Goal: Task Accomplishment & Management: Manage account settings

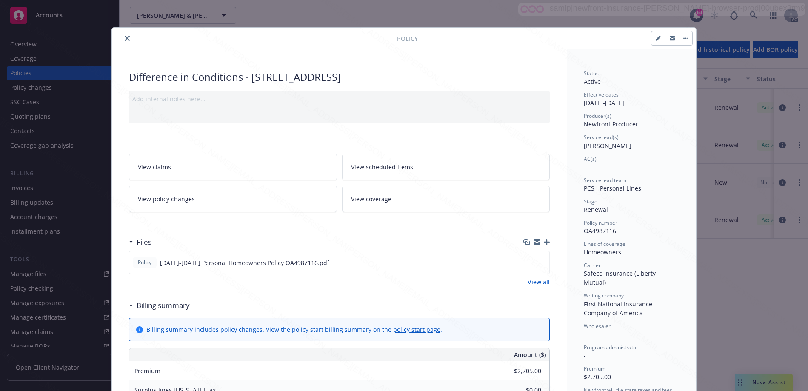
click at [129, 304] on icon at bounding box center [131, 305] width 4 height 2
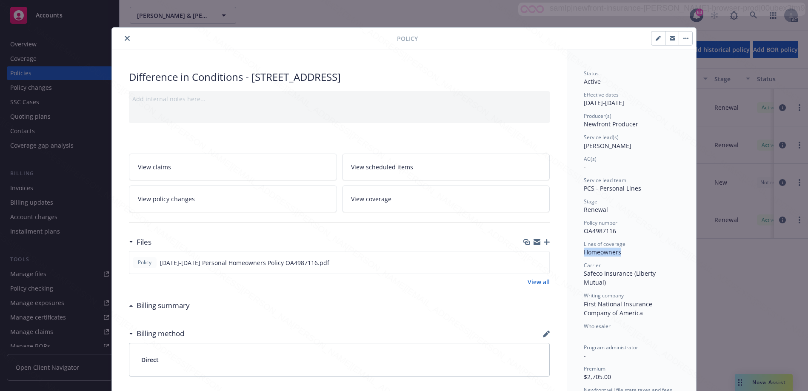
drag, startPoint x: 580, startPoint y: 254, endPoint x: 616, endPoint y: 252, distance: 36.2
click at [616, 252] on div "Homeowners" at bounding box center [630, 252] width 95 height 9
copy div "Homeowners"
click at [685, 39] on icon "button" at bounding box center [685, 38] width 1 height 1
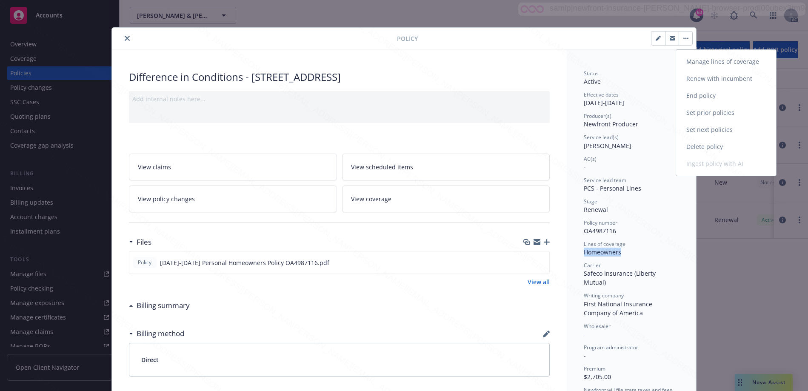
click at [692, 93] on link "End policy" at bounding box center [726, 95] width 100 height 17
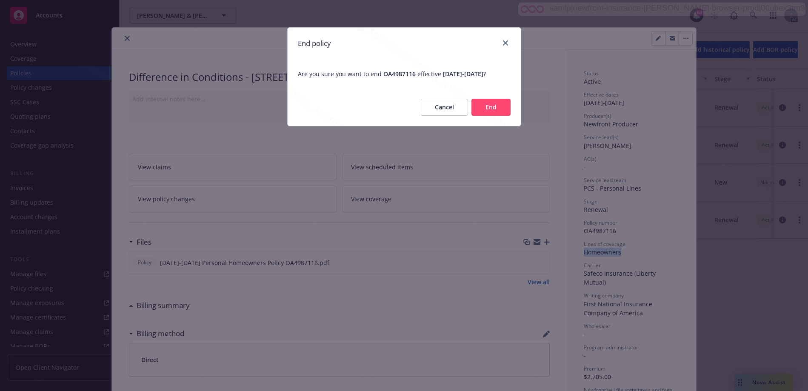
click at [487, 116] on button "End" at bounding box center [490, 107] width 39 height 17
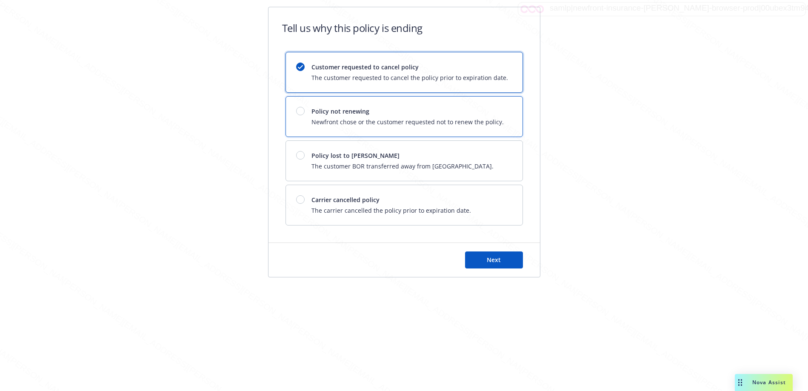
click at [364, 113] on span "Policy not renewing" at bounding box center [407, 111] width 192 height 9
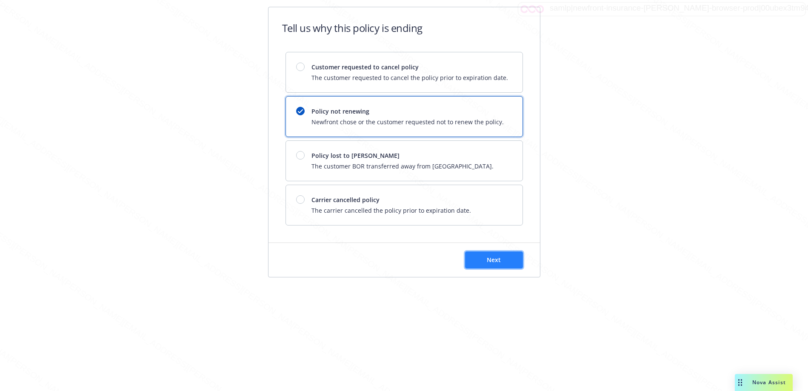
click at [489, 259] on span "Next" at bounding box center [493, 260] width 14 height 8
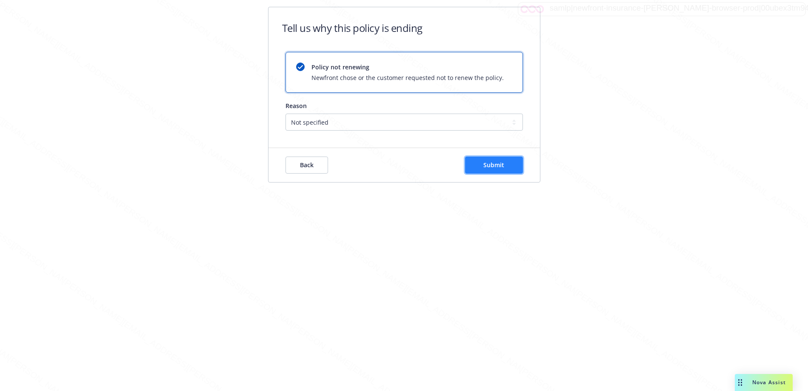
click at [484, 170] on button "Submit" at bounding box center [494, 164] width 58 height 17
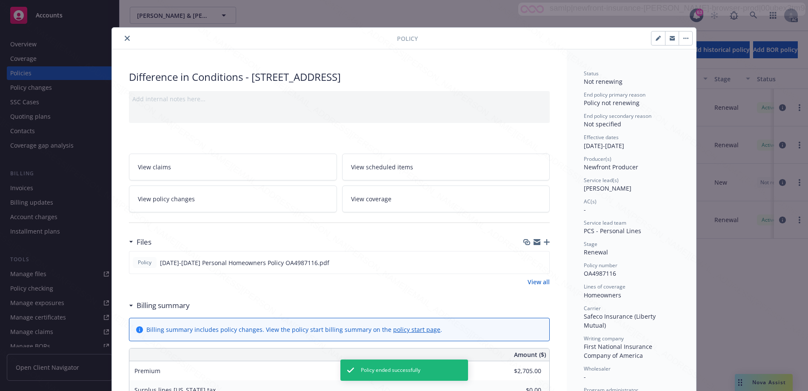
scroll to position [26, 0]
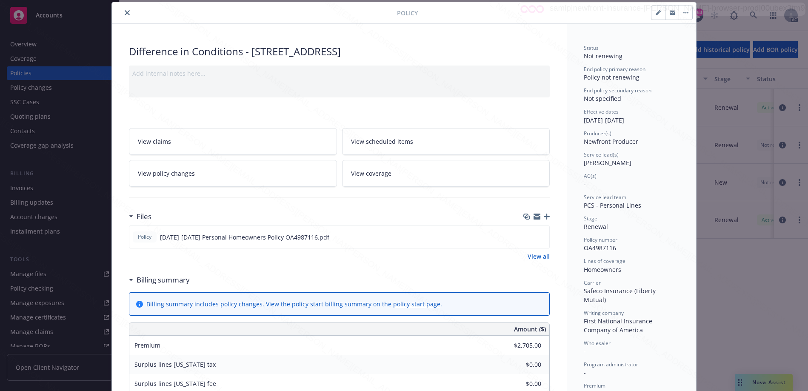
click at [125, 13] on icon "close" at bounding box center [127, 12] width 5 height 5
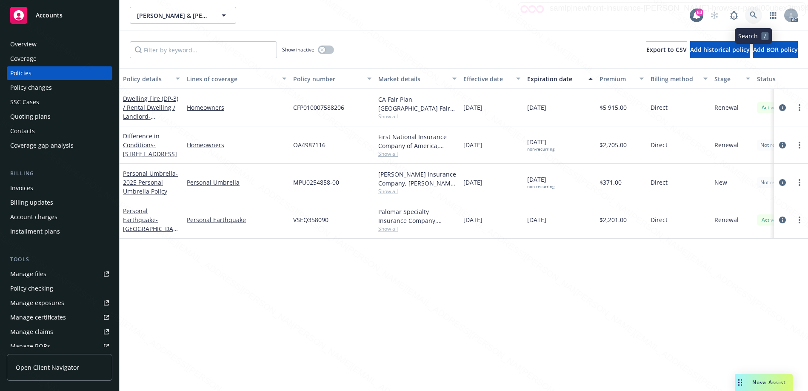
click at [751, 16] on icon at bounding box center [752, 14] width 7 height 7
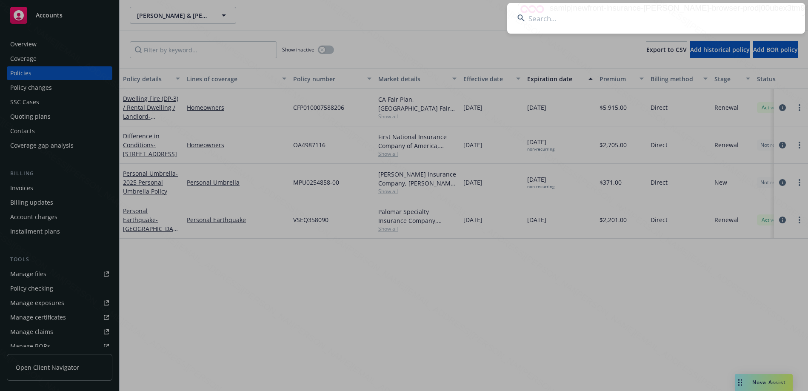
click at [580, 23] on input at bounding box center [656, 18] width 298 height 31
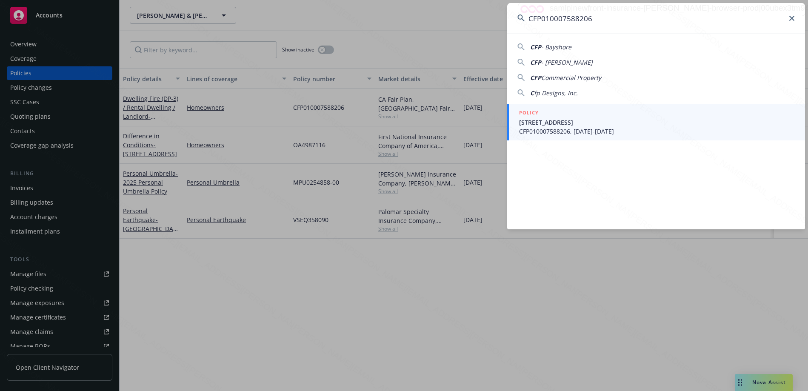
type input "CFP010007588206"
click at [571, 125] on span "[STREET_ADDRESS]" at bounding box center [657, 122] width 276 height 9
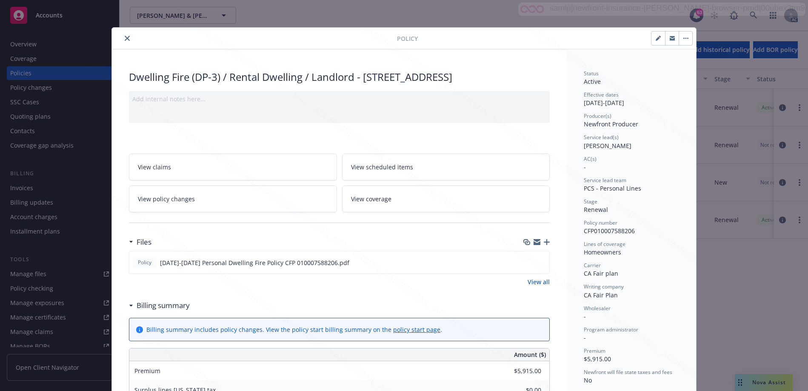
click at [129, 311] on div "Billing summary" at bounding box center [159, 305] width 61 height 11
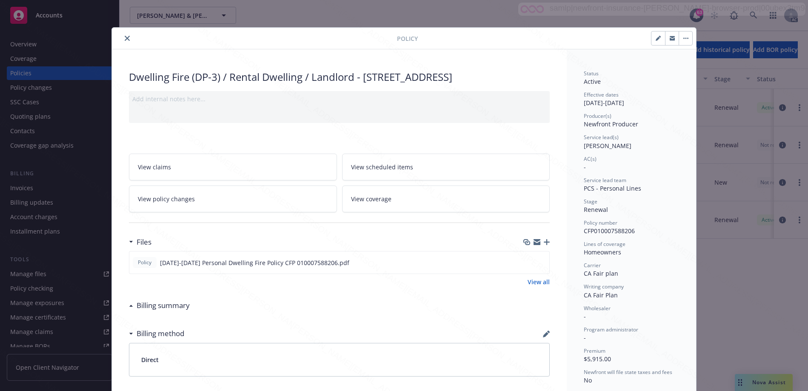
click at [125, 37] on icon "close" at bounding box center [127, 38] width 5 height 5
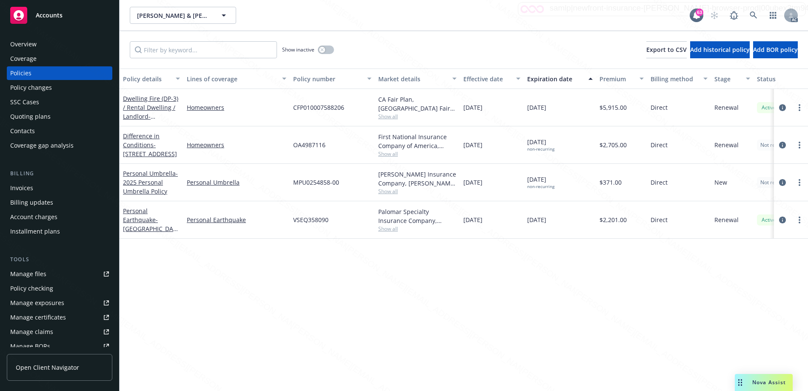
click at [34, 44] on div "Overview" at bounding box center [23, 44] width 26 height 14
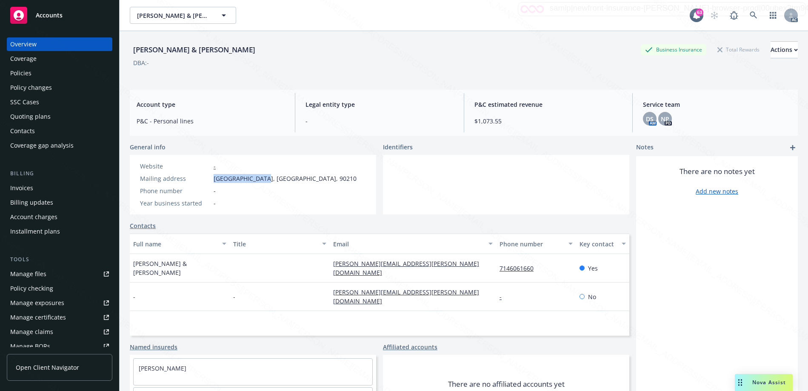
drag, startPoint x: 213, startPoint y: 178, endPoint x: 257, endPoint y: 179, distance: 43.8
click at [257, 179] on span "[GEOGRAPHIC_DATA], [GEOGRAPHIC_DATA], 90210" at bounding box center [284, 178] width 143 height 9
copy span "[GEOGRAPHIC_DATA]"
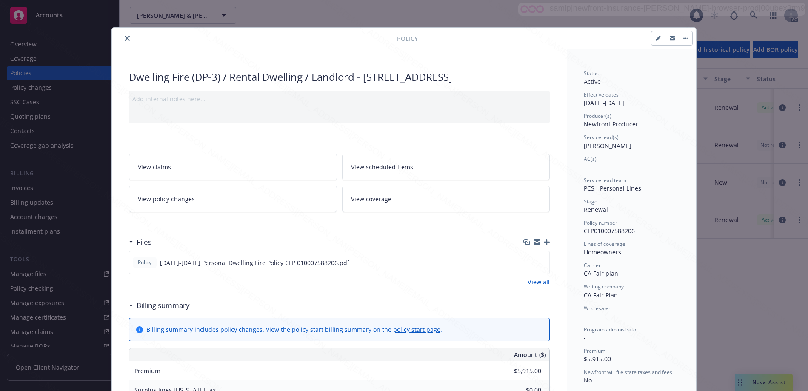
scroll to position [26, 0]
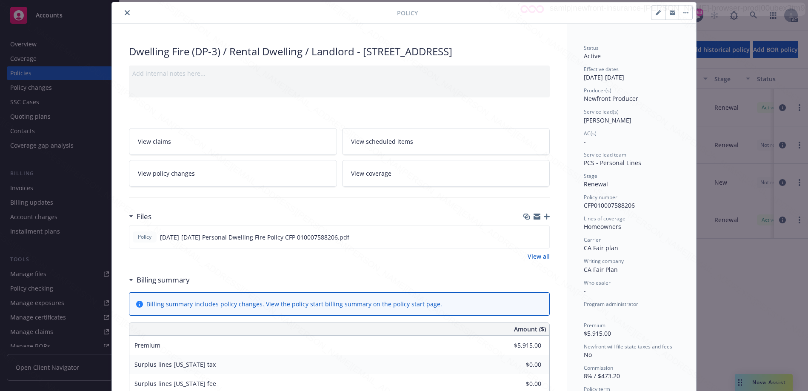
click at [129, 281] on icon at bounding box center [131, 280] width 4 height 2
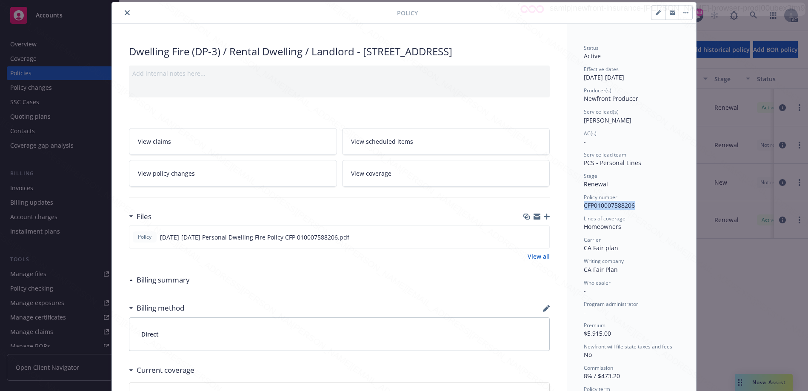
drag, startPoint x: 580, startPoint y: 206, endPoint x: 637, endPoint y: 205, distance: 57.0
click at [637, 205] on div "Status Active Effective dates [DATE] - [DATE] Producer(s) Newfront Producer Ser…" at bounding box center [630, 281] width 129 height 515
copy span "CFP010007588206"
click at [525, 238] on icon "download file" at bounding box center [527, 235] width 6 height 5
click at [523, 240] on icon "download file" at bounding box center [526, 236] width 7 height 7
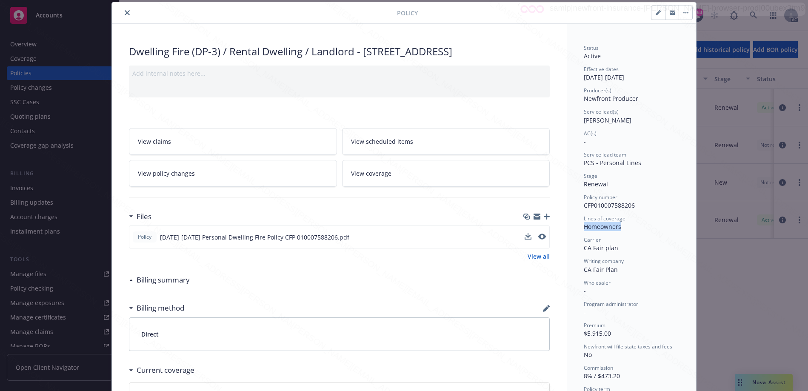
drag, startPoint x: 580, startPoint y: 228, endPoint x: 618, endPoint y: 229, distance: 38.3
click at [618, 229] on div "Homeowners" at bounding box center [630, 226] width 95 height 9
copy div "Homeowners"
click at [680, 16] on button "button" at bounding box center [685, 13] width 14 height 14
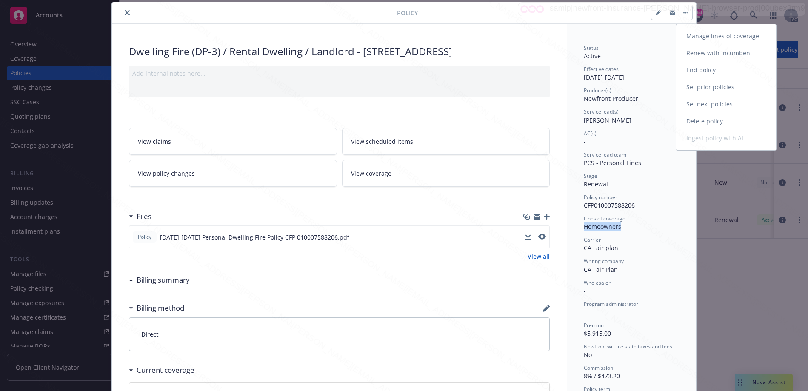
click at [694, 69] on link "End policy" at bounding box center [726, 70] width 100 height 17
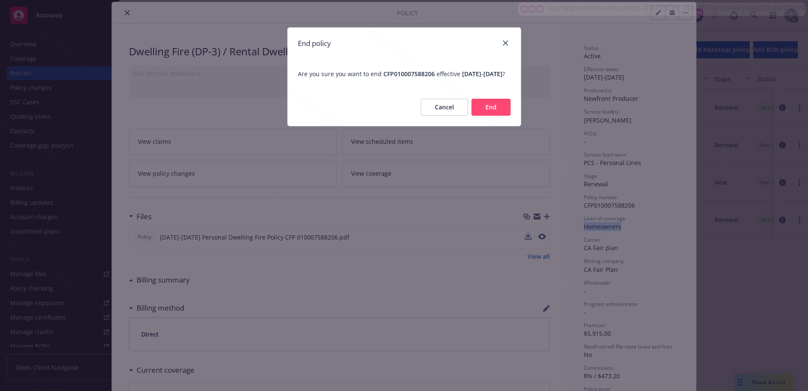
click at [482, 116] on button "End" at bounding box center [490, 107] width 39 height 17
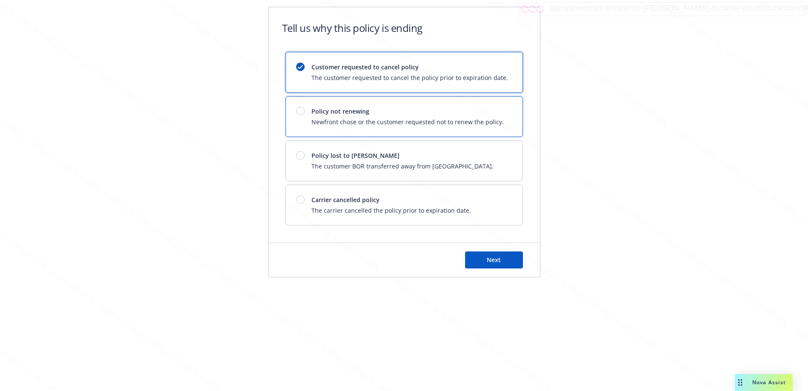
click at [345, 119] on span "Newfront chose or the customer requested not to renew the policy." at bounding box center [407, 121] width 192 height 9
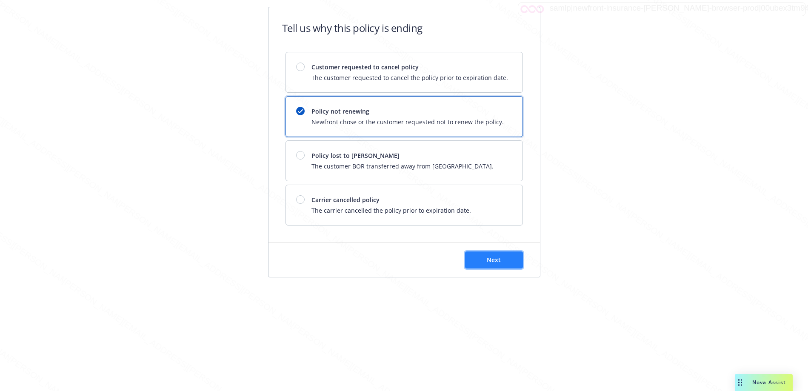
click at [470, 253] on button "Next" at bounding box center [494, 259] width 58 height 17
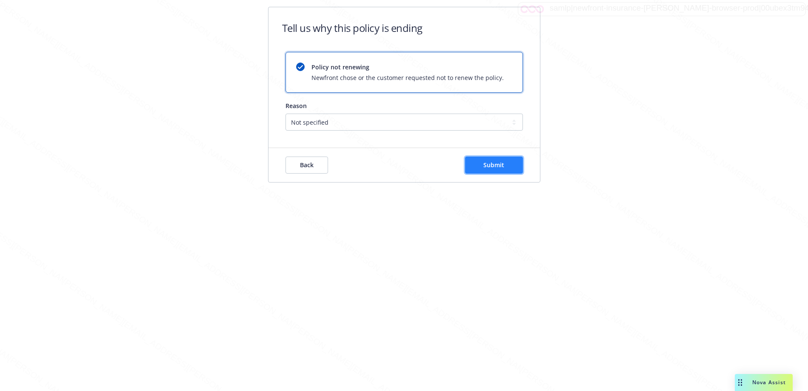
click at [470, 167] on button "Submit" at bounding box center [494, 164] width 58 height 17
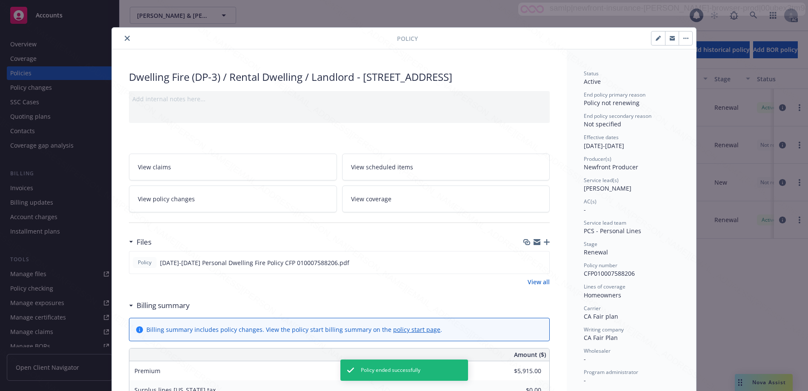
scroll to position [26, 0]
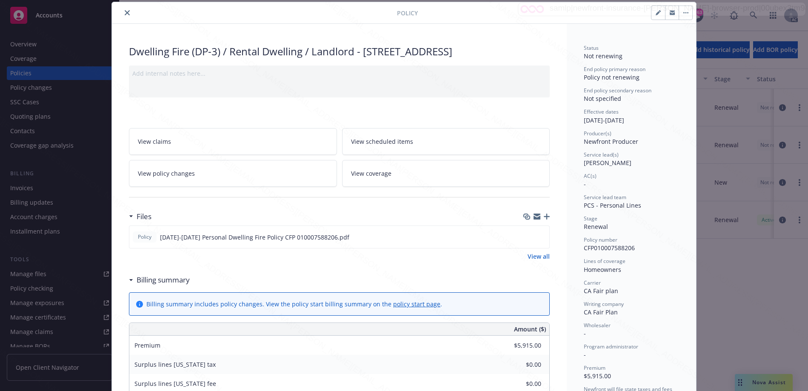
click at [125, 12] on icon "close" at bounding box center [127, 12] width 5 height 5
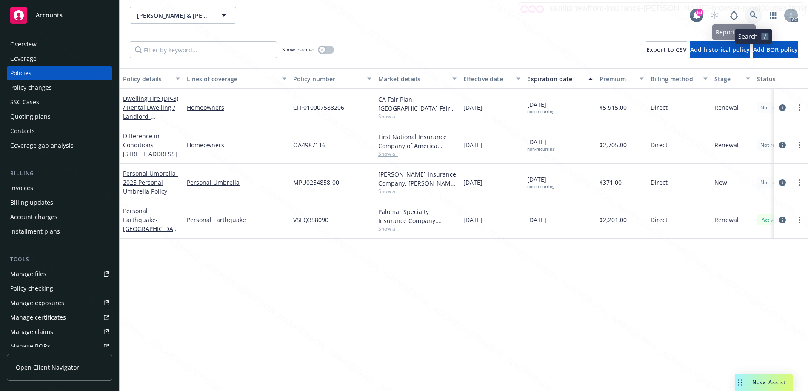
click at [751, 17] on icon at bounding box center [753, 15] width 8 height 8
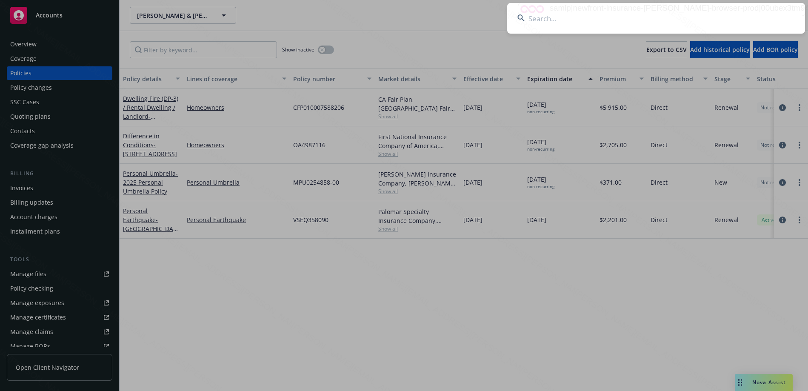
click at [612, 25] on input at bounding box center [656, 18] width 298 height 31
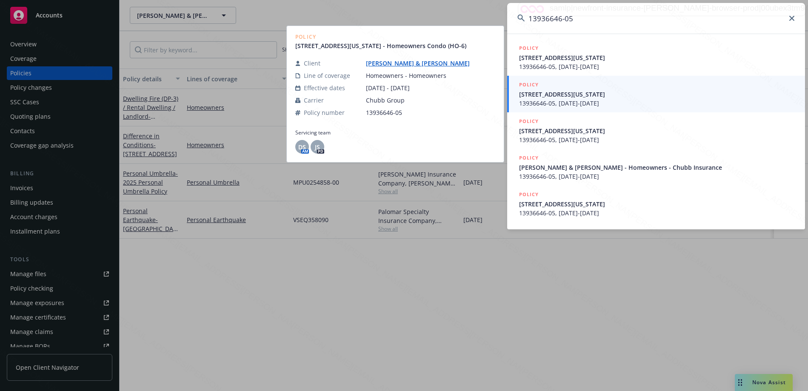
type input "13936646-05"
click at [551, 101] on span "13936646-05, [DATE]-[DATE]" at bounding box center [657, 103] width 276 height 9
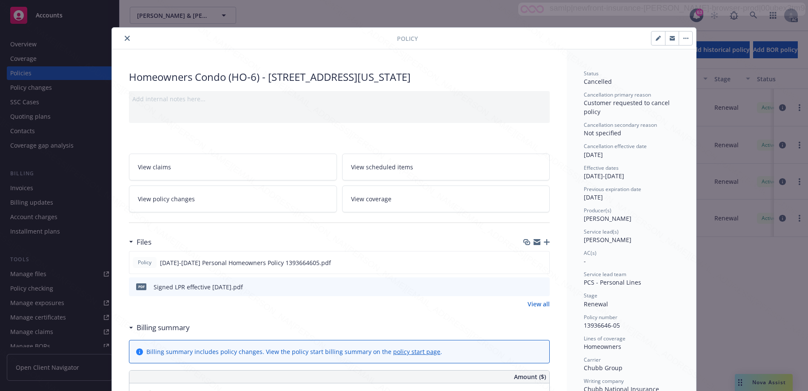
click at [129, 327] on icon at bounding box center [130, 328] width 3 height 2
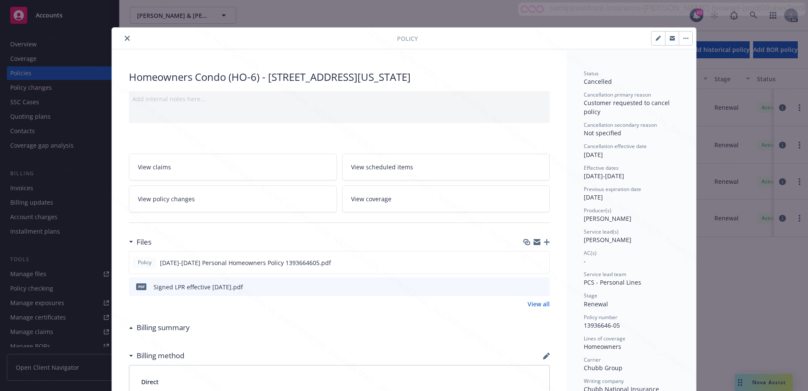
click at [242, 202] on link "View policy changes" at bounding box center [233, 198] width 208 height 27
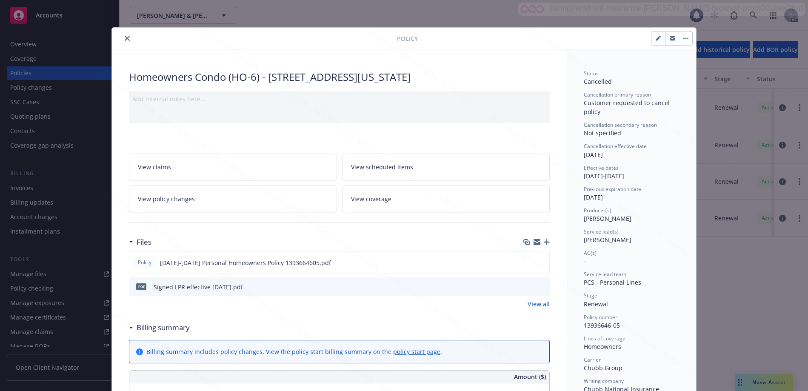
scroll to position [26, 0]
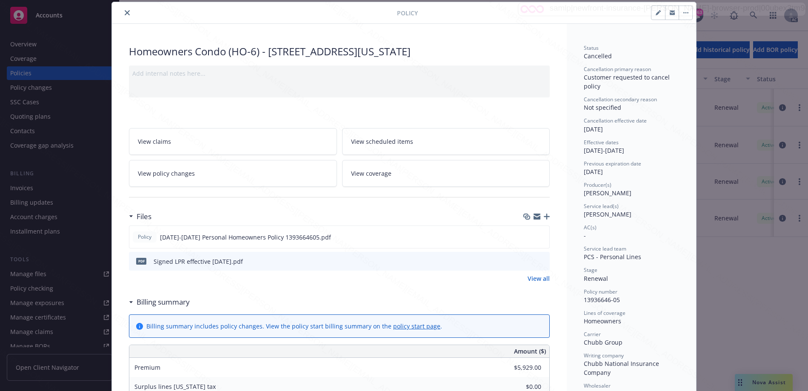
click at [129, 303] on div "Billing summary" at bounding box center [159, 301] width 61 height 11
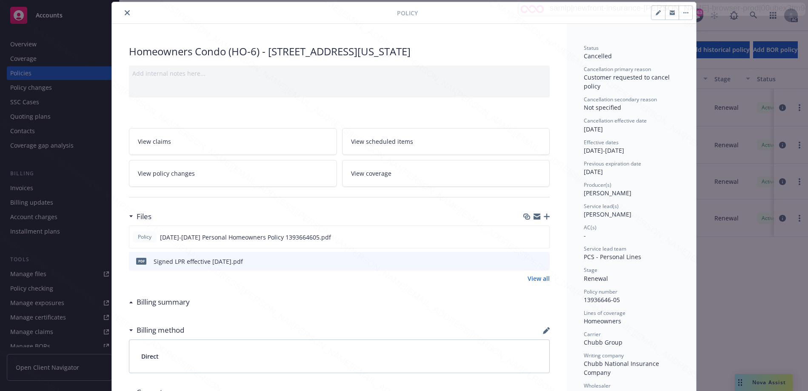
click at [125, 13] on icon "close" at bounding box center [127, 12] width 5 height 5
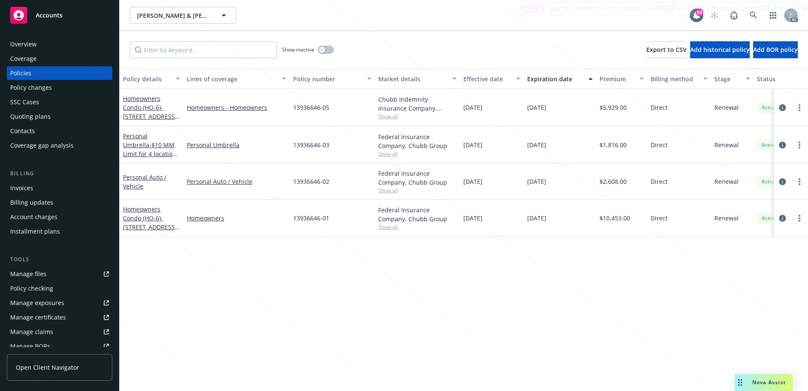
click at [19, 43] on div "Overview" at bounding box center [23, 44] width 26 height 14
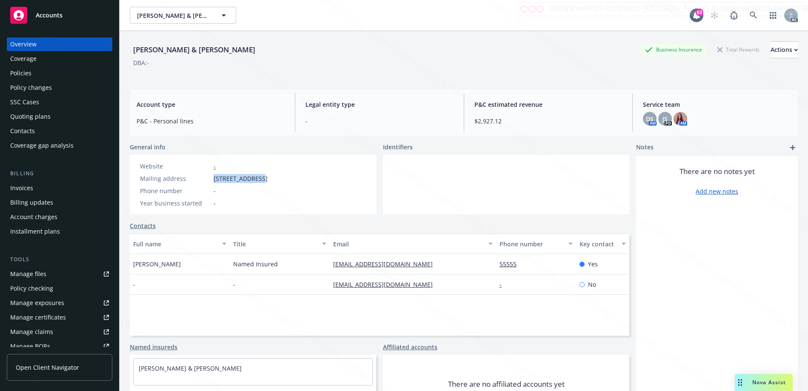
drag, startPoint x: 212, startPoint y: 179, endPoint x: 258, endPoint y: 175, distance: 46.5
click at [258, 175] on div "Mailing address [STREET_ADDRESS]" at bounding box center [204, 178] width 134 height 9
copy span "[STREET_ADDRESS]"
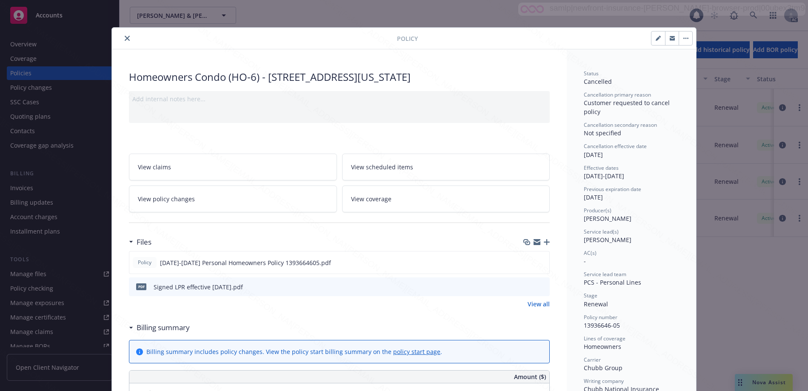
scroll to position [26, 0]
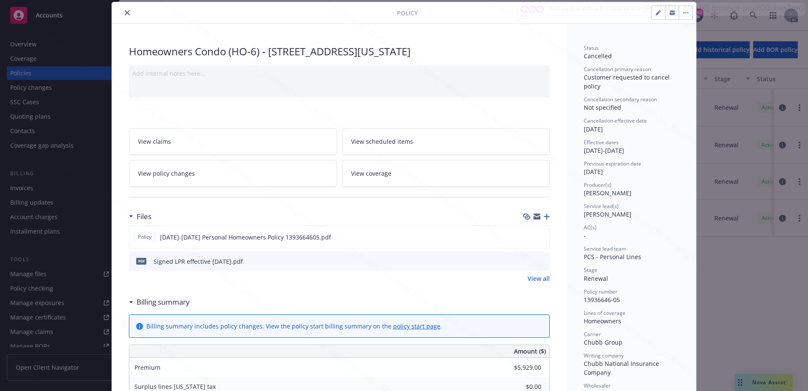
click at [129, 304] on div "Billing summary" at bounding box center [159, 301] width 61 height 11
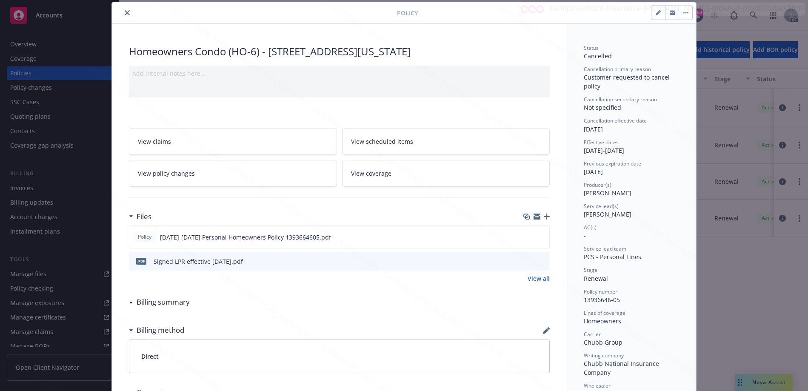
click at [127, 13] on button "close" at bounding box center [127, 13] width 10 height 10
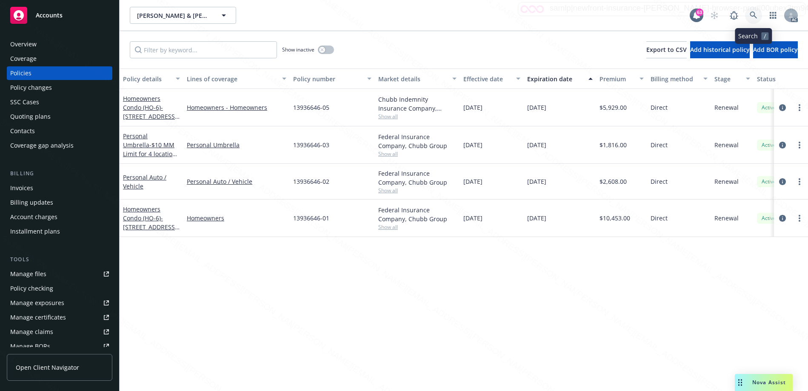
click at [754, 14] on icon at bounding box center [752, 14] width 7 height 7
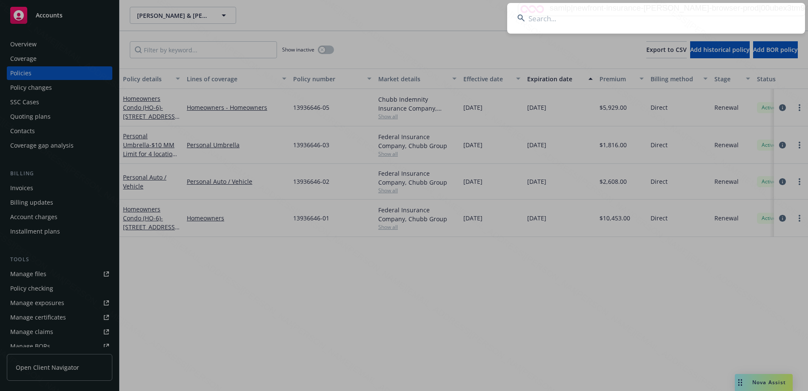
click at [586, 21] on input at bounding box center [656, 18] width 298 height 31
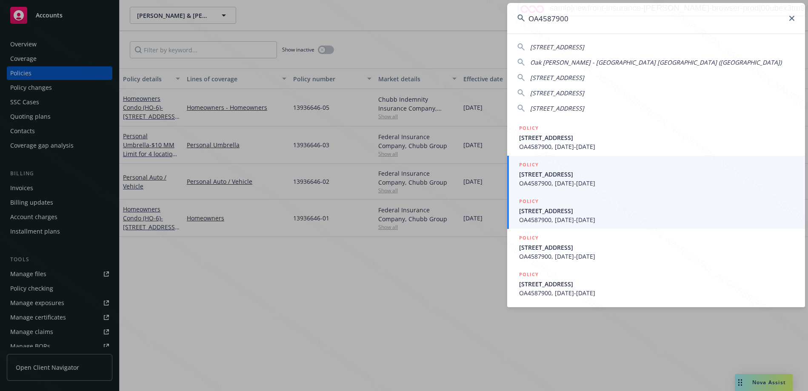
type input "OA4587900"
click at [565, 214] on span "[STREET_ADDRESS]" at bounding box center [657, 210] width 276 height 9
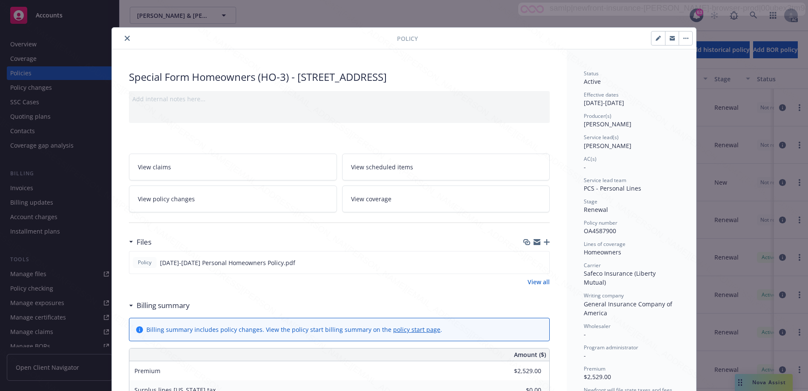
click at [130, 306] on icon at bounding box center [131, 305] width 4 height 2
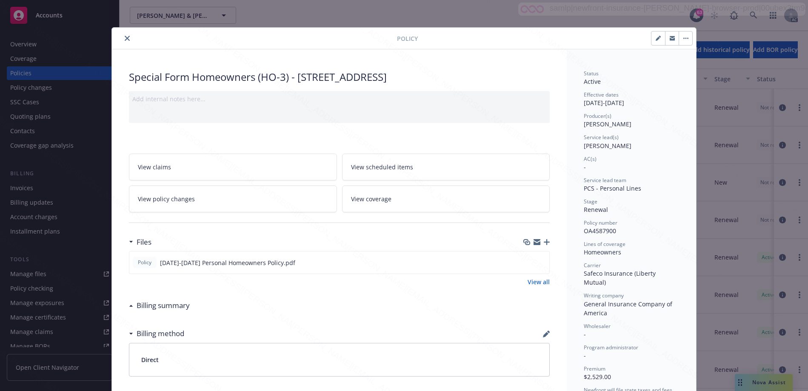
click at [125, 37] on icon "close" at bounding box center [127, 38] width 5 height 5
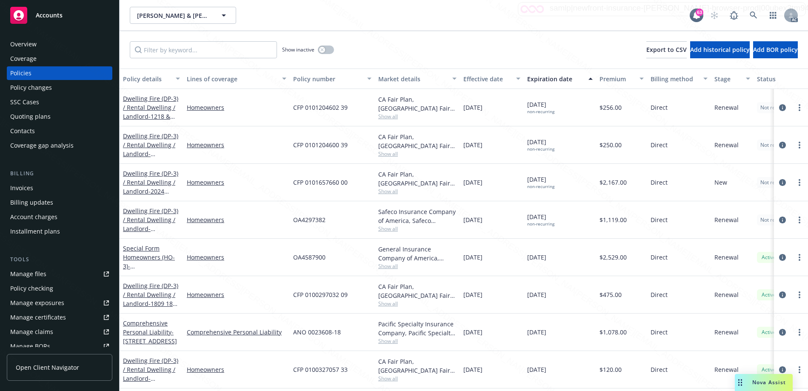
click at [39, 49] on div "Overview" at bounding box center [59, 44] width 99 height 14
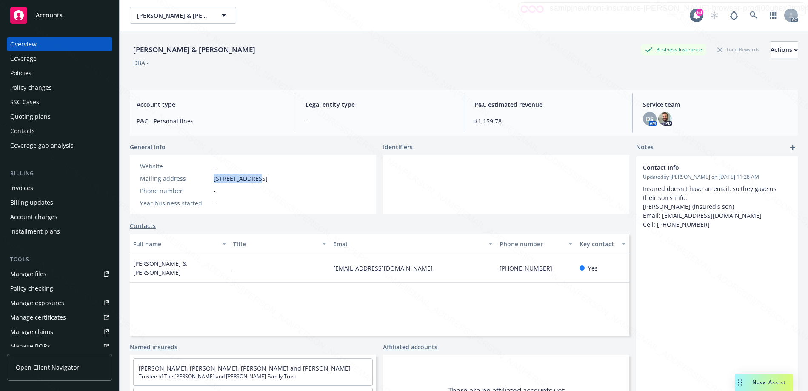
drag, startPoint x: 215, startPoint y: 181, endPoint x: 255, endPoint y: 176, distance: 40.7
click at [255, 176] on span "[STREET_ADDRESS]" at bounding box center [240, 178] width 54 height 9
copy span "[STREET_ADDRESS]"
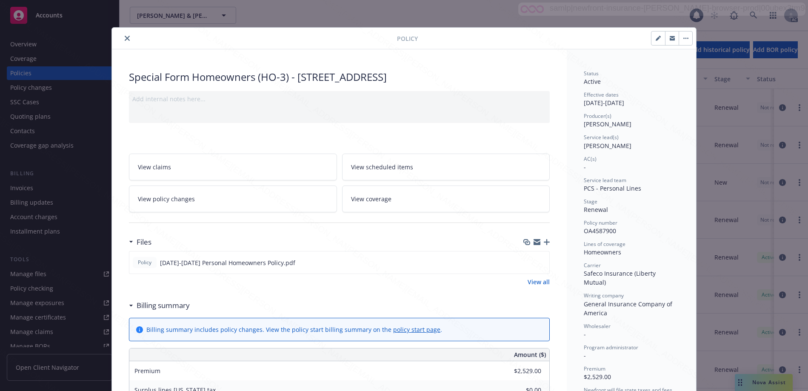
scroll to position [26, 0]
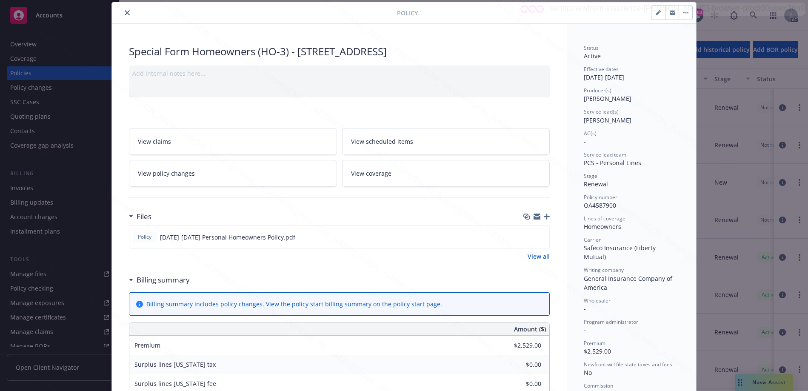
click at [133, 279] on div "Billing summary" at bounding box center [161, 279] width 57 height 11
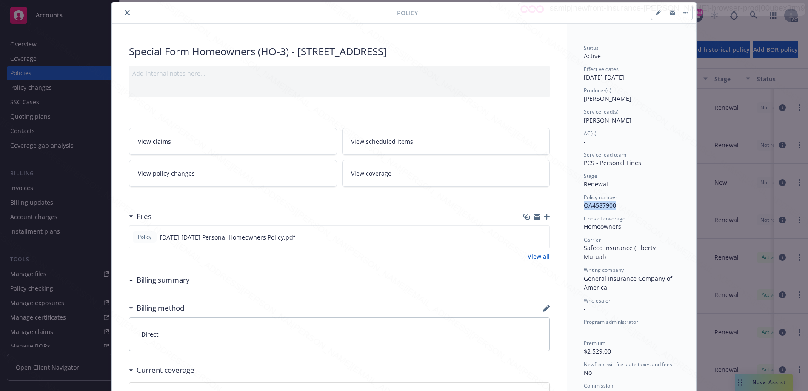
drag, startPoint x: 580, startPoint y: 207, endPoint x: 612, endPoint y: 206, distance: 32.8
click at [612, 206] on div "Status Active Effective dates [DATE] - [DATE] Producer(s) [PERSON_NAME] Service…" at bounding box center [630, 281] width 129 height 515
copy span "OA4587900"
click at [523, 235] on icon "download file" at bounding box center [526, 236] width 7 height 7
drag, startPoint x: 579, startPoint y: 231, endPoint x: 618, endPoint y: 230, distance: 39.1
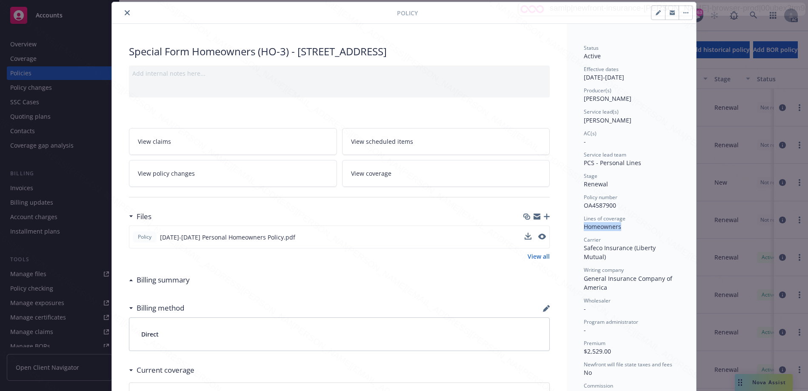
click at [618, 230] on div "Status Active Effective dates [DATE] - [DATE] Producer(s) [PERSON_NAME] Service…" at bounding box center [630, 281] width 129 height 515
copy div "Homeowners"
click at [685, 11] on button "button" at bounding box center [685, 13] width 14 height 14
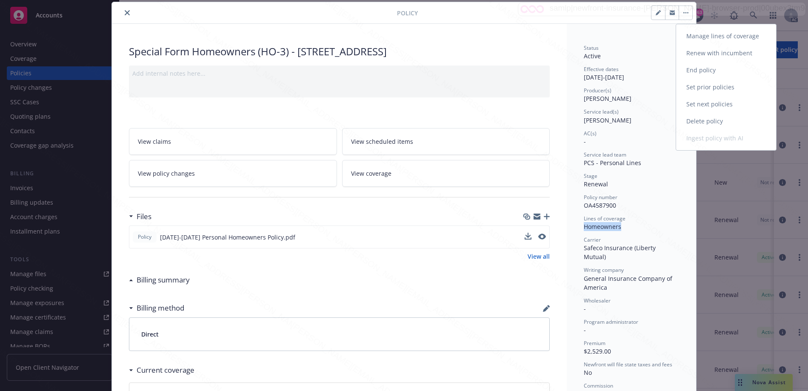
click at [689, 71] on link "End policy" at bounding box center [726, 70] width 100 height 17
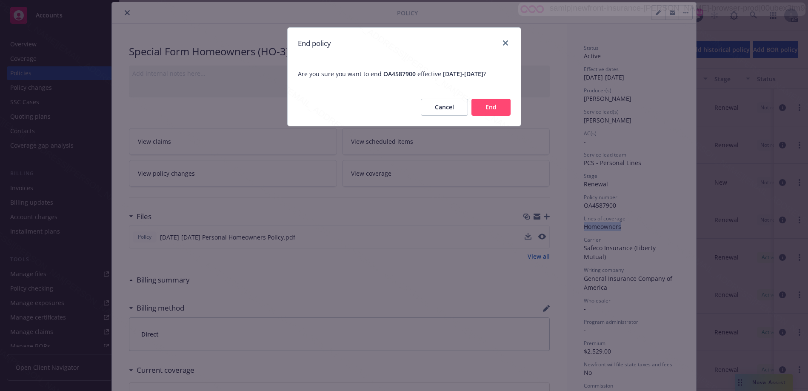
click at [488, 116] on button "End" at bounding box center [490, 107] width 39 height 17
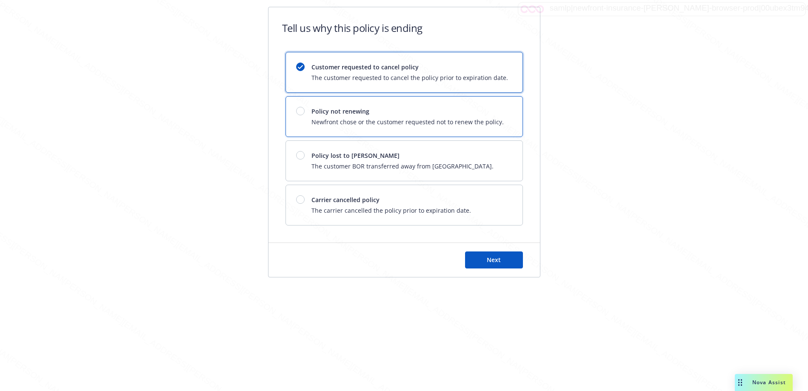
click at [323, 119] on span "Newfront chose or the customer requested not to renew the policy." at bounding box center [407, 121] width 192 height 9
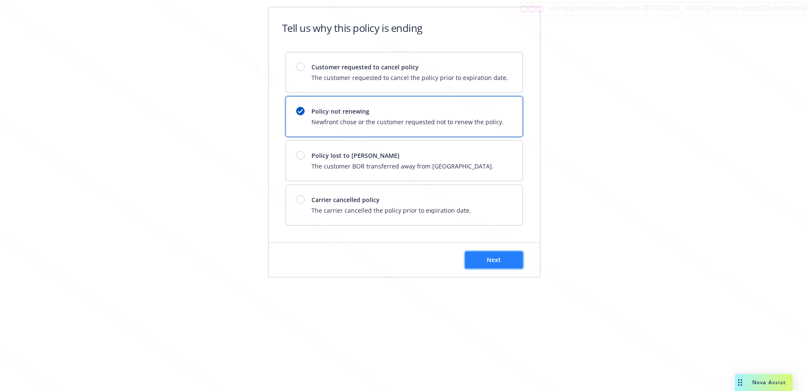
click at [483, 264] on button "Next" at bounding box center [494, 259] width 58 height 17
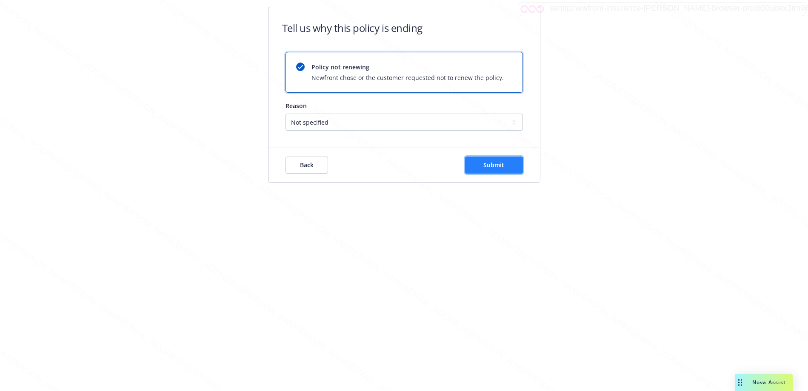
click at [473, 157] on button "Submit" at bounding box center [494, 164] width 58 height 17
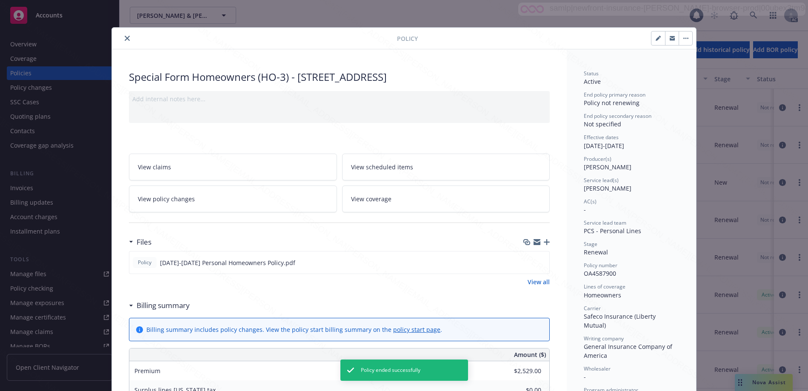
scroll to position [26, 0]
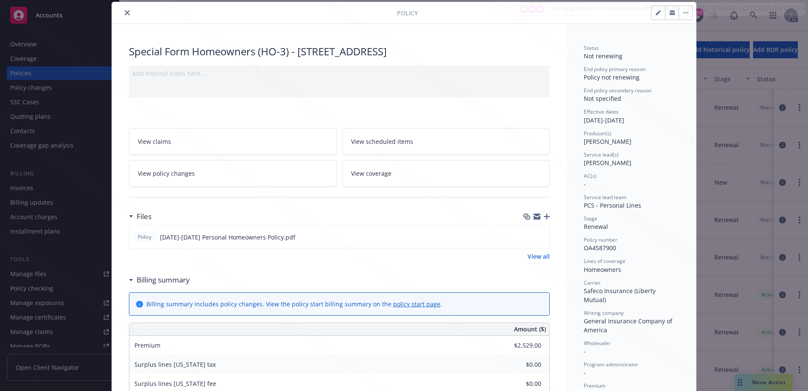
click at [122, 14] on button "close" at bounding box center [127, 13] width 10 height 10
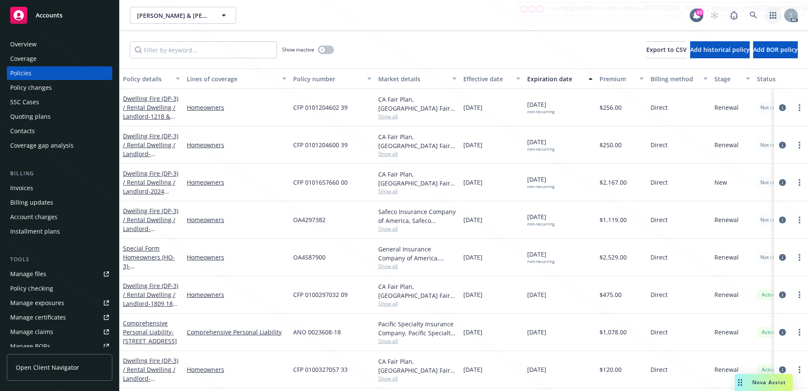
drag, startPoint x: 774, startPoint y: 16, endPoint x: 770, endPoint y: 17, distance: 4.3
click at [770, 17] on icon "button" at bounding box center [772, 15] width 7 height 7
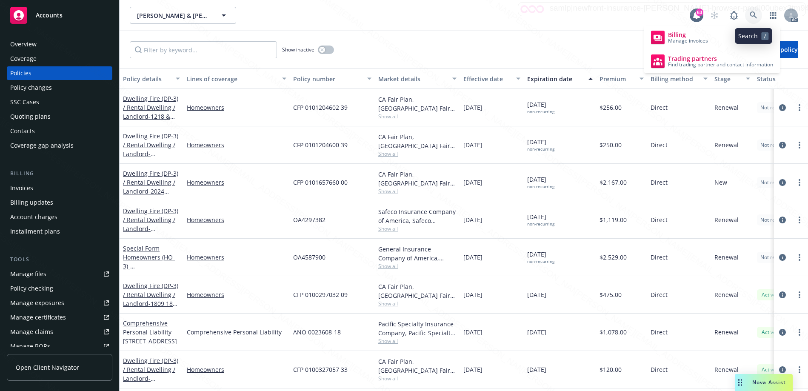
click at [752, 14] on icon at bounding box center [753, 15] width 8 height 8
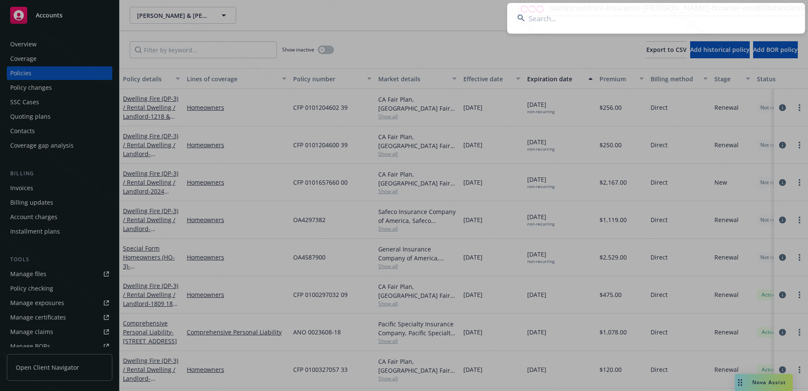
click at [601, 26] on input at bounding box center [656, 18] width 298 height 31
type input "EX6341728"
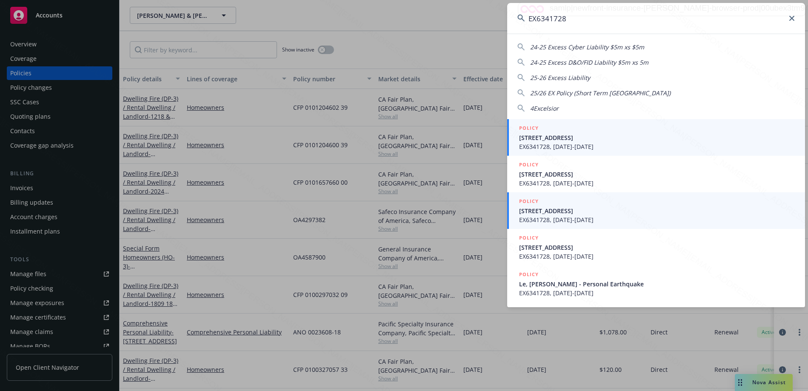
click at [593, 218] on span "EX6341728, [DATE]-[DATE]" at bounding box center [657, 219] width 276 height 9
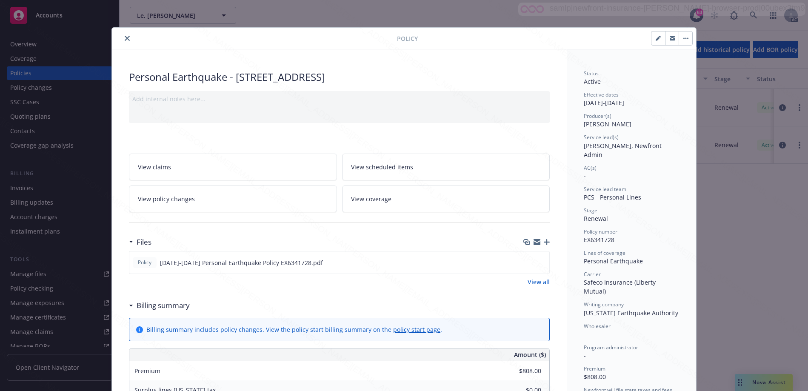
click at [129, 304] on icon at bounding box center [131, 305] width 4 height 2
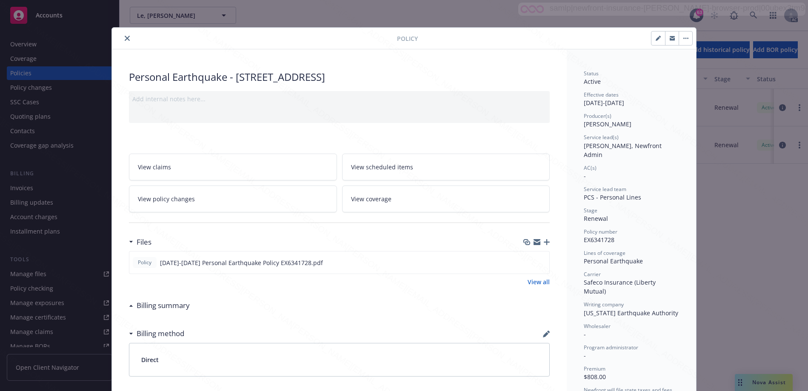
click at [125, 42] on button "close" at bounding box center [127, 38] width 10 height 10
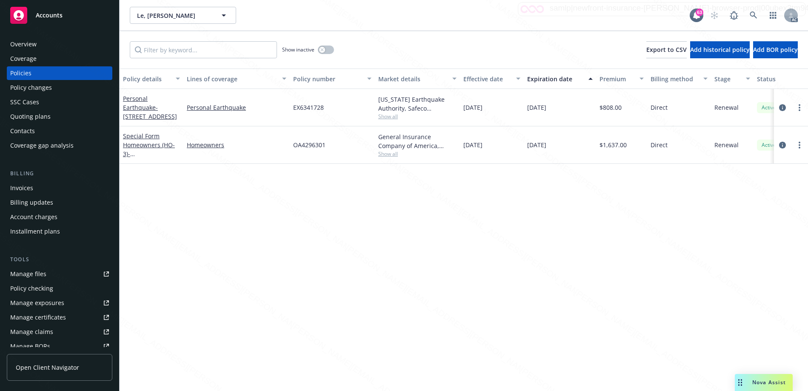
click at [52, 46] on div "Overview" at bounding box center [59, 44] width 99 height 14
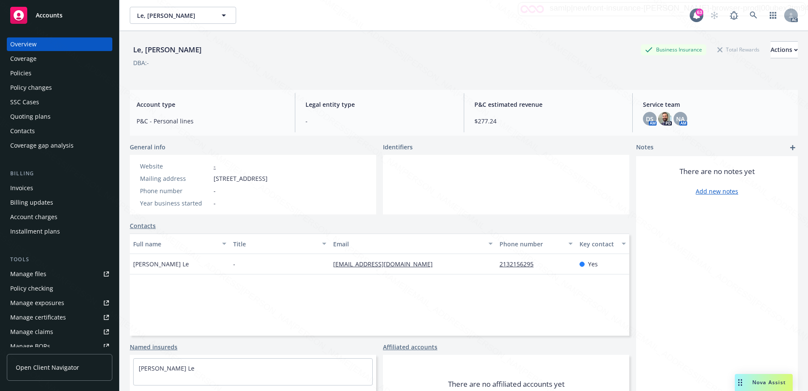
drag, startPoint x: 213, startPoint y: 178, endPoint x: 272, endPoint y: 177, distance: 58.7
click at [267, 177] on span "[STREET_ADDRESS]" at bounding box center [240, 178] width 54 height 9
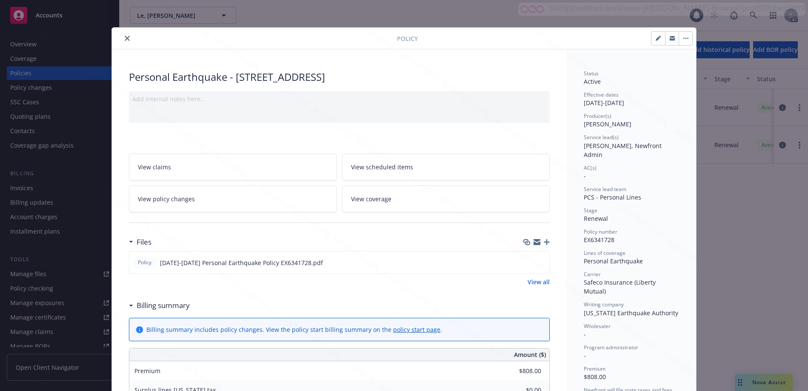
scroll to position [26, 0]
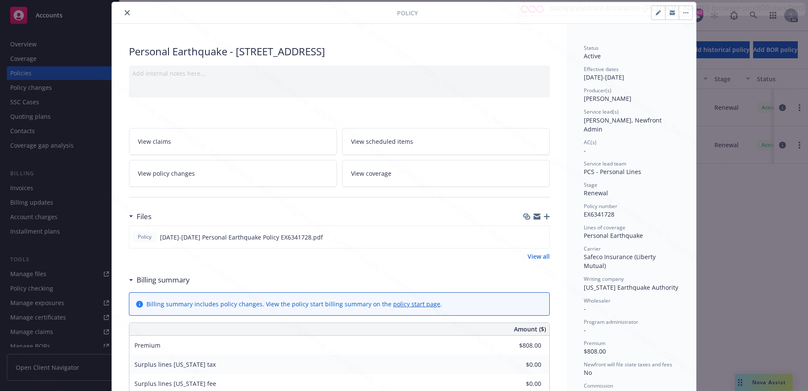
click at [129, 280] on icon at bounding box center [130, 280] width 3 height 2
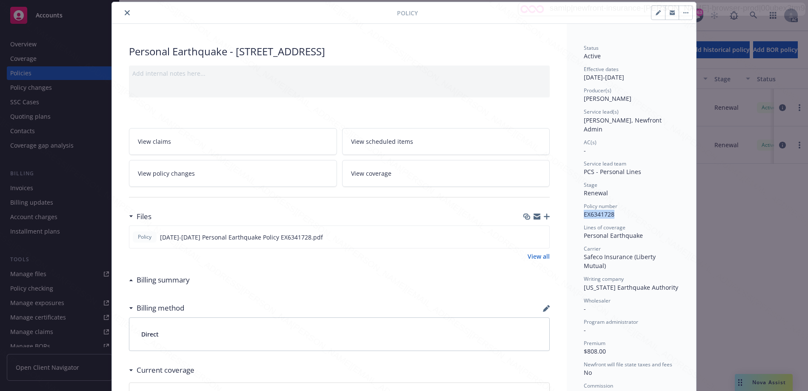
drag, startPoint x: 578, startPoint y: 207, endPoint x: 617, endPoint y: 206, distance: 39.1
click at [617, 206] on div "Status Active Effective dates [DATE] - [DATE] Producer(s) [PERSON_NAME] Service…" at bounding box center [630, 281] width 129 height 515
copy span "EX6341728"
click at [125, 11] on icon "close" at bounding box center [127, 12] width 5 height 5
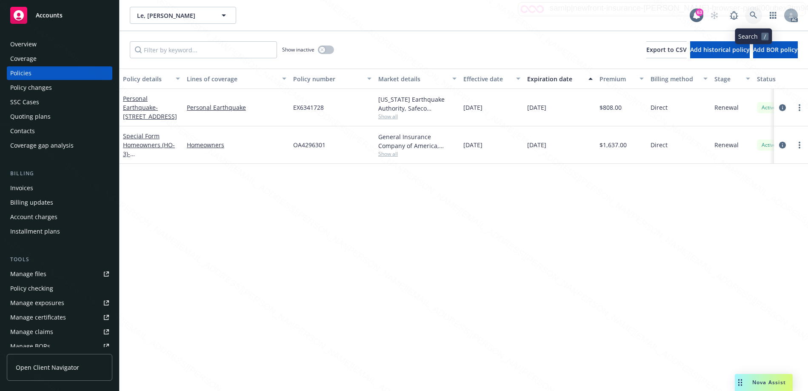
click at [754, 14] on icon at bounding box center [752, 14] width 7 height 7
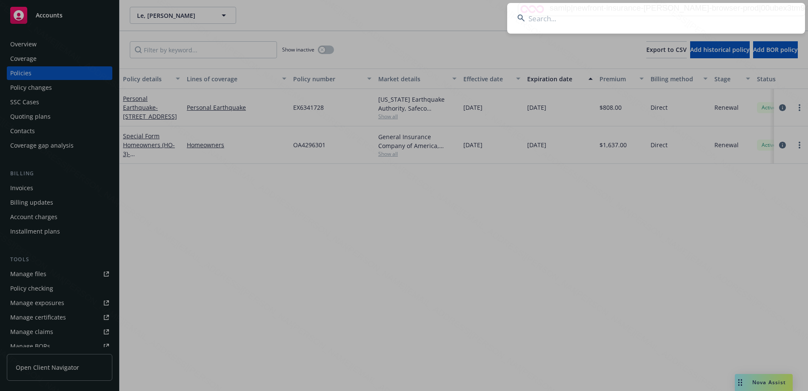
click at [534, 25] on input at bounding box center [656, 18] width 298 height 31
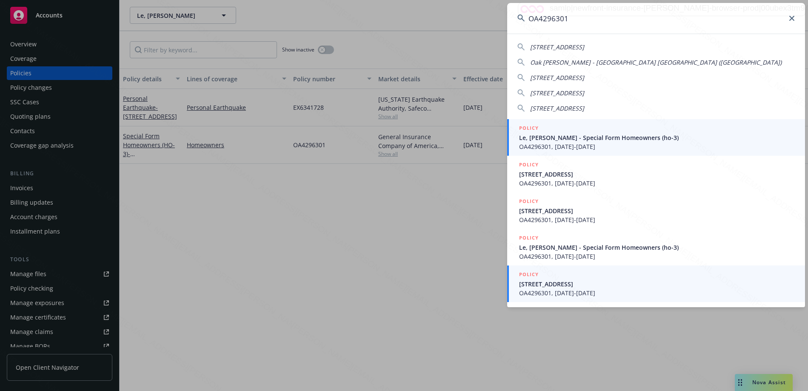
type input "OA4296301"
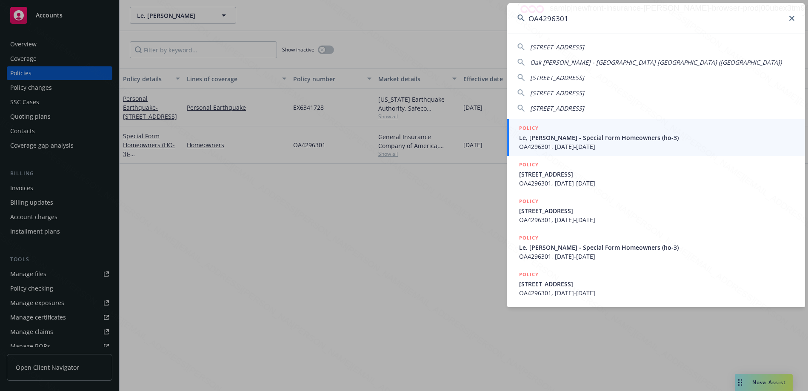
click at [575, 284] on span "[STREET_ADDRESS]" at bounding box center [657, 283] width 276 height 9
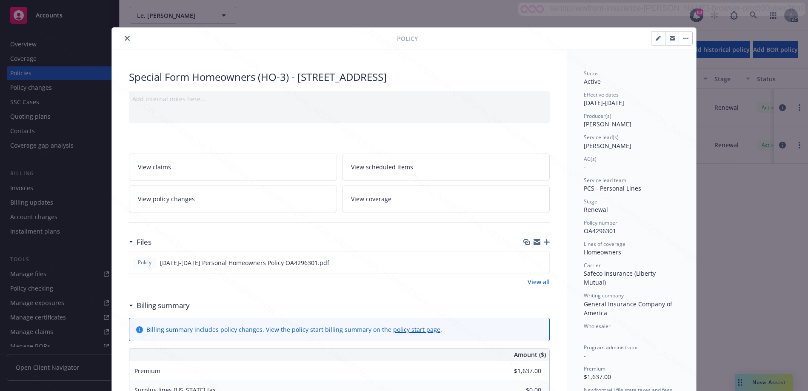
click at [129, 306] on icon at bounding box center [130, 305] width 3 height 2
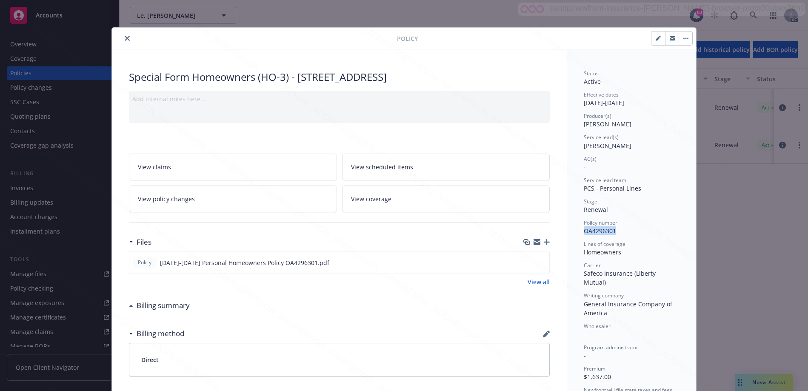
drag, startPoint x: 578, startPoint y: 231, endPoint x: 612, endPoint y: 230, distance: 34.1
click at [612, 230] on div "Status Active Effective dates [DATE] - [DATE] Producer(s) [PERSON_NAME] Service…" at bounding box center [630, 306] width 129 height 515
copy span "OA4296301"
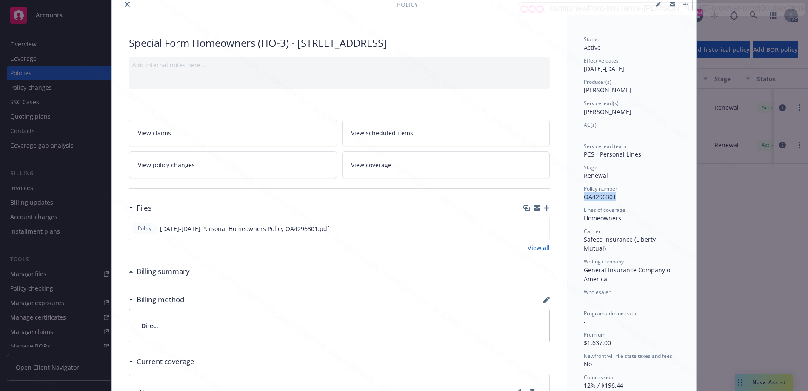
scroll to position [40, 0]
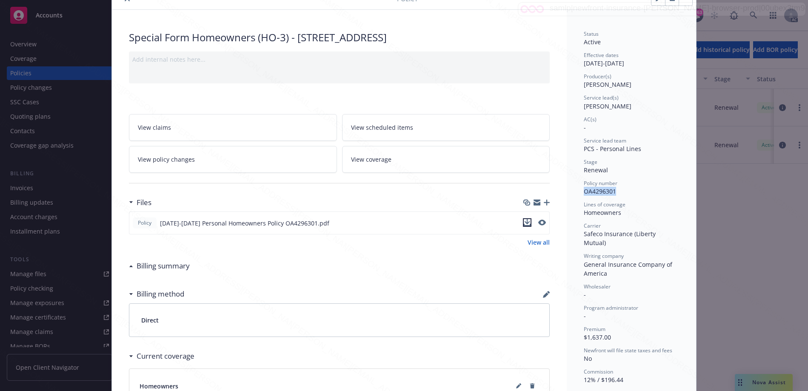
click at [526, 222] on icon "download file" at bounding box center [526, 222] width 7 height 7
drag, startPoint x: 580, startPoint y: 216, endPoint x: 617, endPoint y: 213, distance: 37.1
click at [617, 213] on div "Status Active Effective dates [DATE] - [DATE] Producer(s) [PERSON_NAME] Service…" at bounding box center [630, 267] width 129 height 515
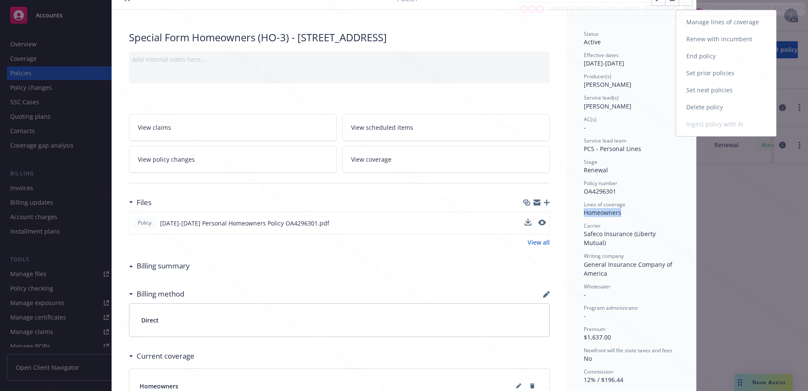
click at [691, 54] on link "End policy" at bounding box center [726, 56] width 100 height 17
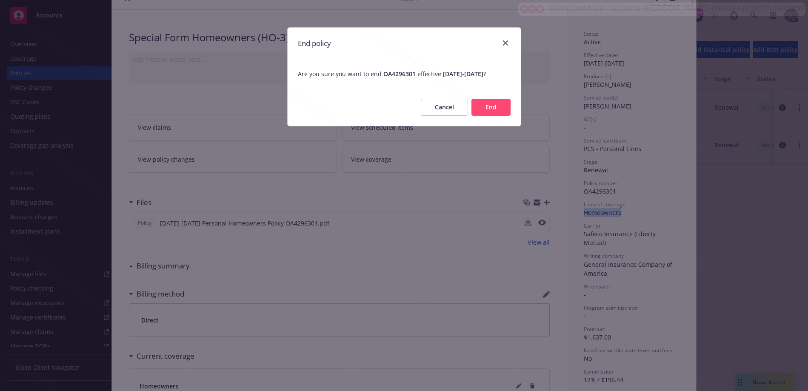
click at [492, 102] on div "Cancel End" at bounding box center [403, 106] width 233 height 37
click at [492, 115] on button "End" at bounding box center [490, 107] width 39 height 17
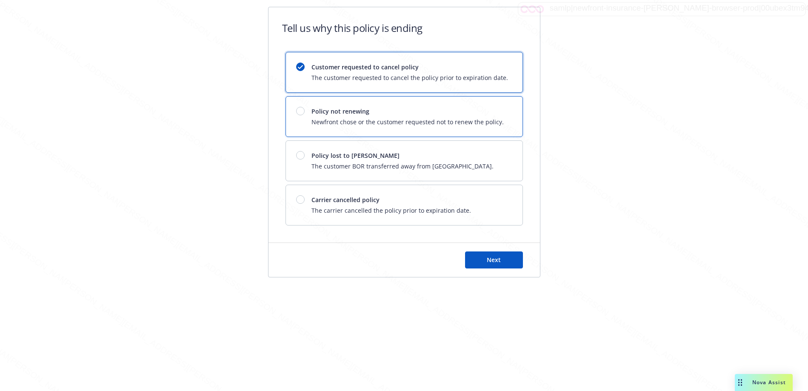
click at [360, 114] on span "Policy not renewing" at bounding box center [407, 111] width 192 height 9
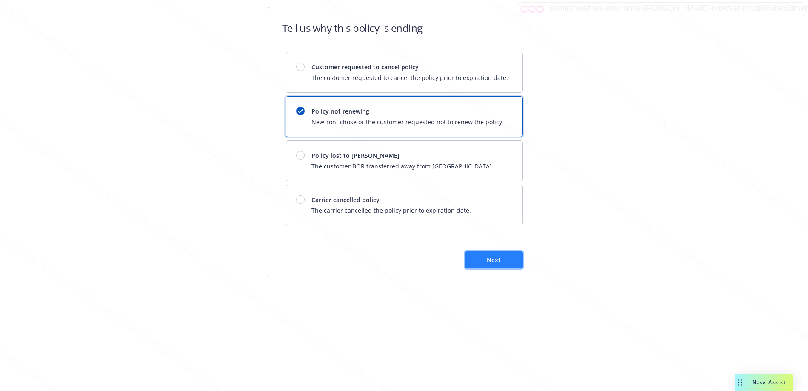
click at [469, 256] on button "Next" at bounding box center [494, 259] width 58 height 17
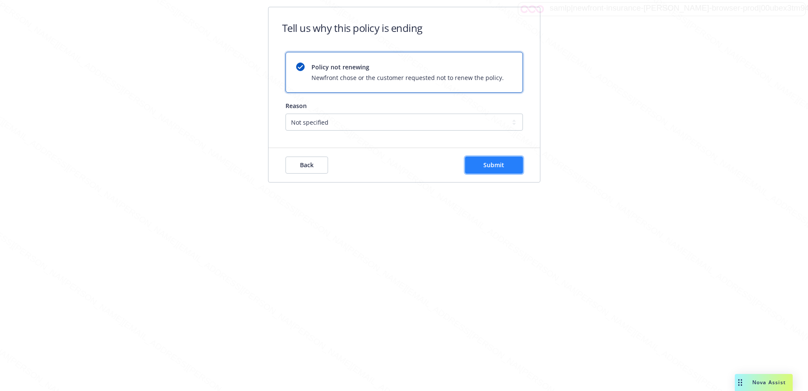
click at [480, 159] on button "Submit" at bounding box center [494, 164] width 58 height 17
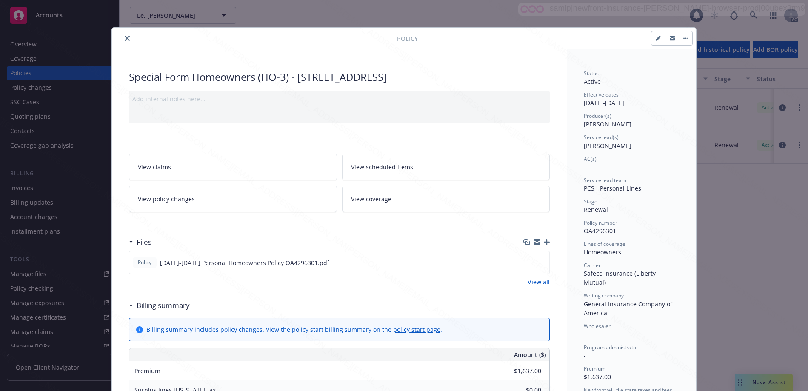
scroll to position [26, 0]
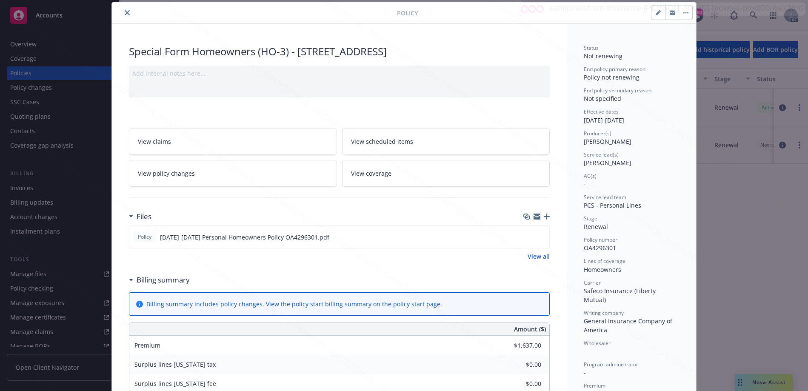
click at [125, 10] on icon "close" at bounding box center [127, 12] width 5 height 5
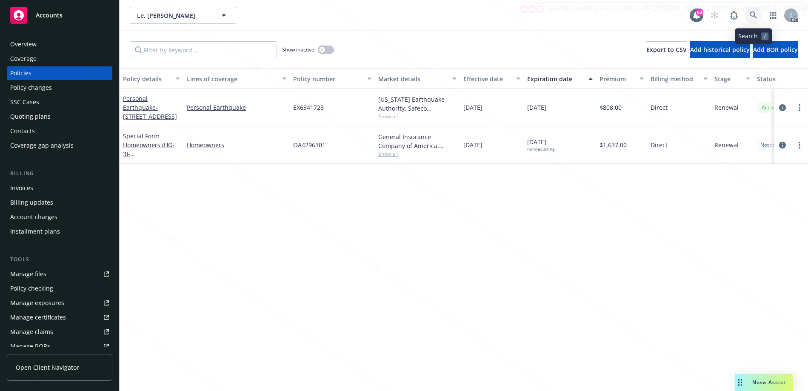
click at [746, 14] on link at bounding box center [753, 15] width 17 height 17
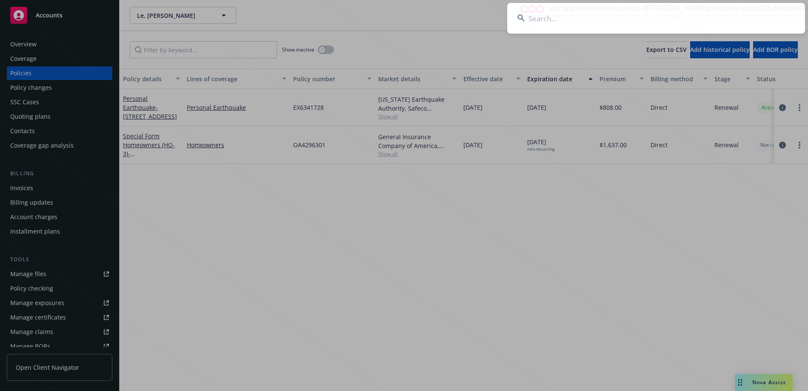
click at [550, 26] on input at bounding box center [656, 18] width 298 height 31
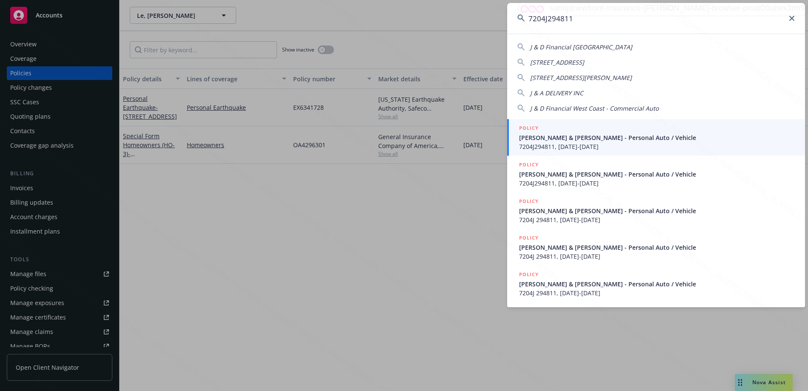
type input "7204J294811"
click at [566, 142] on span "[PERSON_NAME] & [PERSON_NAME] - Personal Auto / Vehicle" at bounding box center [657, 137] width 276 height 9
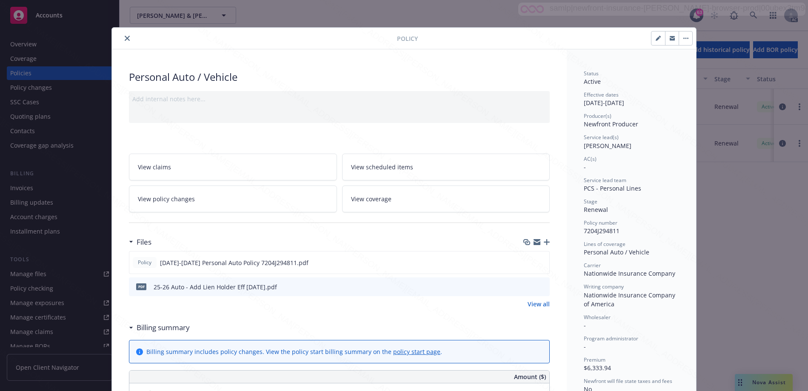
click at [129, 327] on icon at bounding box center [131, 328] width 4 height 2
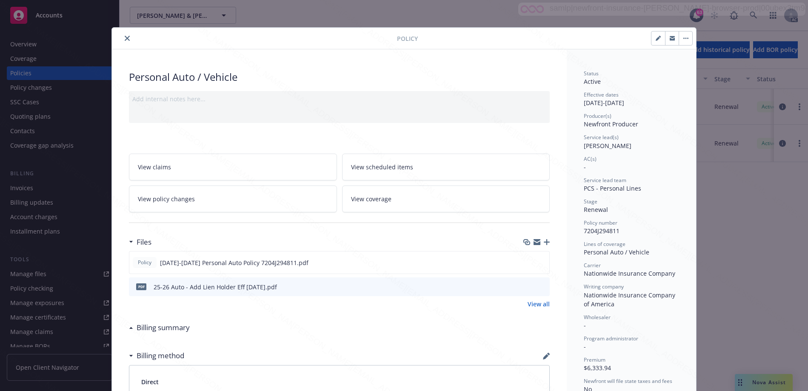
click at [221, 200] on link "View policy changes" at bounding box center [233, 198] width 208 height 27
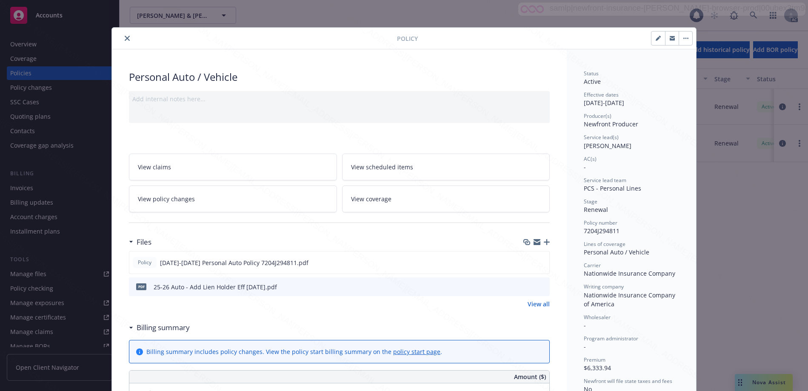
scroll to position [26, 0]
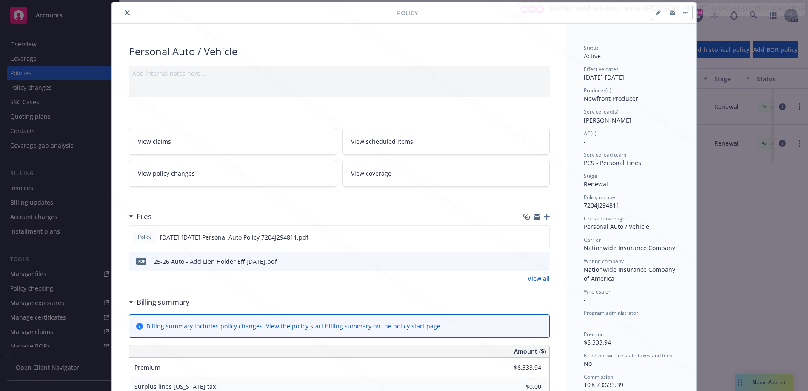
click at [129, 301] on icon at bounding box center [131, 302] width 4 height 2
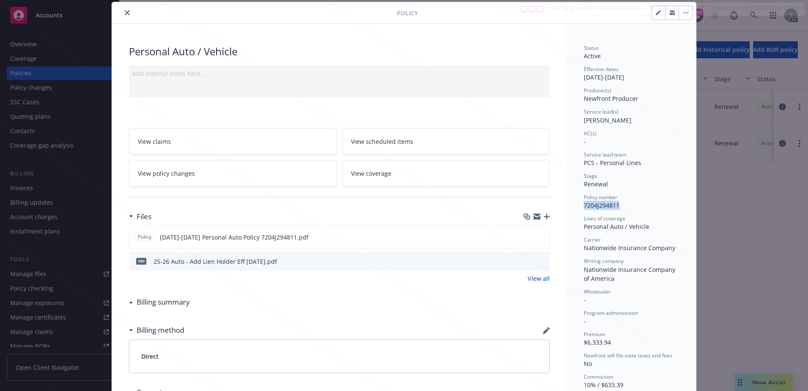
drag, startPoint x: 578, startPoint y: 205, endPoint x: 615, endPoint y: 207, distance: 37.0
click at [615, 207] on div "Status Active Effective dates [DATE] - [DATE] Producer(s) Newfront Producer Ser…" at bounding box center [630, 292] width 129 height 537
click at [125, 15] on icon "close" at bounding box center [127, 12] width 5 height 5
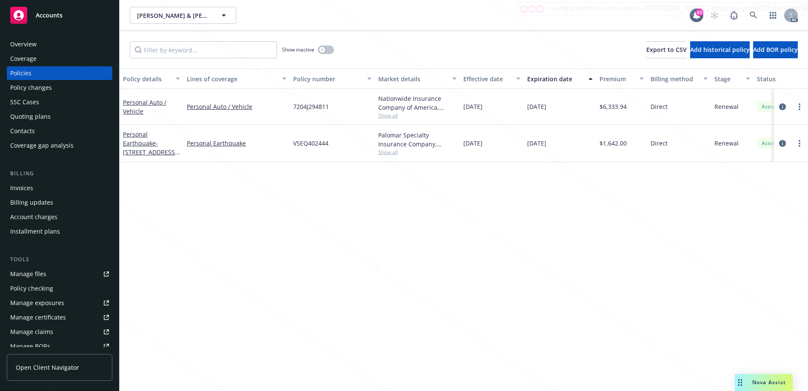
click at [29, 45] on div "Overview" at bounding box center [23, 44] width 26 height 14
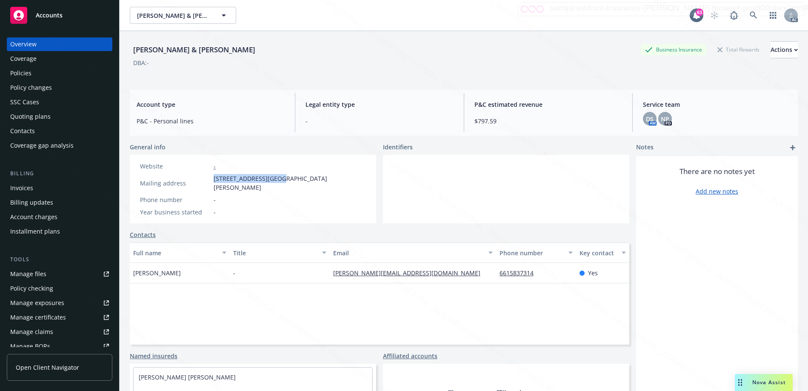
drag, startPoint x: 212, startPoint y: 177, endPoint x: 278, endPoint y: 178, distance: 65.9
click at [278, 178] on div "Mailing address [STREET_ADDRESS][PERSON_NAME]" at bounding box center [253, 183] width 233 height 18
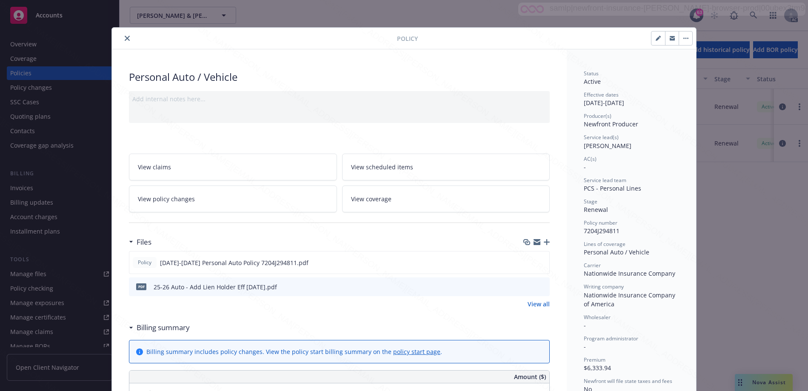
scroll to position [26, 0]
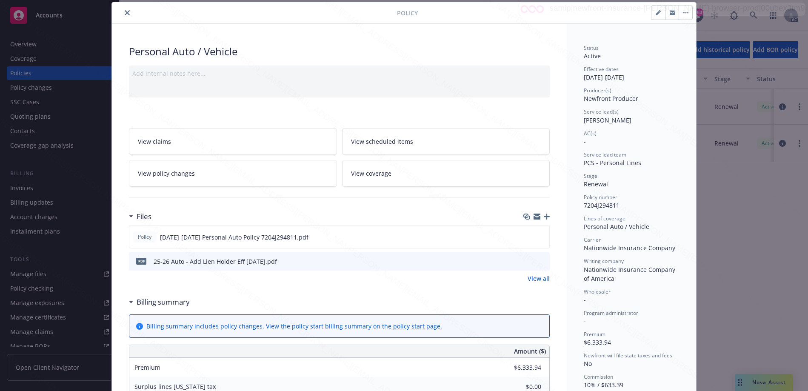
click at [133, 304] on div "Billing summary" at bounding box center [161, 301] width 57 height 11
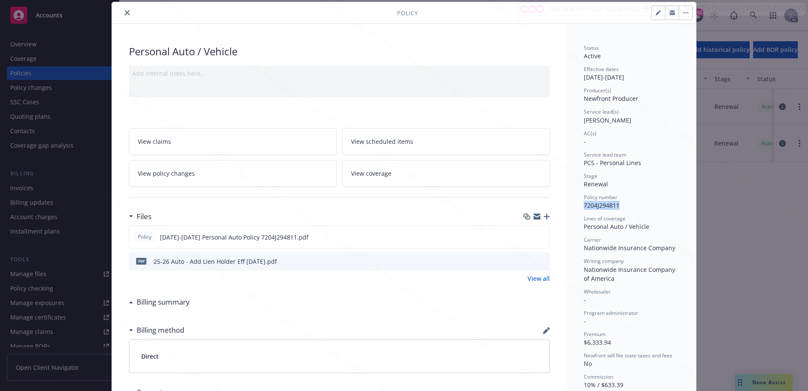
drag, startPoint x: 579, startPoint y: 205, endPoint x: 617, endPoint y: 205, distance: 37.9
click at [617, 205] on div "Status Active Effective dates [DATE] - [DATE] Producer(s) Newfront Producer Ser…" at bounding box center [630, 292] width 129 height 537
click at [125, 11] on icon "close" at bounding box center [127, 12] width 5 height 5
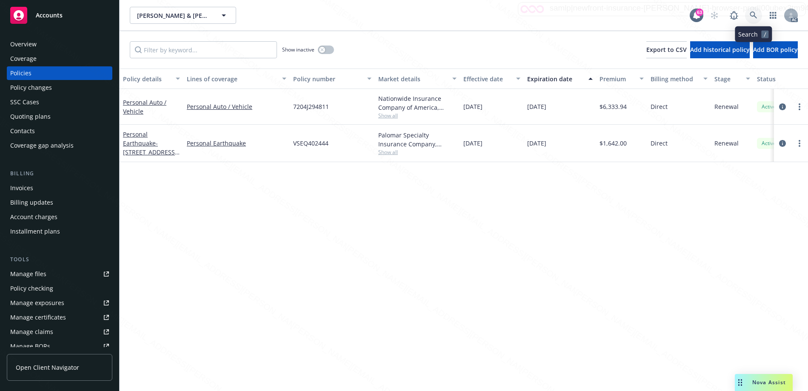
click at [752, 13] on icon at bounding box center [753, 15] width 8 height 8
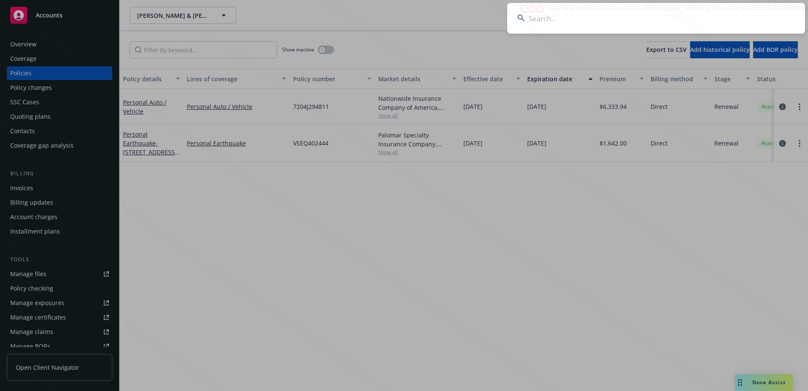
click at [634, 15] on input at bounding box center [656, 18] width 298 height 31
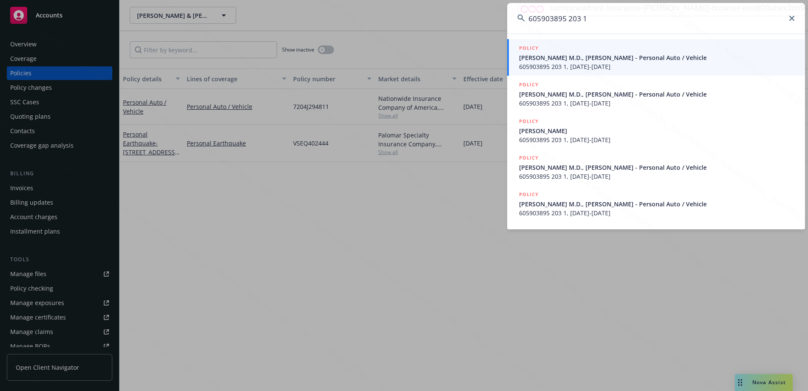
type input "605903895 203 1"
click at [564, 60] on span "[PERSON_NAME] M.D., [PERSON_NAME] - Personal Auto / Vehicle" at bounding box center [657, 57] width 276 height 9
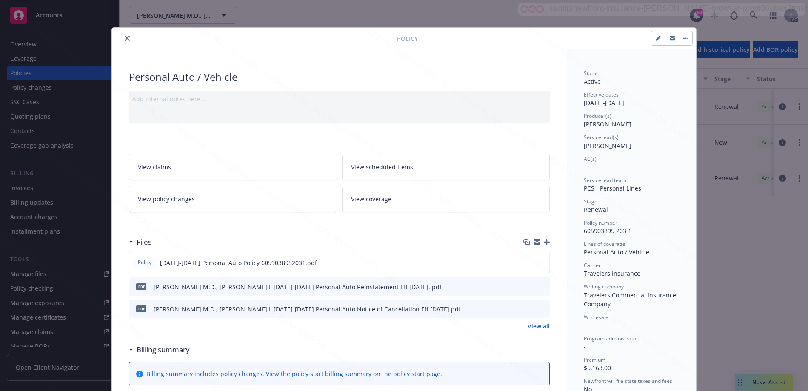
click at [284, 201] on link "View policy changes" at bounding box center [233, 198] width 208 height 27
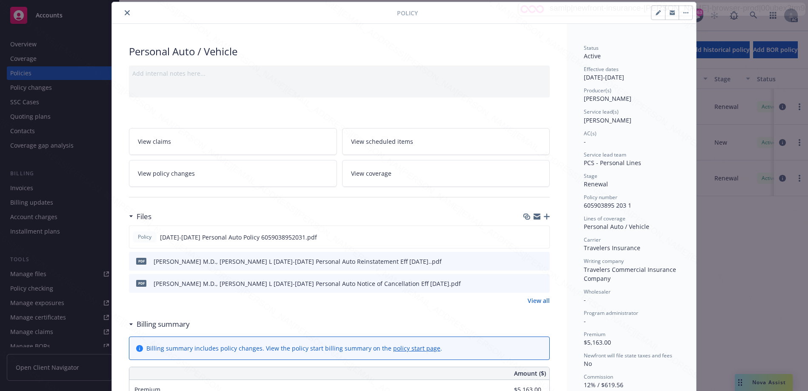
click at [129, 324] on icon at bounding box center [130, 324] width 3 height 2
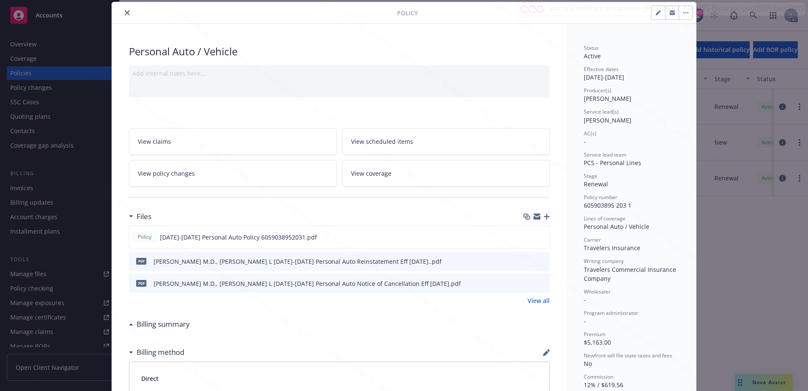
click at [122, 16] on button "close" at bounding box center [127, 13] width 10 height 10
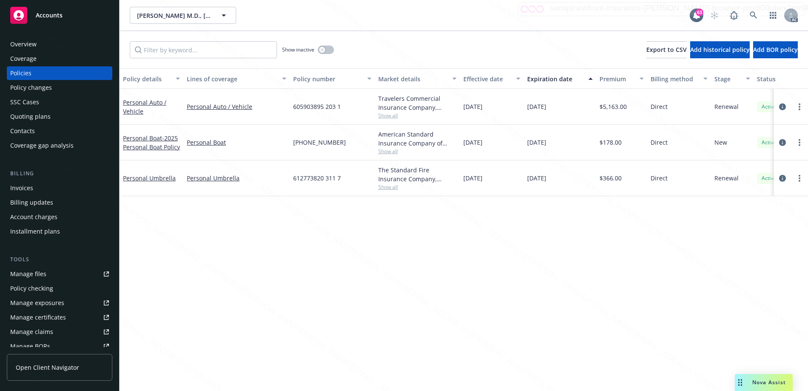
click at [33, 41] on div "Overview" at bounding box center [23, 44] width 26 height 14
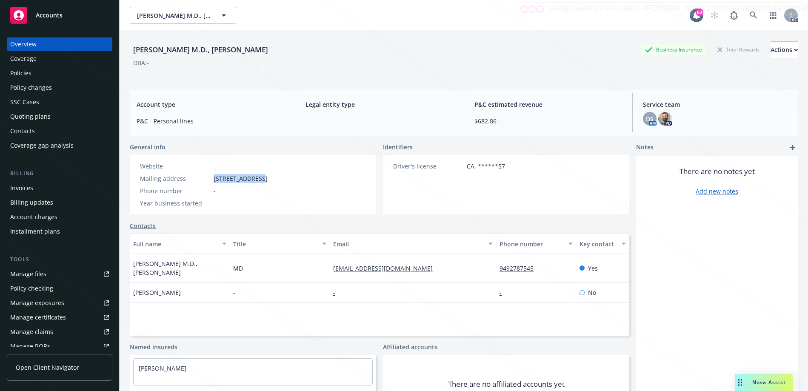
drag, startPoint x: 211, startPoint y: 178, endPoint x: 259, endPoint y: 175, distance: 47.3
click at [259, 175] on div "Mailing address [STREET_ADDRESS]" at bounding box center [204, 178] width 134 height 9
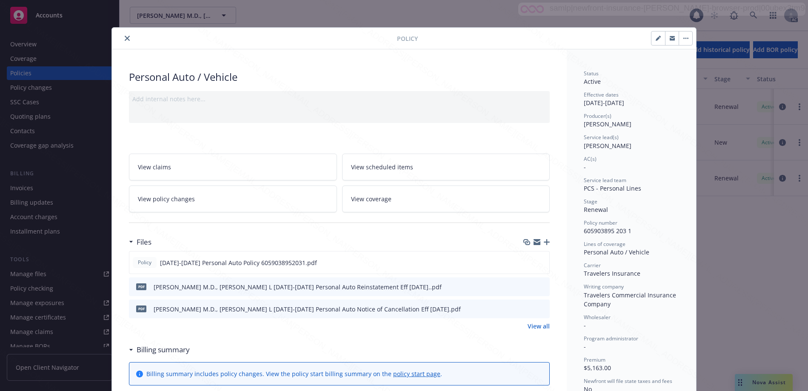
scroll to position [26, 0]
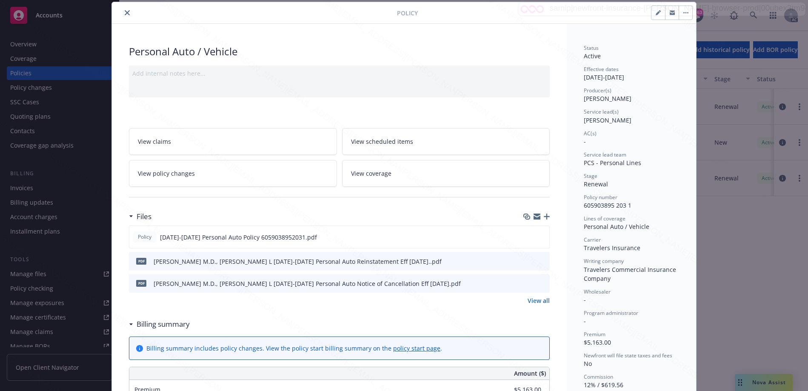
click at [133, 324] on div "Billing summary" at bounding box center [161, 324] width 57 height 11
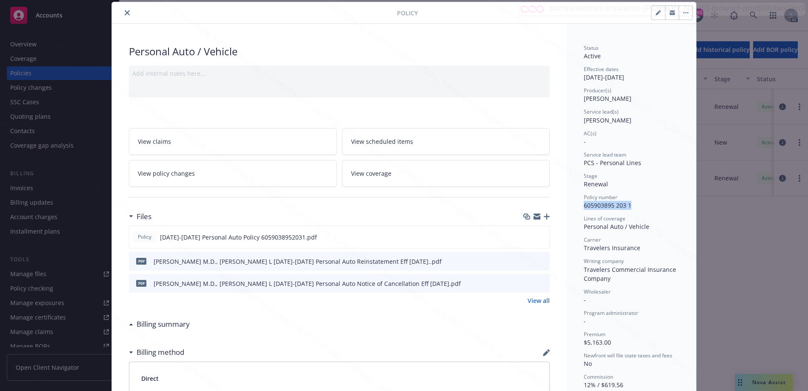
drag, startPoint x: 580, startPoint y: 207, endPoint x: 634, endPoint y: 207, distance: 54.0
click at [634, 207] on div "Policy number 605903895 203 1" at bounding box center [630, 201] width 95 height 16
click at [525, 238] on icon "download file" at bounding box center [526, 236] width 7 height 7
drag, startPoint x: 579, startPoint y: 225, endPoint x: 648, endPoint y: 230, distance: 69.5
click at [648, 230] on div "Status Active Effective dates [DATE] - [DATE] Producer(s) [PERSON_NAME] Service…" at bounding box center [630, 303] width 129 height 559
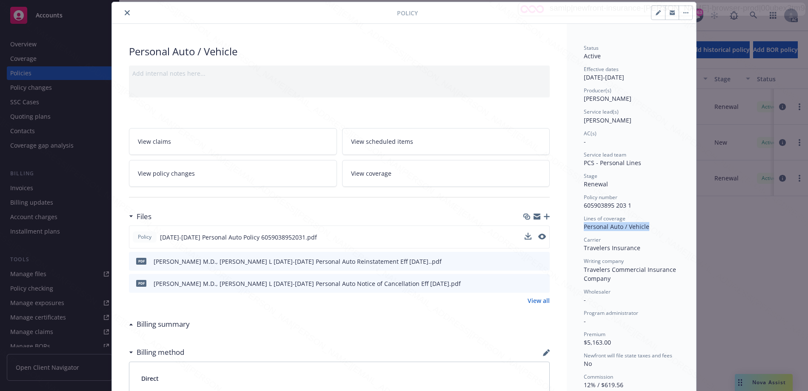
click at [683, 11] on button "button" at bounding box center [685, 13] width 14 height 14
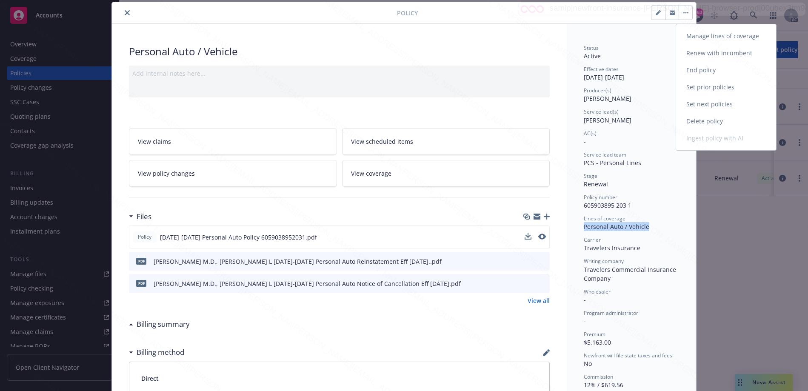
click at [697, 69] on link "End policy" at bounding box center [726, 70] width 100 height 17
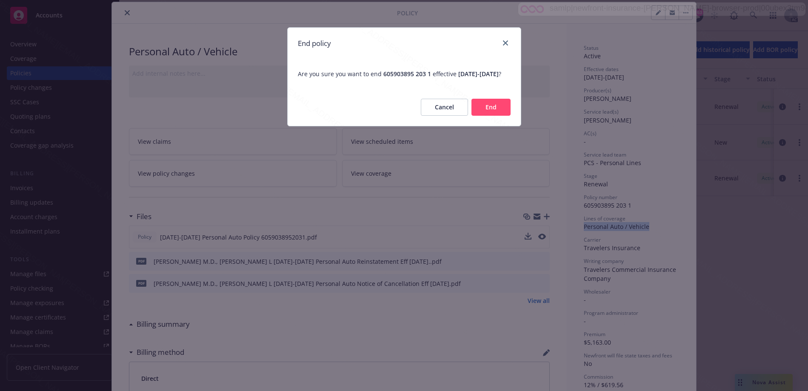
click at [489, 111] on button "End" at bounding box center [490, 107] width 39 height 17
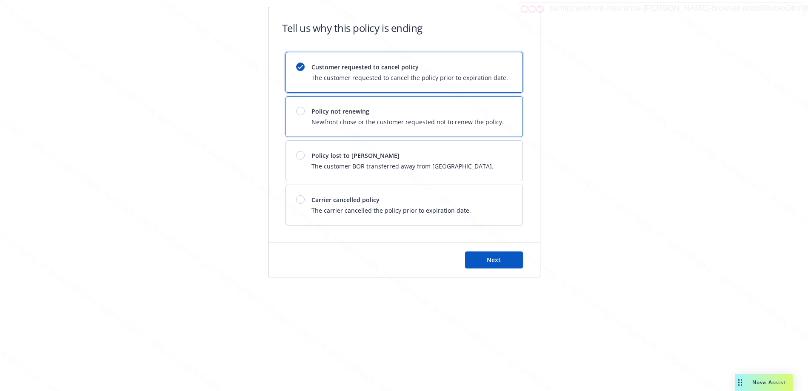
click at [402, 104] on div "Policy not renewing Newfront chose or the customer requested not to renew the p…" at bounding box center [404, 117] width 236 height 40
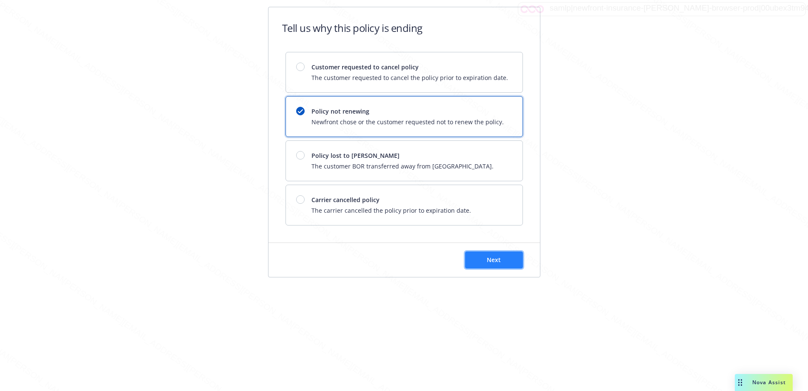
click at [480, 259] on button "Next" at bounding box center [494, 259] width 58 height 17
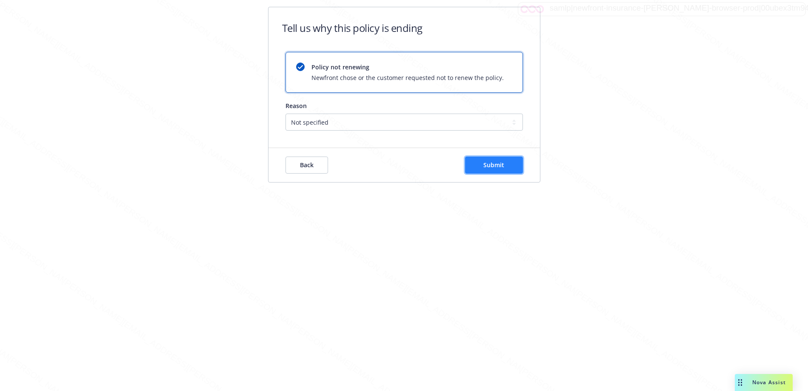
click at [475, 171] on button "Submit" at bounding box center [494, 164] width 58 height 17
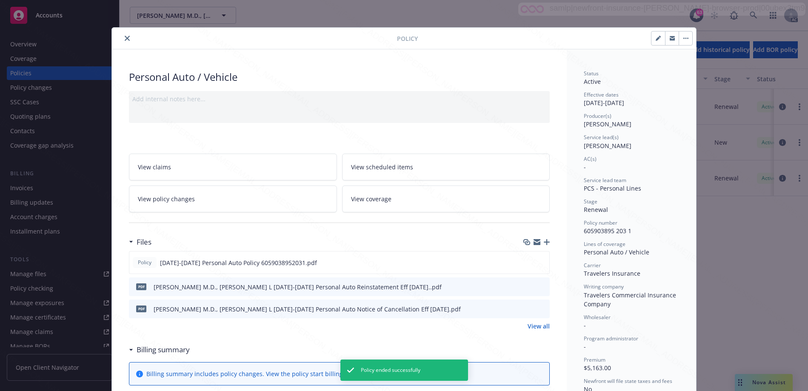
scroll to position [26, 0]
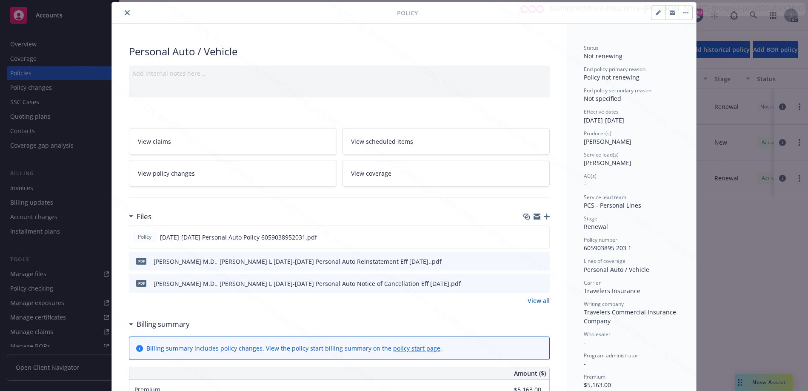
click at [125, 14] on icon "close" at bounding box center [127, 12] width 5 height 5
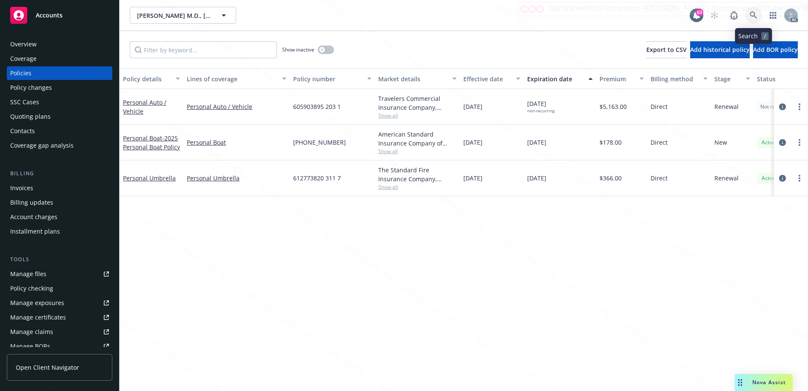
click at [752, 17] on icon at bounding box center [753, 15] width 8 height 8
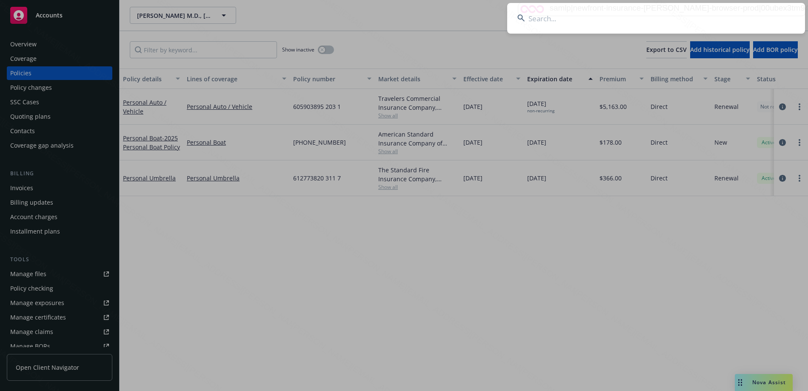
click at [605, 21] on input at bounding box center [656, 18] width 298 height 31
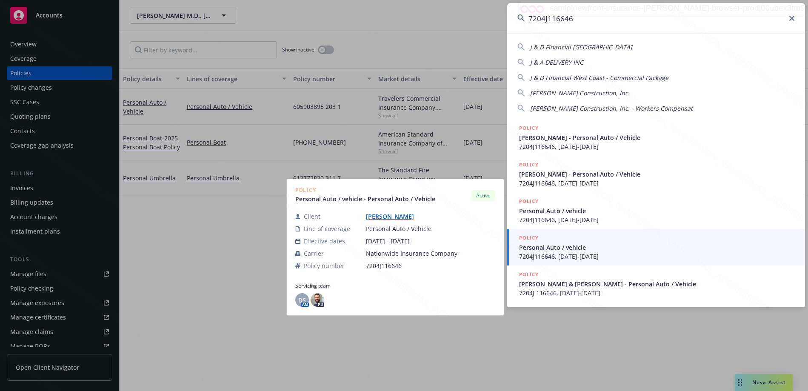
type input "7204J116646"
click at [565, 248] on span "Personal Auto / vehicle" at bounding box center [657, 247] width 276 height 9
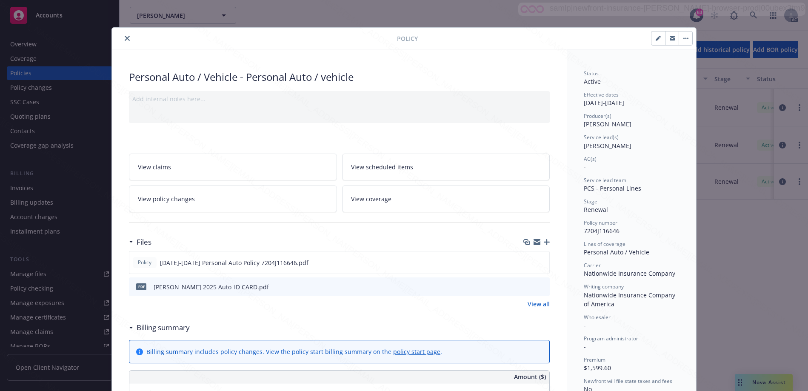
click at [129, 325] on div "Billing summary" at bounding box center [159, 327] width 61 height 11
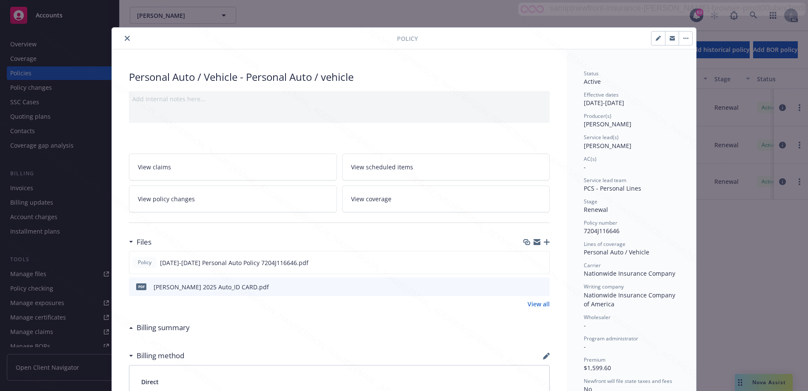
click at [125, 39] on icon "close" at bounding box center [127, 38] width 5 height 5
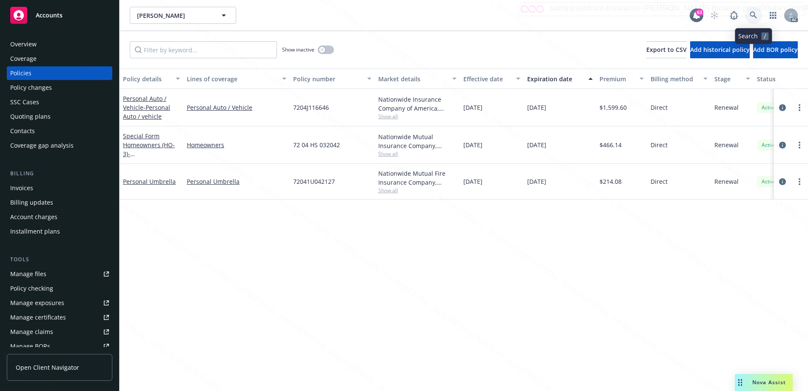
click at [754, 12] on icon at bounding box center [753, 15] width 8 height 8
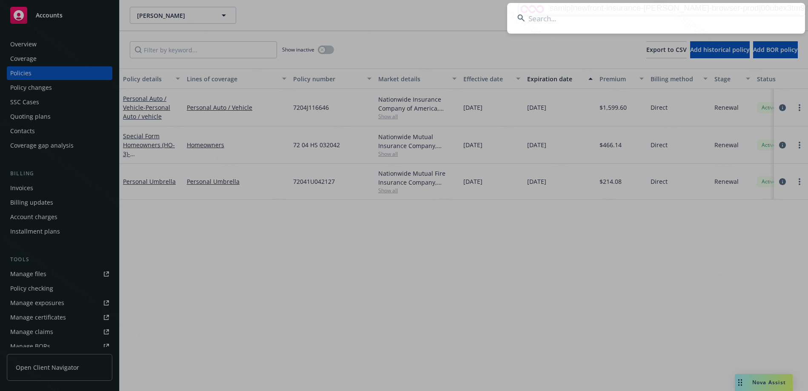
click at [576, 16] on input at bounding box center [656, 18] width 298 height 31
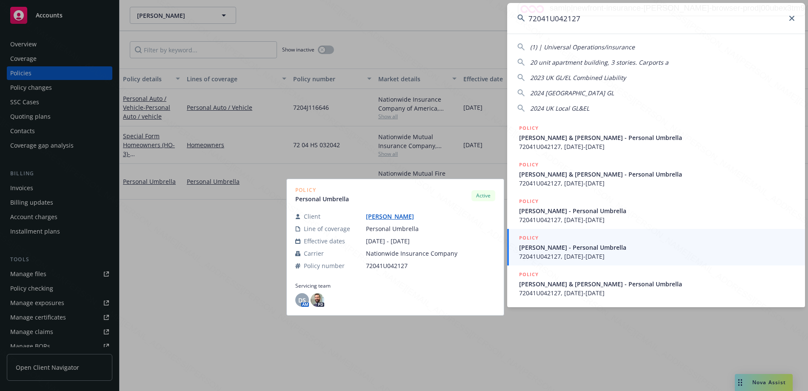
type input "72041U042127"
click at [580, 251] on span "[PERSON_NAME] - Personal Umbrella" at bounding box center [657, 247] width 276 height 9
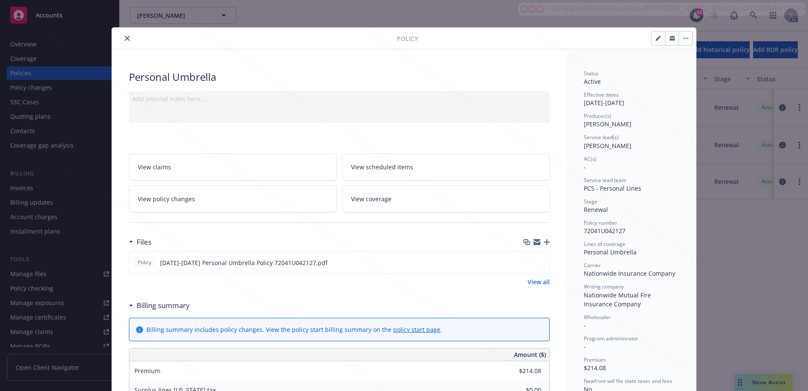
click at [133, 303] on div "Billing summary" at bounding box center [161, 305] width 57 height 11
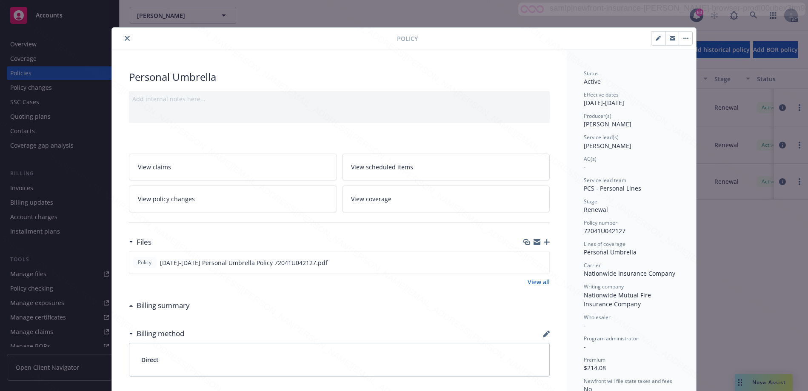
click at [125, 38] on icon "close" at bounding box center [127, 38] width 5 height 5
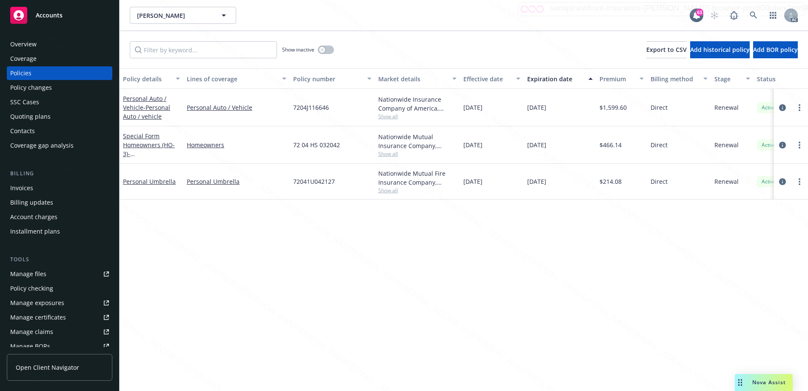
click at [28, 46] on div "Overview" at bounding box center [23, 44] width 26 height 14
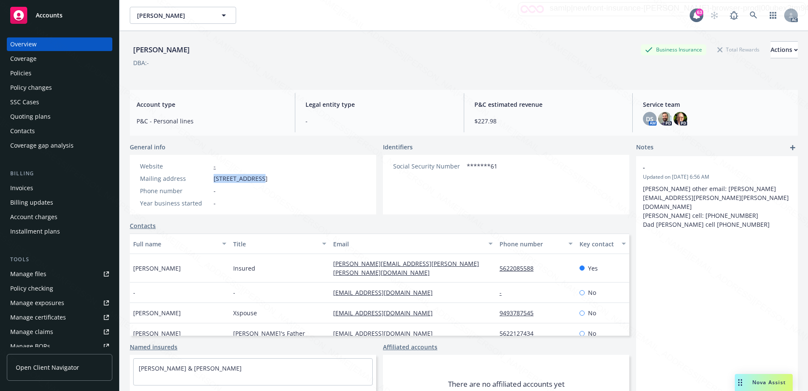
drag, startPoint x: 213, startPoint y: 180, endPoint x: 258, endPoint y: 180, distance: 45.1
click at [258, 180] on div "Mailing address [STREET_ADDRESS]" at bounding box center [204, 178] width 134 height 9
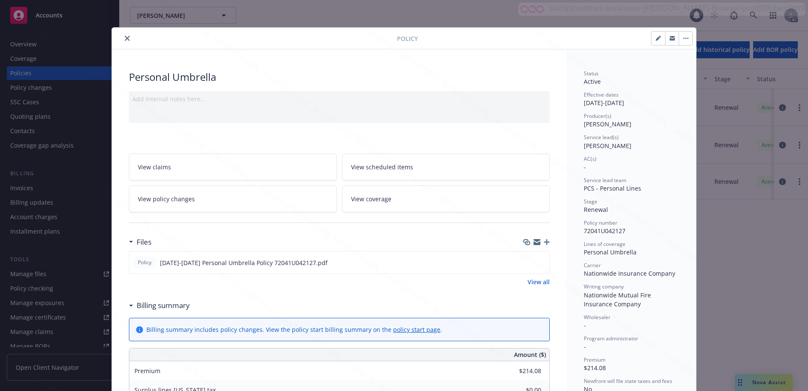
scroll to position [26, 0]
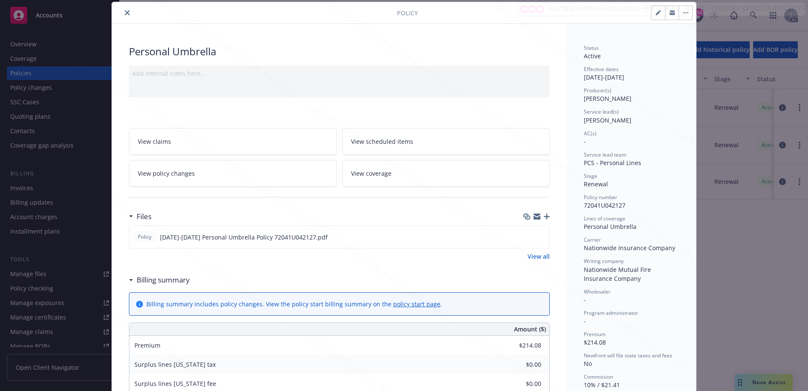
click at [129, 282] on div "Billing summary" at bounding box center [159, 279] width 61 height 11
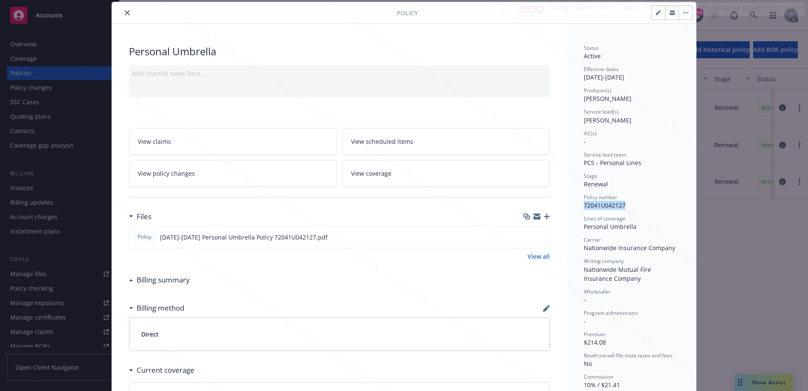
drag, startPoint x: 580, startPoint y: 207, endPoint x: 626, endPoint y: 208, distance: 45.9
click at [626, 208] on div "Policy number 72041U042127" at bounding box center [630, 201] width 95 height 16
click at [526, 235] on icon "download file" at bounding box center [527, 235] width 6 height 5
drag, startPoint x: 580, startPoint y: 228, endPoint x: 635, endPoint y: 228, distance: 54.4
click at [635, 228] on div "Personal Umbrella" at bounding box center [630, 226] width 95 height 9
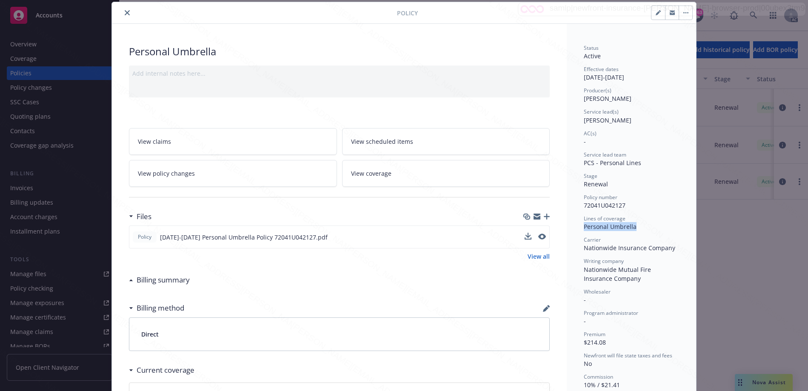
click at [679, 14] on button "button" at bounding box center [685, 13] width 14 height 14
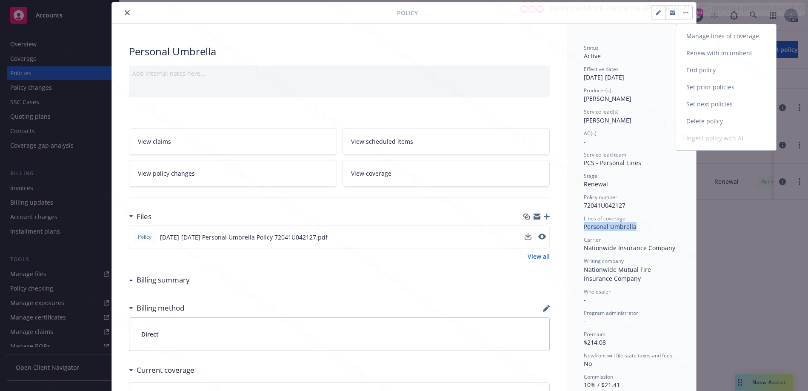
click at [696, 72] on link "End policy" at bounding box center [726, 70] width 100 height 17
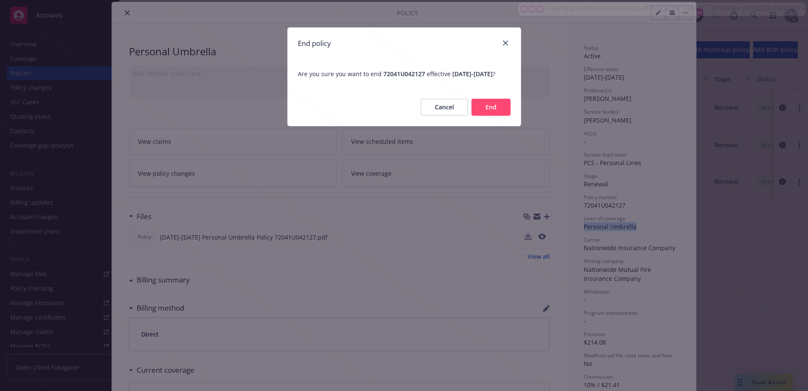
click at [484, 116] on button "End" at bounding box center [490, 107] width 39 height 17
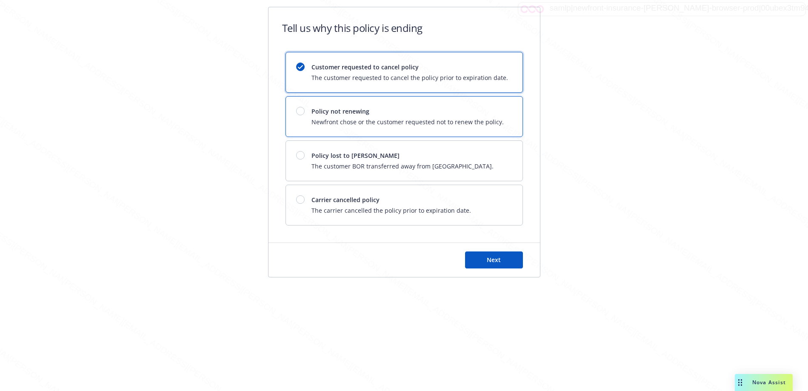
click at [359, 120] on span "Newfront chose or the customer requested not to renew the policy." at bounding box center [407, 121] width 192 height 9
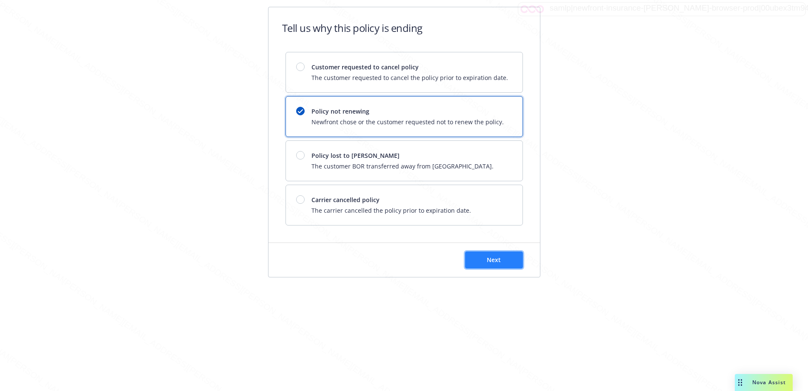
click at [479, 256] on button "Next" at bounding box center [494, 259] width 58 height 17
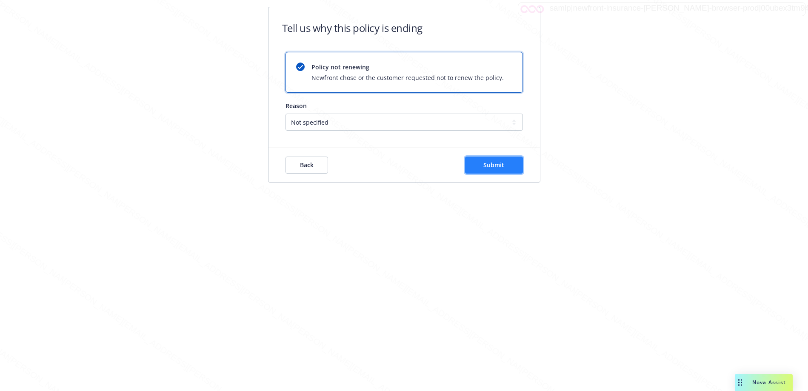
click at [495, 159] on button "Submit" at bounding box center [494, 164] width 58 height 17
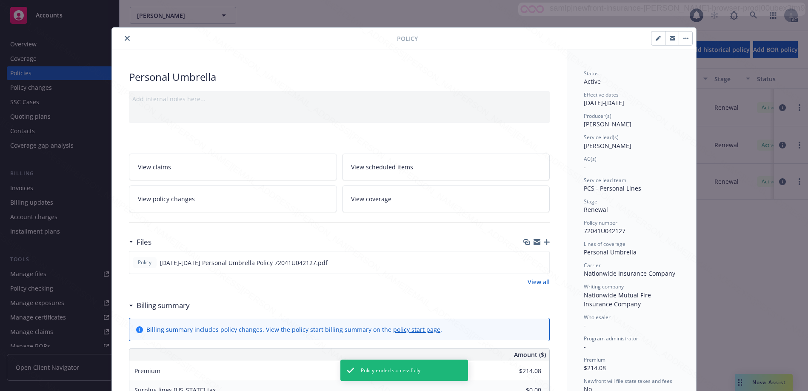
scroll to position [26, 0]
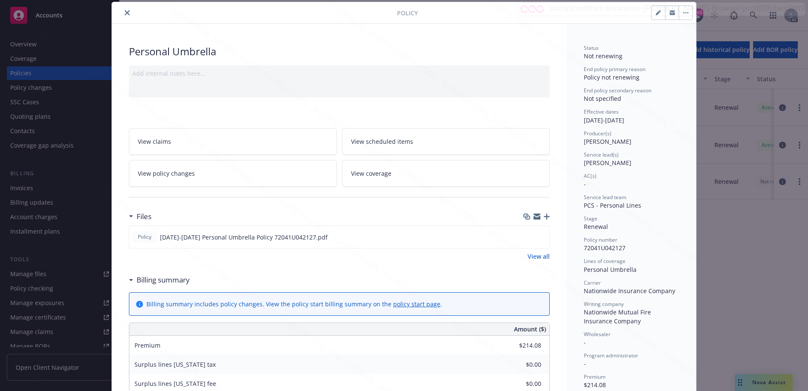
click at [122, 17] on button "close" at bounding box center [127, 13] width 10 height 10
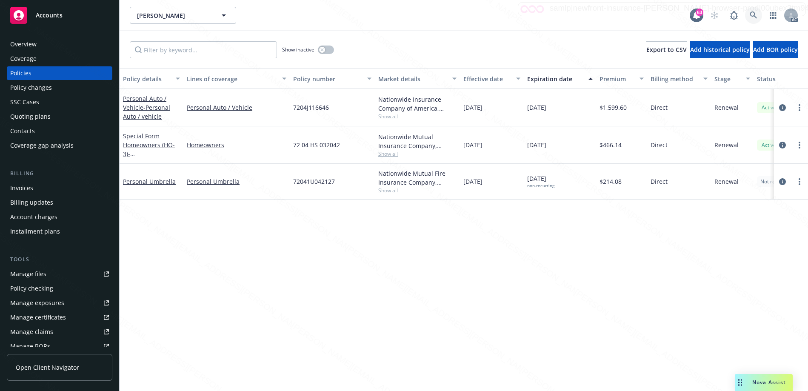
click at [752, 16] on icon at bounding box center [752, 14] width 7 height 7
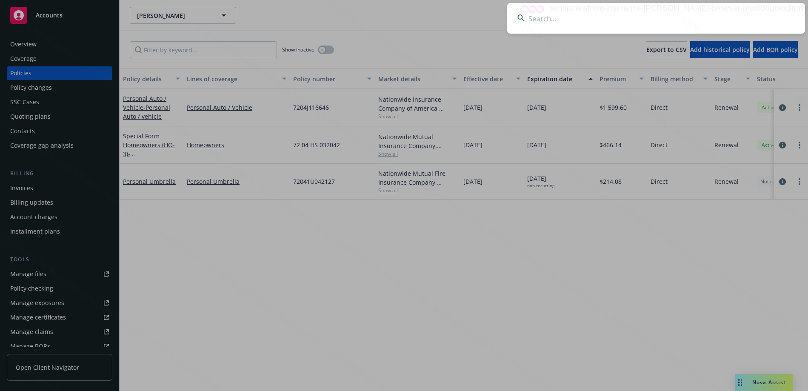
click at [592, 22] on input at bounding box center [656, 18] width 298 height 31
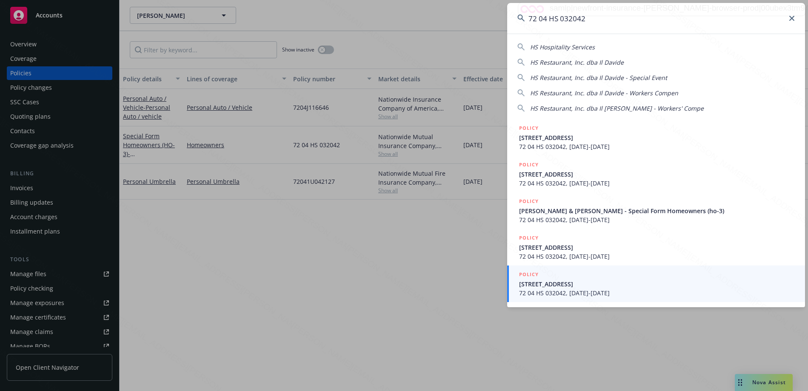
type input "72 04 HS 032042"
click at [592, 283] on span "[STREET_ADDRESS]" at bounding box center [657, 283] width 276 height 9
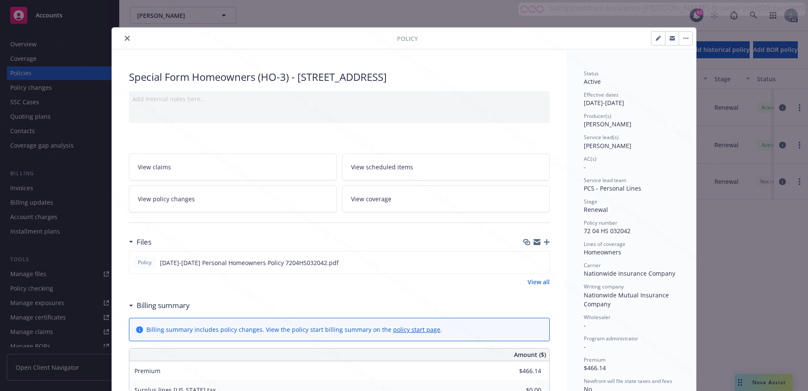
click at [129, 304] on icon at bounding box center [131, 305] width 4 height 2
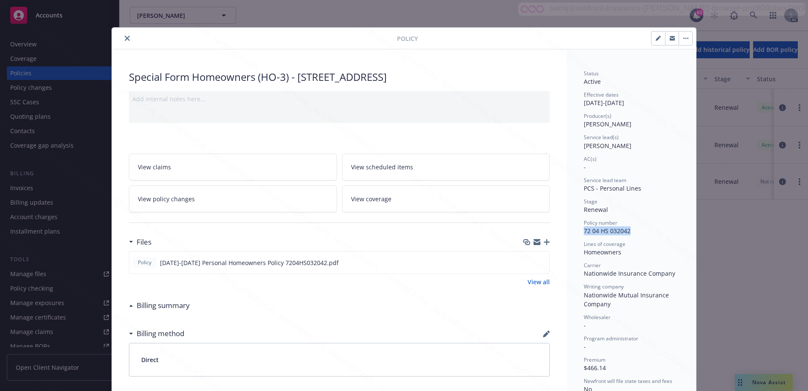
drag, startPoint x: 580, startPoint y: 232, endPoint x: 630, endPoint y: 232, distance: 50.6
click at [630, 232] on div "Status Active Effective dates [DATE] - [DATE] Producer(s) [PERSON_NAME] Service…" at bounding box center [630, 306] width 129 height 515
click at [603, 203] on div "Stage" at bounding box center [630, 201] width 95 height 7
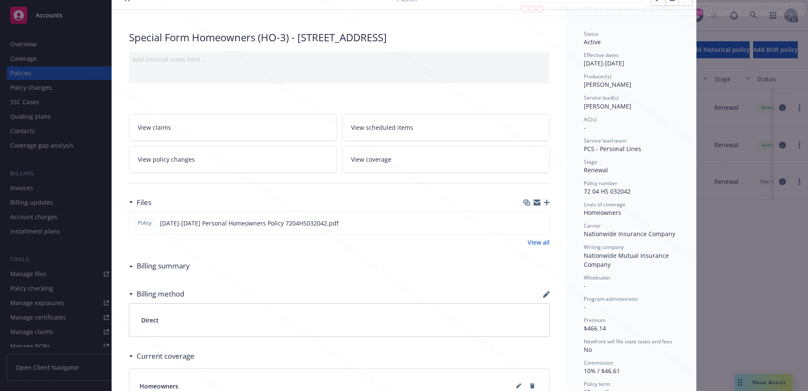
scroll to position [40, 0]
click at [523, 222] on icon "download file" at bounding box center [526, 221] width 7 height 7
drag, startPoint x: 580, startPoint y: 210, endPoint x: 618, endPoint y: 211, distance: 38.3
click at [618, 211] on div "Homeowners" at bounding box center [630, 211] width 95 height 9
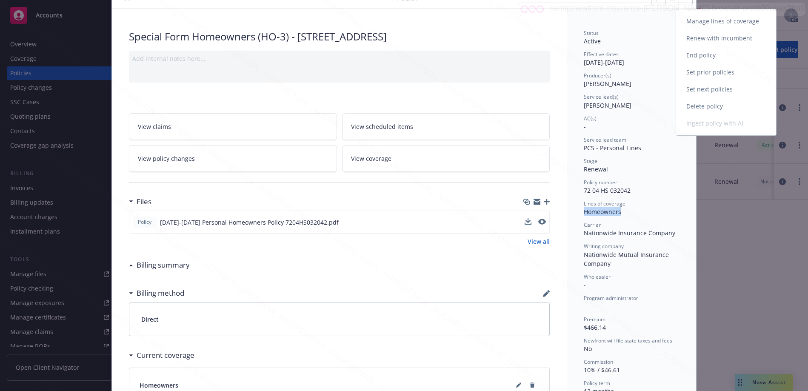
click at [686, 52] on link "End policy" at bounding box center [726, 55] width 100 height 17
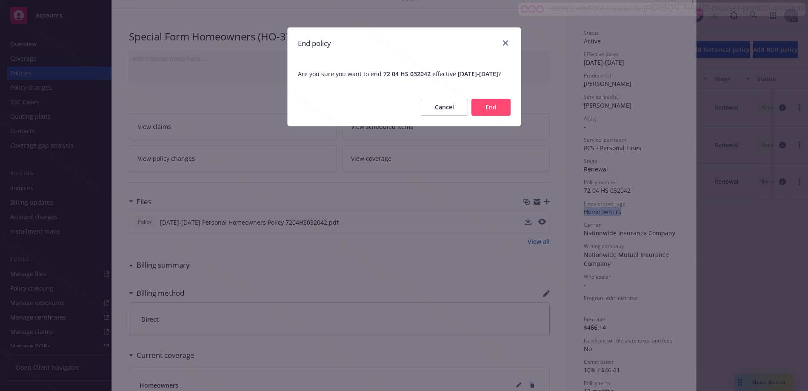
click at [495, 113] on button "End" at bounding box center [490, 107] width 39 height 17
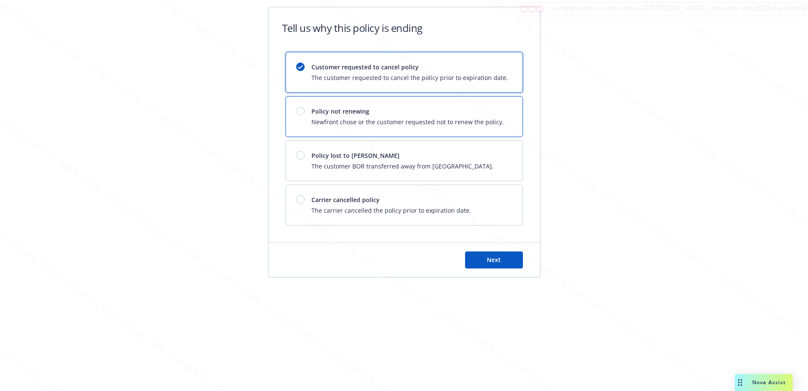
click at [336, 118] on span "Newfront chose or the customer requested not to renew the policy." at bounding box center [407, 121] width 192 height 9
click at [478, 269] on div "Next" at bounding box center [403, 260] width 271 height 34
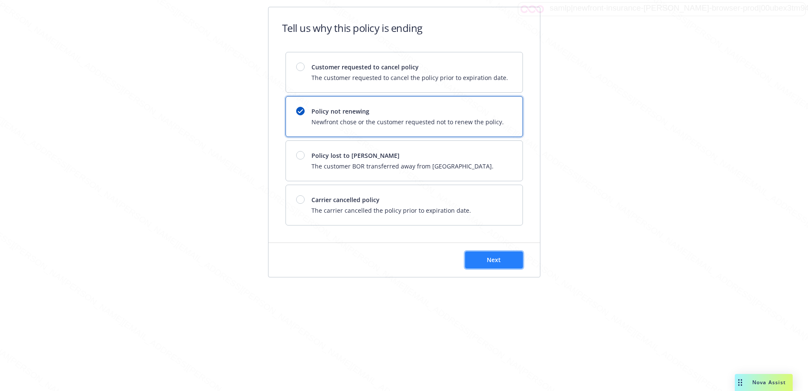
click at [479, 264] on button "Next" at bounding box center [494, 259] width 58 height 17
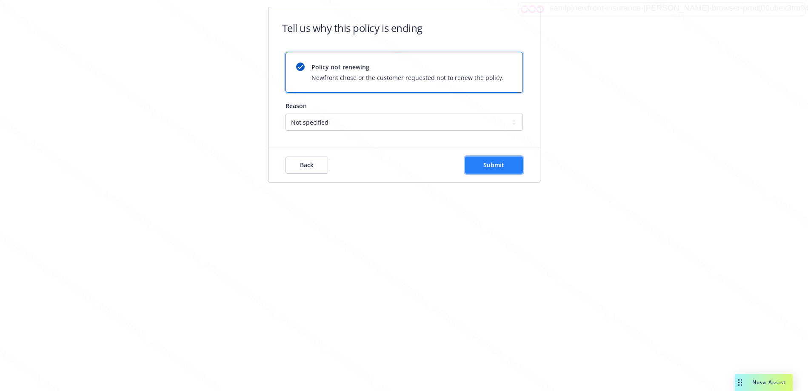
click at [479, 161] on button "Submit" at bounding box center [494, 164] width 58 height 17
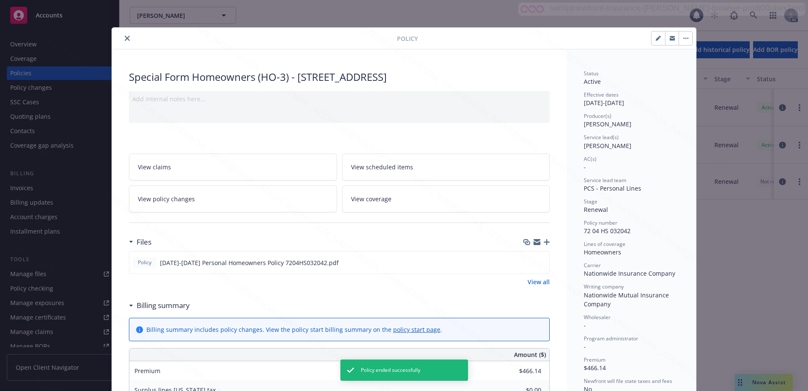
scroll to position [26, 0]
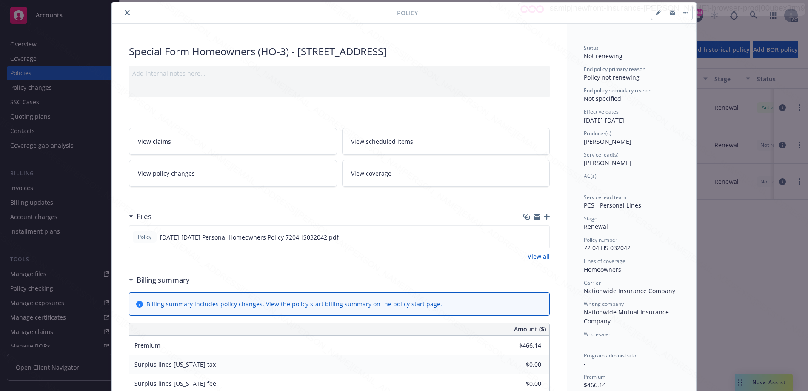
click at [126, 16] on button "close" at bounding box center [127, 13] width 10 height 10
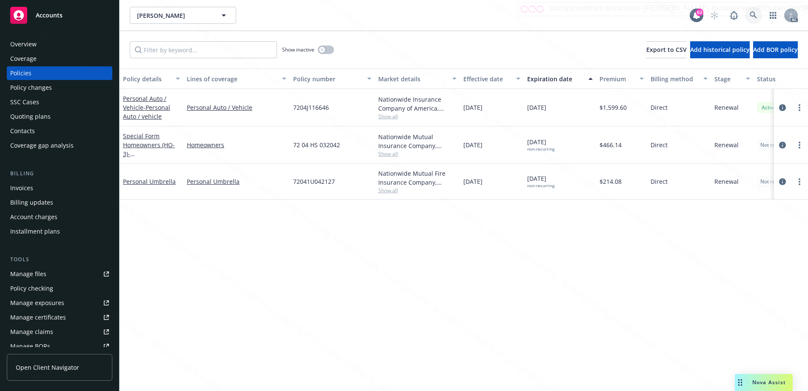
click at [754, 19] on icon at bounding box center [753, 15] width 8 height 8
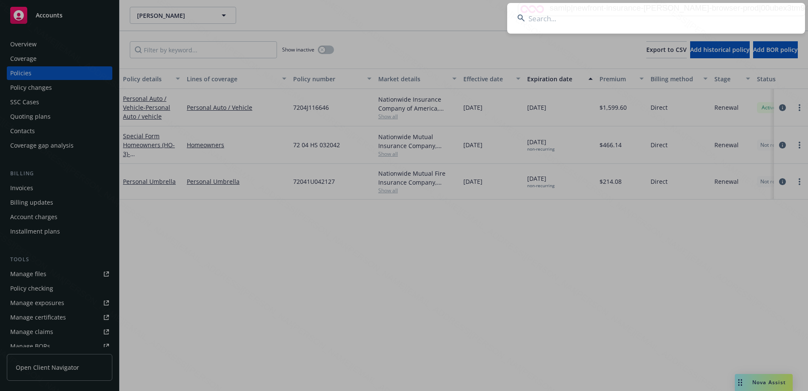
click at [557, 17] on input at bounding box center [656, 18] width 298 height 31
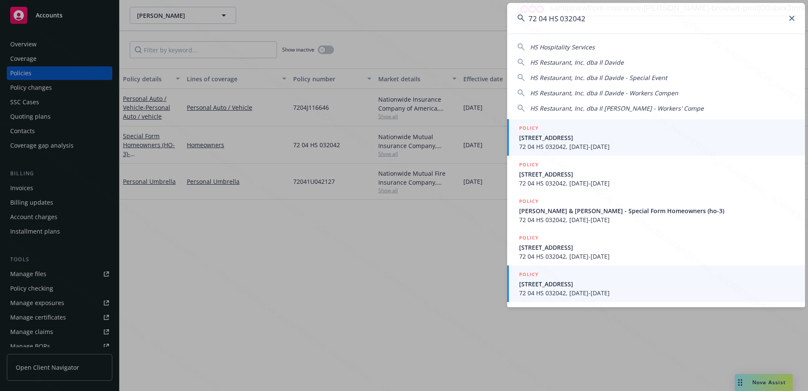
type input "72 04 HS 032042"
click at [574, 286] on span "[STREET_ADDRESS]" at bounding box center [657, 283] width 276 height 9
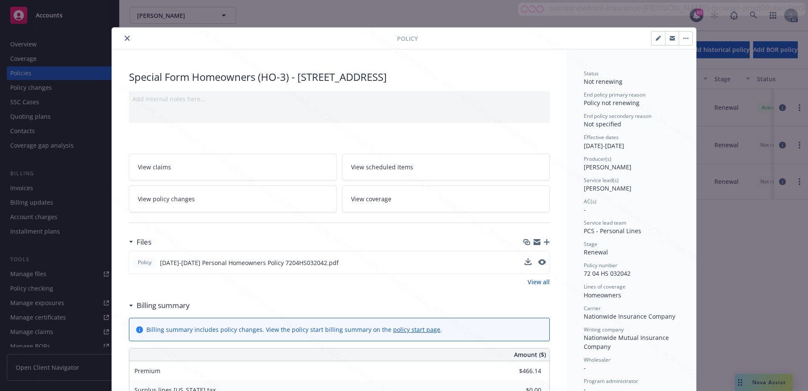
scroll to position [26, 0]
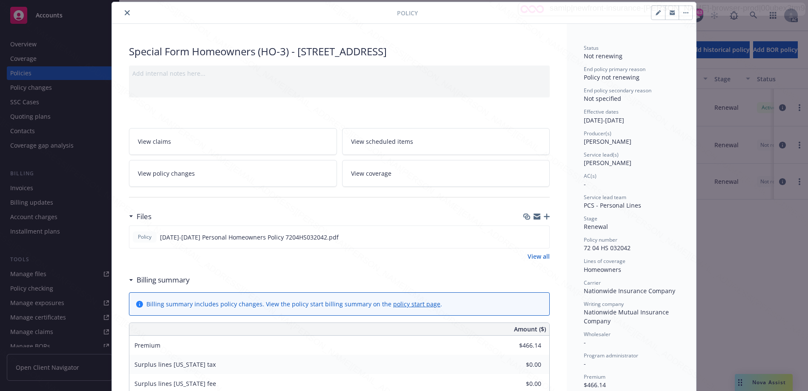
click at [125, 13] on icon "close" at bounding box center [127, 12] width 5 height 5
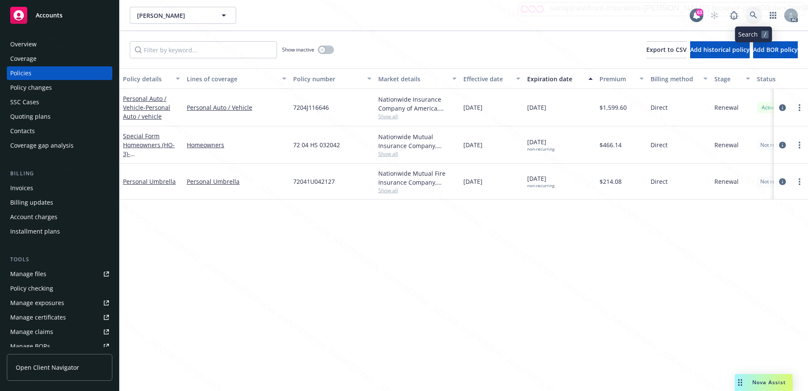
click at [751, 11] on icon at bounding box center [753, 15] width 8 height 8
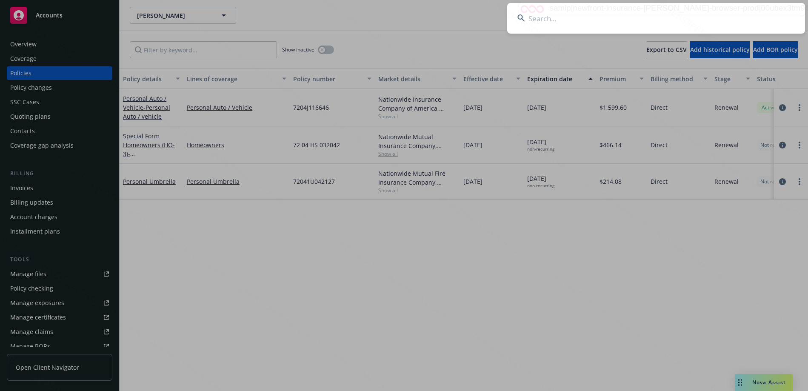
click at [601, 21] on input at bounding box center [656, 18] width 298 height 31
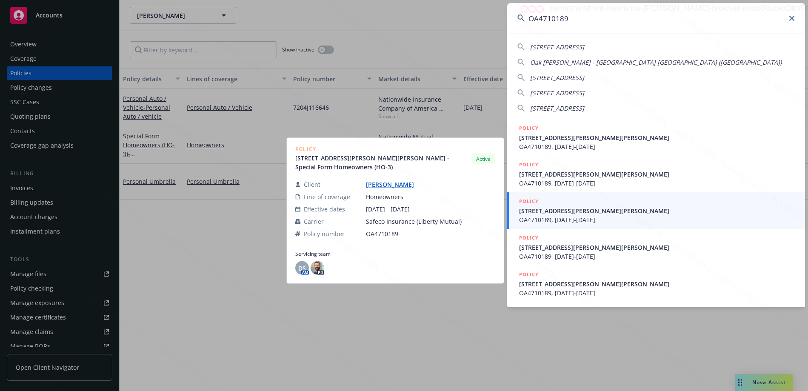
type input "OA4710189"
click at [581, 213] on span "[STREET_ADDRESS][PERSON_NAME][PERSON_NAME]" at bounding box center [657, 210] width 276 height 9
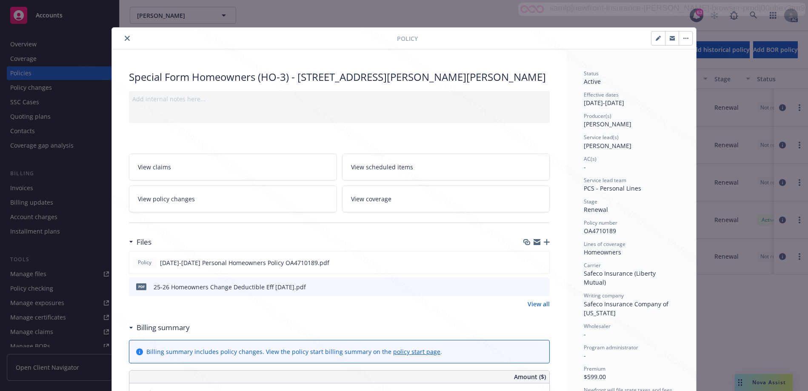
click at [133, 333] on div "Billing summary" at bounding box center [161, 327] width 57 height 11
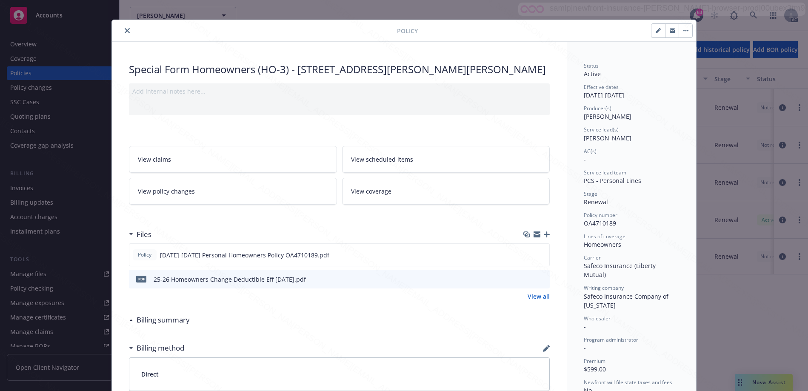
scroll to position [6, 0]
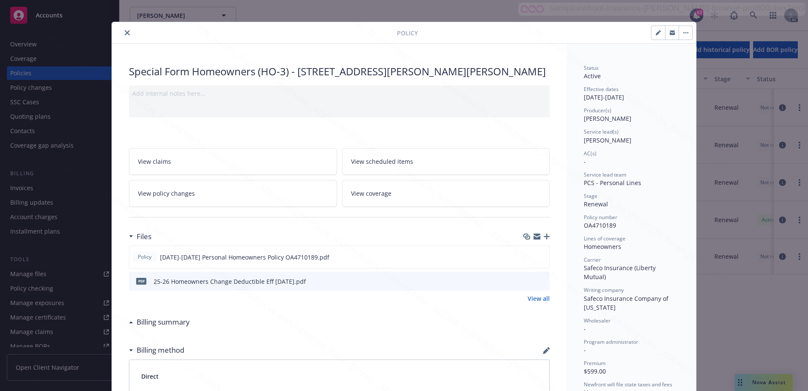
click at [287, 205] on link "View policy changes" at bounding box center [233, 193] width 208 height 27
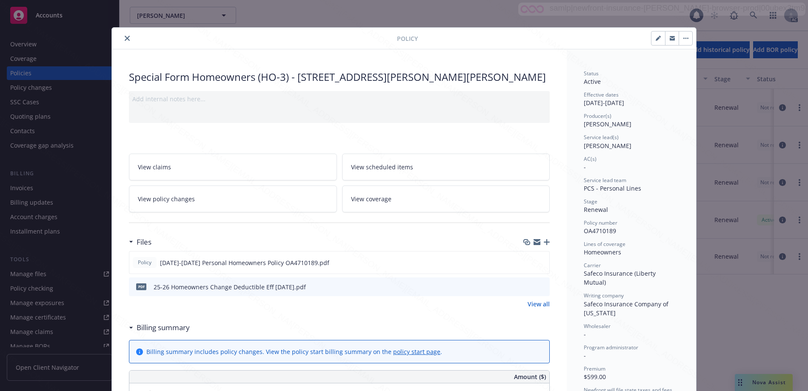
scroll to position [26, 0]
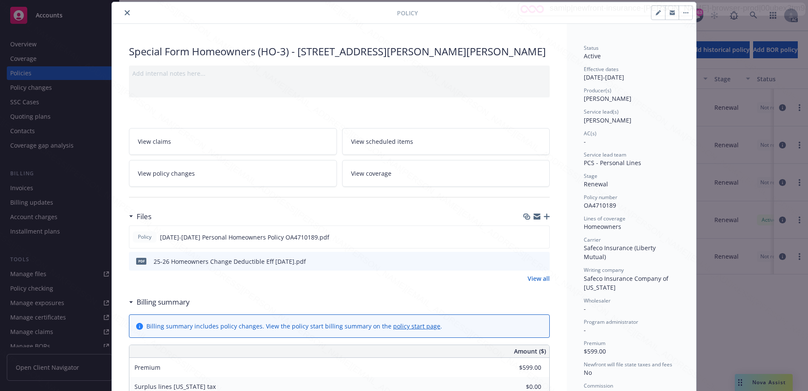
click at [125, 13] on icon "close" at bounding box center [127, 12] width 5 height 5
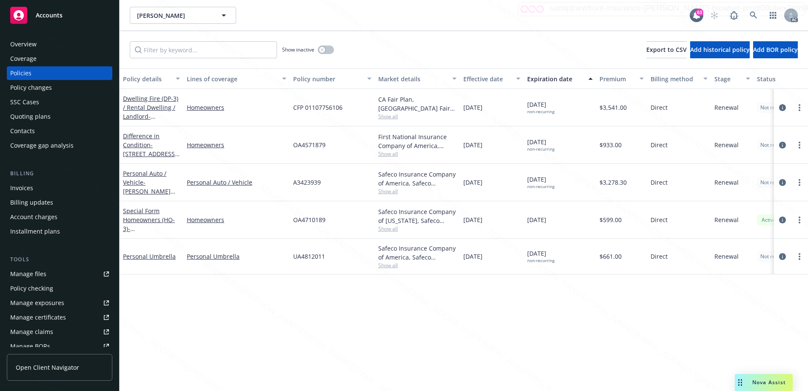
click at [35, 49] on div "Overview" at bounding box center [23, 44] width 26 height 14
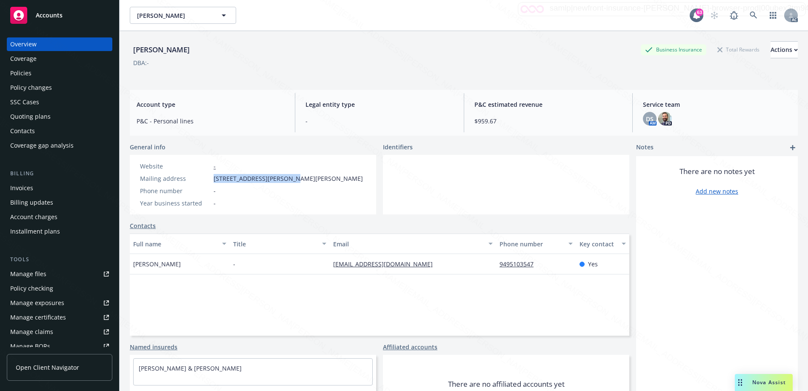
drag, startPoint x: 213, startPoint y: 178, endPoint x: 291, endPoint y: 174, distance: 78.3
click at [291, 174] on div "Mailing address [STREET_ADDRESS][PERSON_NAME][PERSON_NAME]" at bounding box center [252, 178] width 230 height 9
click at [749, 15] on icon at bounding box center [752, 14] width 7 height 7
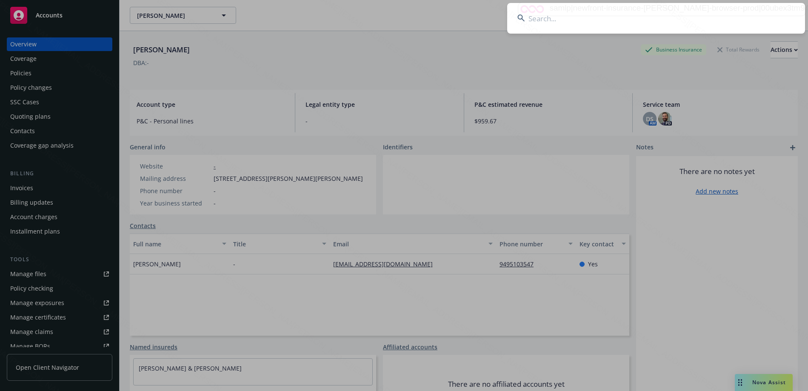
click at [633, 26] on input at bounding box center [656, 18] width 298 height 31
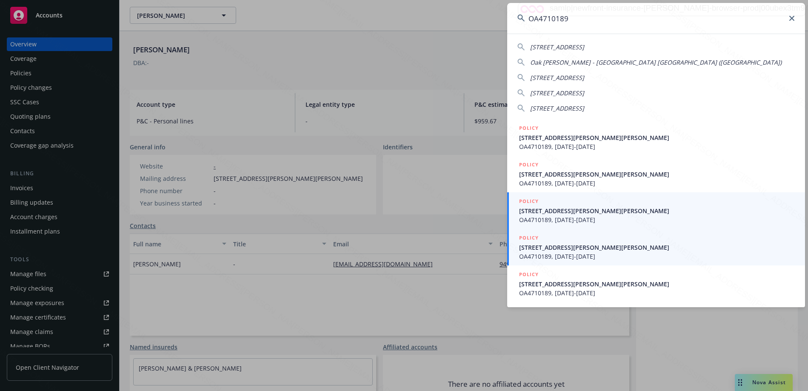
type input "OA4710189"
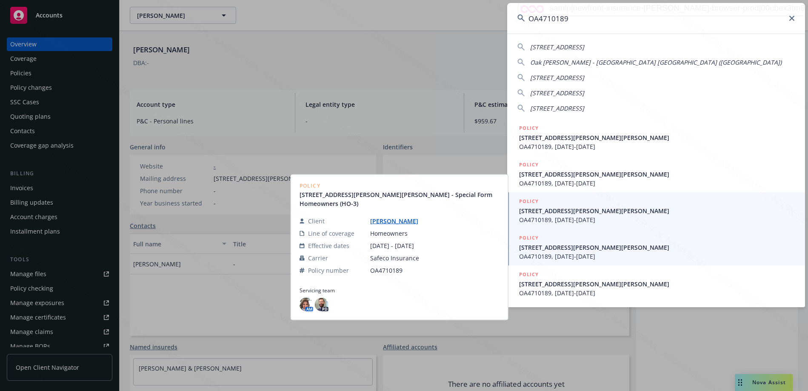
click at [586, 216] on span "OA4710189, [DATE]-[DATE]" at bounding box center [657, 219] width 276 height 9
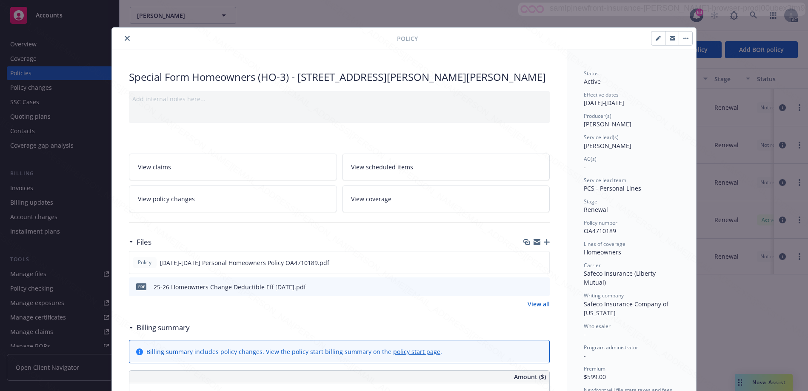
click at [129, 329] on icon at bounding box center [131, 328] width 4 height 2
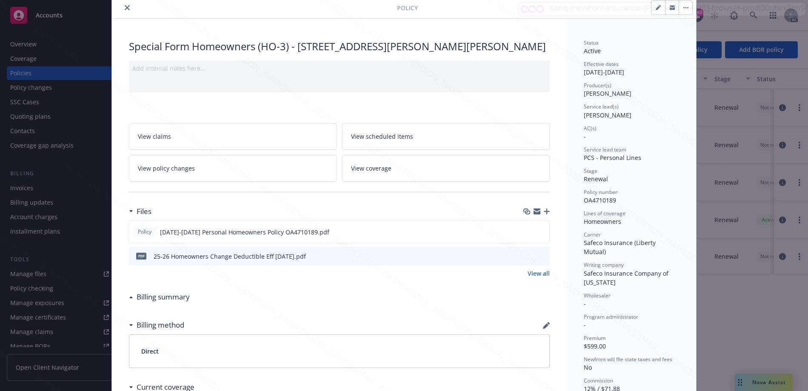
scroll to position [27, 0]
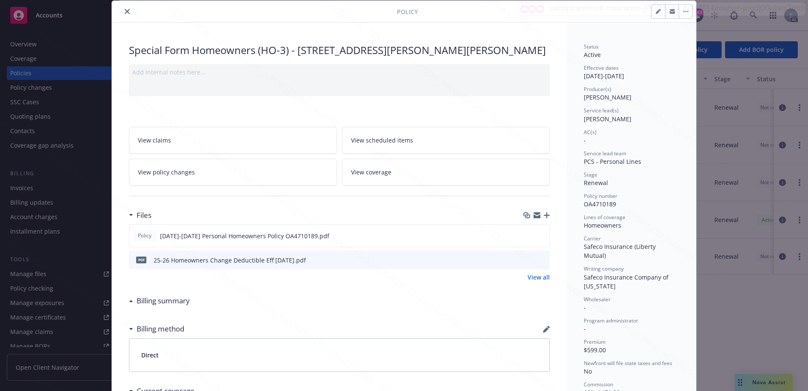
click at [211, 185] on link "View policy changes" at bounding box center [233, 172] width 208 height 27
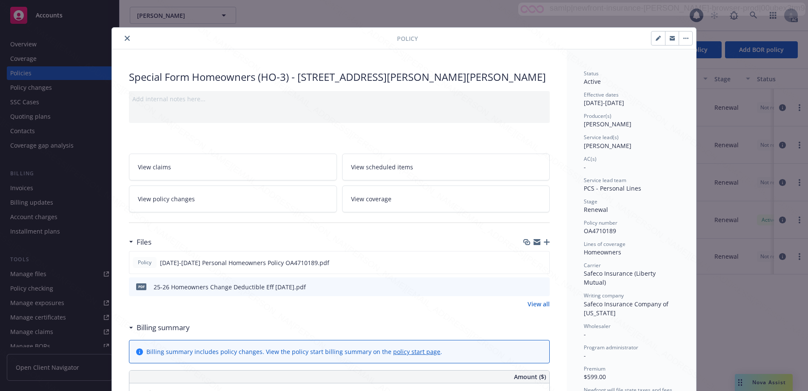
scroll to position [26, 0]
click at [125, 40] on icon "close" at bounding box center [127, 38] width 5 height 5
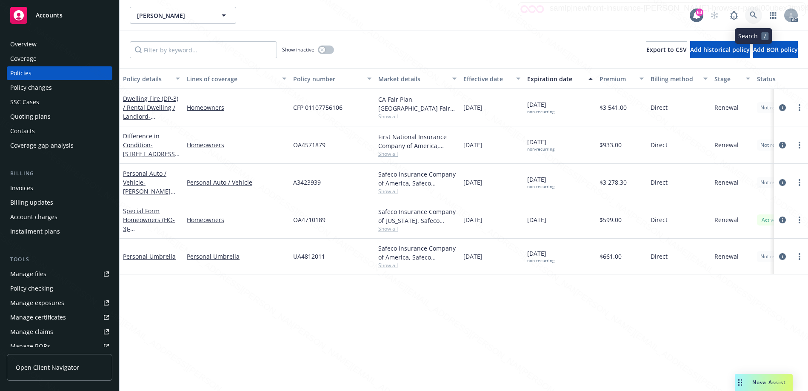
click at [750, 14] on icon at bounding box center [752, 14] width 7 height 7
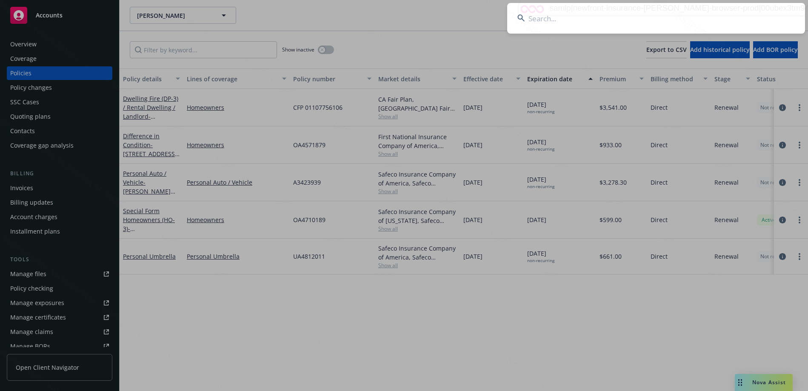
click at [569, 28] on input at bounding box center [656, 18] width 298 height 31
type input "OA4710189"
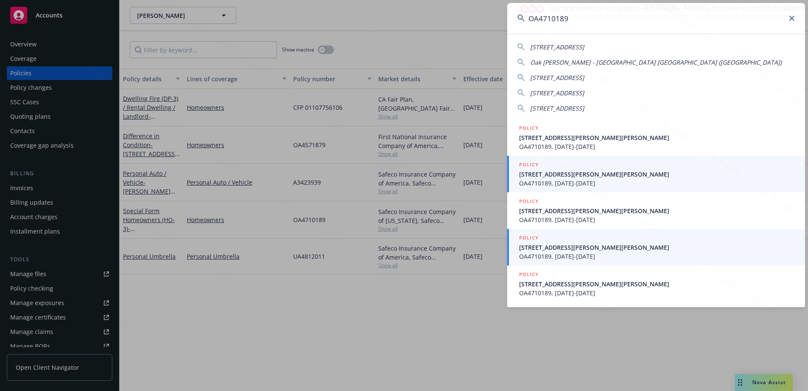
click at [584, 254] on span "OA4710189, [DATE]-[DATE]" at bounding box center [657, 256] width 276 height 9
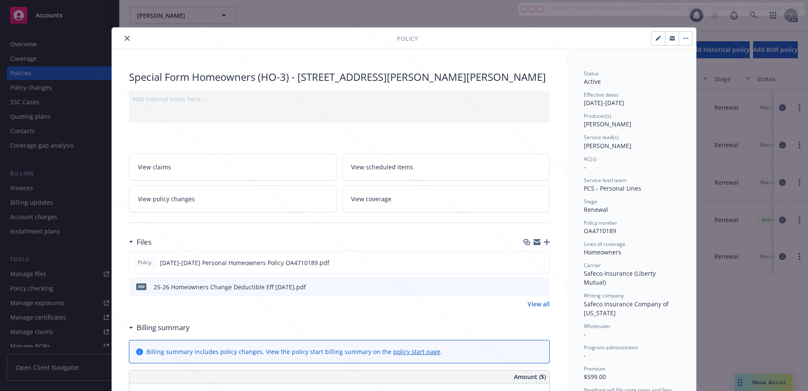
scroll to position [26, 0]
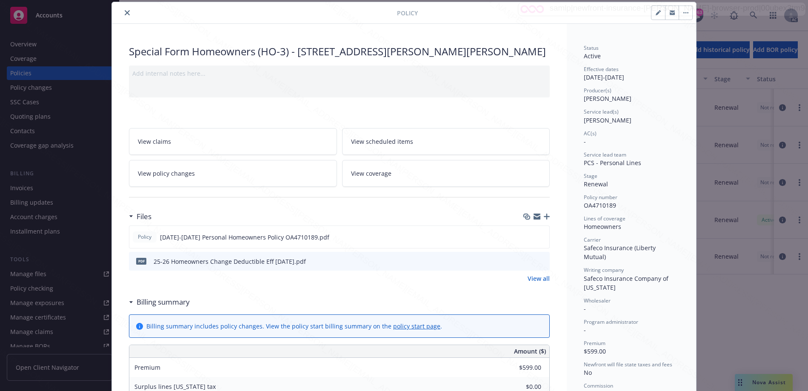
click at [129, 303] on icon at bounding box center [131, 302] width 4 height 2
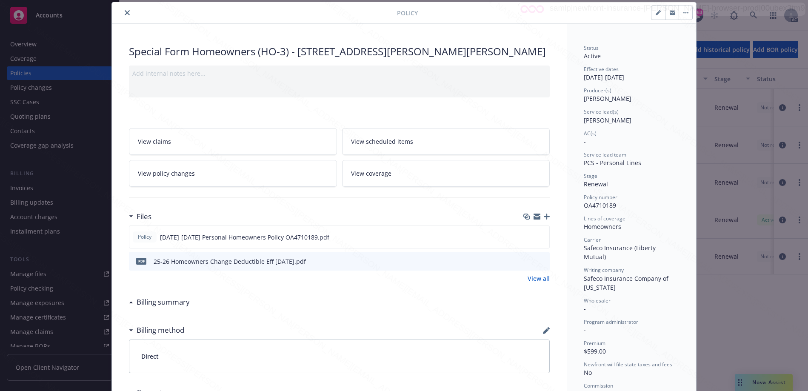
click at [127, 12] on button "close" at bounding box center [127, 13] width 10 height 10
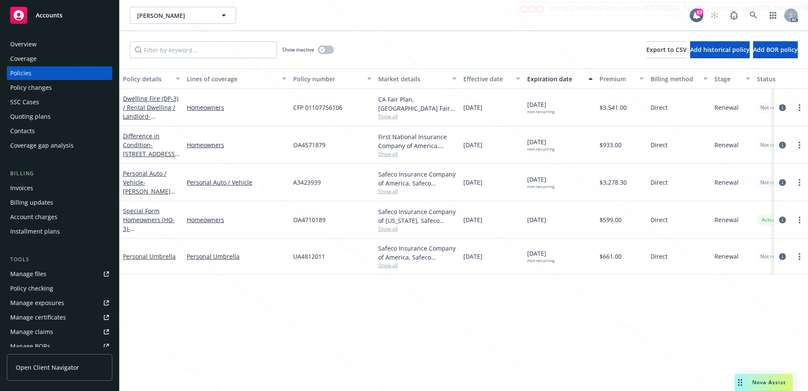
click at [45, 43] on div "Overview" at bounding box center [59, 44] width 99 height 14
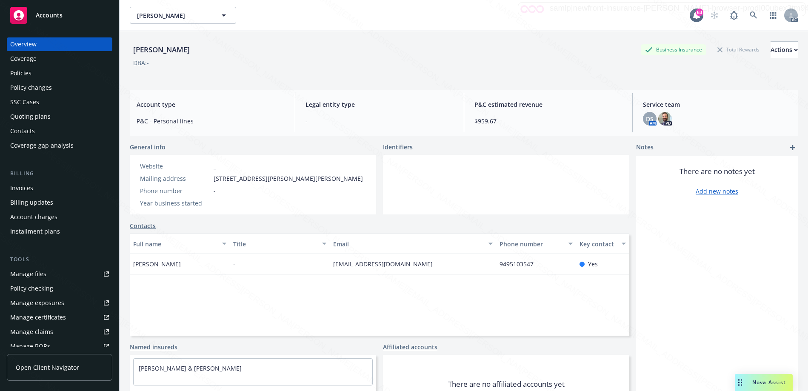
click at [212, 178] on div "Mailing address [STREET_ADDRESS][PERSON_NAME][PERSON_NAME]" at bounding box center [252, 178] width 230 height 9
click at [294, 178] on span "[STREET_ADDRESS][PERSON_NAME][PERSON_NAME]" at bounding box center [287, 178] width 149 height 9
drag, startPoint x: 213, startPoint y: 177, endPoint x: 292, endPoint y: 179, distance: 79.6
click at [292, 179] on div "Mailing address [STREET_ADDRESS][PERSON_NAME][PERSON_NAME]" at bounding box center [252, 178] width 230 height 9
copy span "3358 Monte Hermoso Unit O"
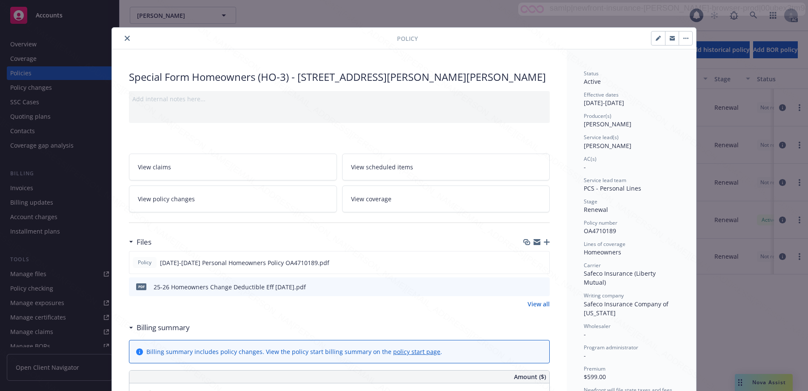
scroll to position [26, 0]
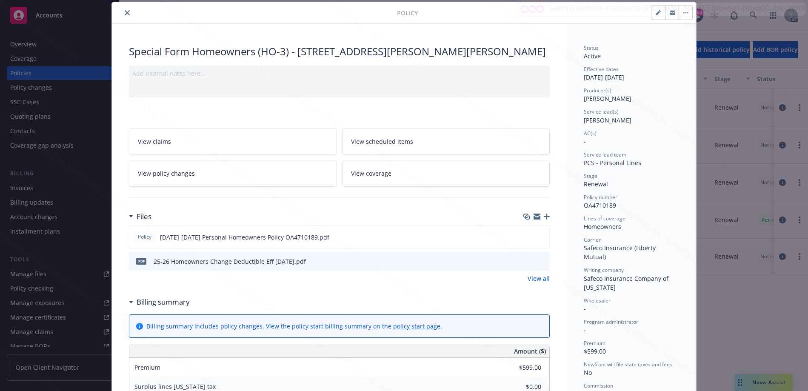
click at [129, 303] on icon at bounding box center [130, 302] width 3 height 2
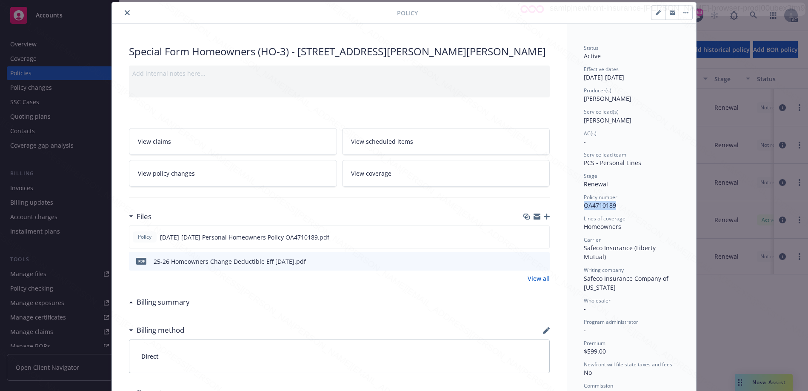
drag, startPoint x: 582, startPoint y: 208, endPoint x: 622, endPoint y: 207, distance: 40.0
click at [622, 207] on div "Policy number OA4710189" at bounding box center [630, 201] width 95 height 16
copy span "OA4710189"
click at [259, 187] on link "View policy changes" at bounding box center [233, 173] width 208 height 27
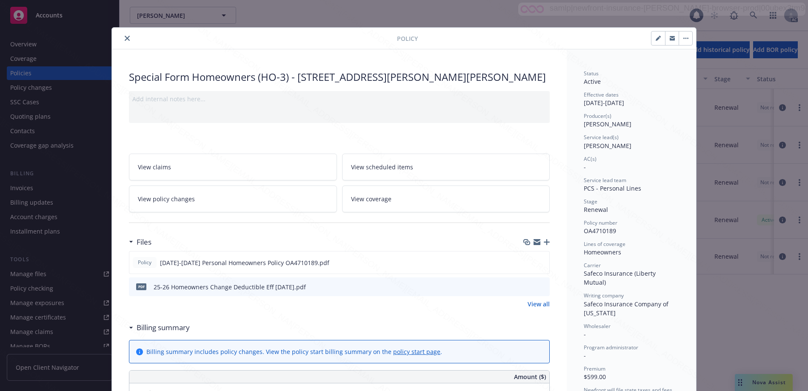
scroll to position [26, 0]
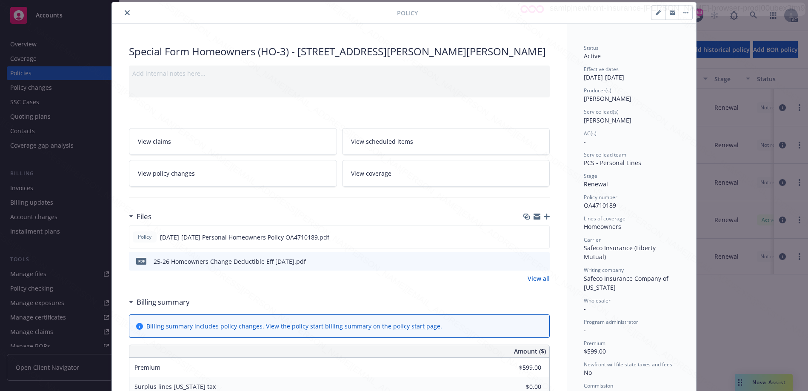
click at [129, 303] on icon at bounding box center [131, 302] width 4 height 2
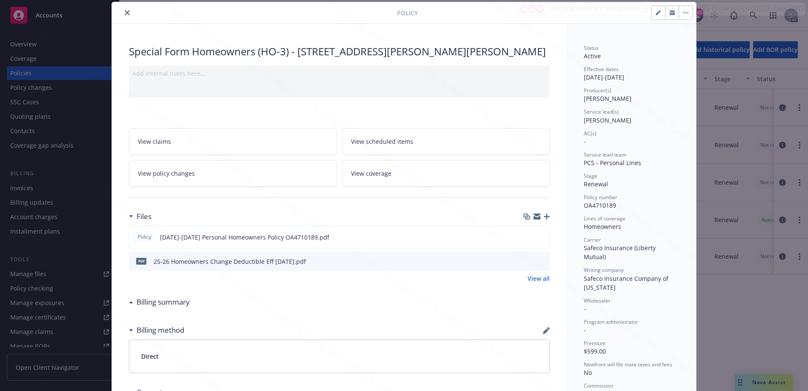
click at [223, 184] on link "View policy changes" at bounding box center [233, 173] width 208 height 27
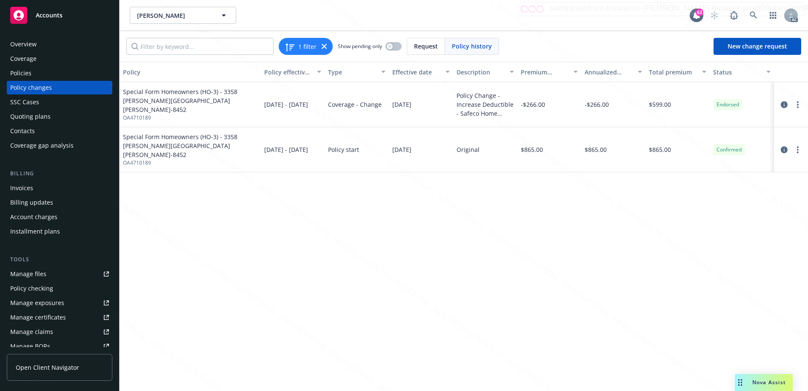
drag, startPoint x: 390, startPoint y: 103, endPoint x: 424, endPoint y: 107, distance: 33.4
click at [424, 107] on div "[DATE]" at bounding box center [421, 104] width 64 height 45
copy span "[DATE]"
drag, startPoint x: 455, startPoint y: 105, endPoint x: 498, endPoint y: 114, distance: 43.5
click at [498, 114] on div "Policy Change - Increase Deductible - Safeco Home OA4710189 & Umbrella UA4812011" at bounding box center [485, 104] width 64 height 45
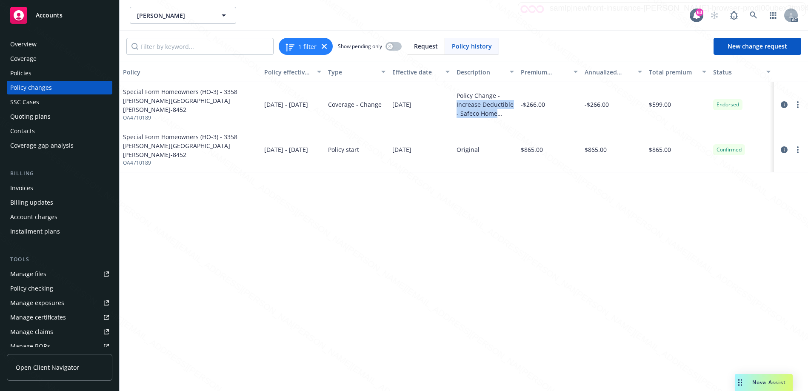
copy div "Increase Deductible - Safeco Home"
drag, startPoint x: 390, startPoint y: 103, endPoint x: 423, endPoint y: 109, distance: 32.9
click at [423, 109] on div "[DATE]" at bounding box center [421, 104] width 64 height 45
copy span "[DATE]"
drag, startPoint x: 455, startPoint y: 102, endPoint x: 496, endPoint y: 113, distance: 41.9
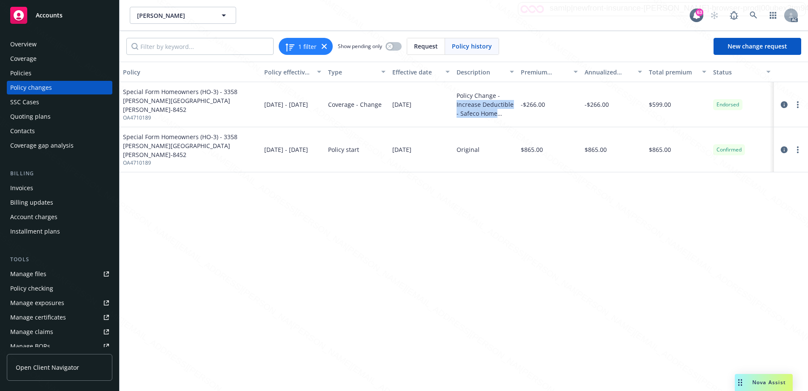
click at [496, 113] on div "Policy Change - Increase Deductible - Safeco Home OA4710189 & Umbrella UA4812011" at bounding box center [485, 104] width 64 height 45
copy div "Increase Deductible - Safeco Home"
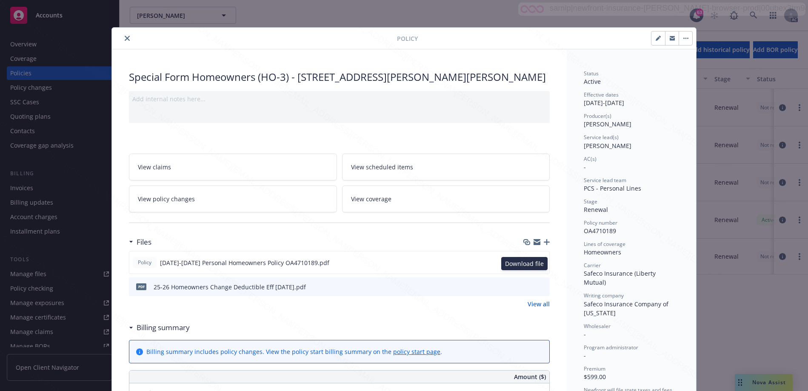
click at [523, 265] on icon "download file" at bounding box center [526, 262] width 7 height 7
click at [525, 290] on icon "download file" at bounding box center [527, 286] width 7 height 7
click at [525, 265] on icon "download file" at bounding box center [526, 262] width 7 height 7
click at [525, 288] on icon "download file" at bounding box center [528, 285] width 6 height 5
drag, startPoint x: 579, startPoint y: 251, endPoint x: 624, endPoint y: 251, distance: 44.7
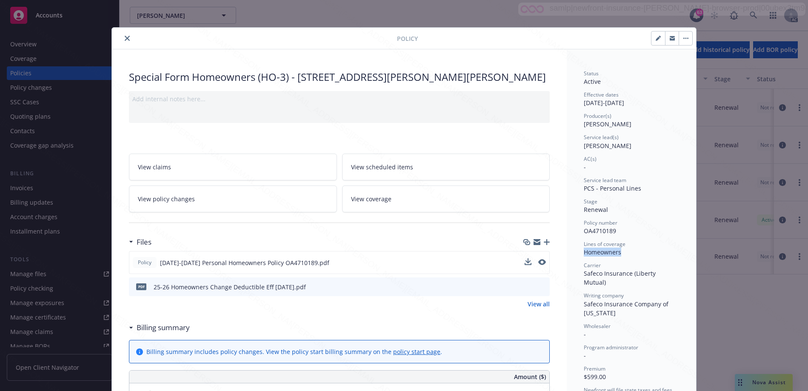
copy div "Homeowners"
click at [286, 212] on link "View policy changes" at bounding box center [233, 198] width 208 height 27
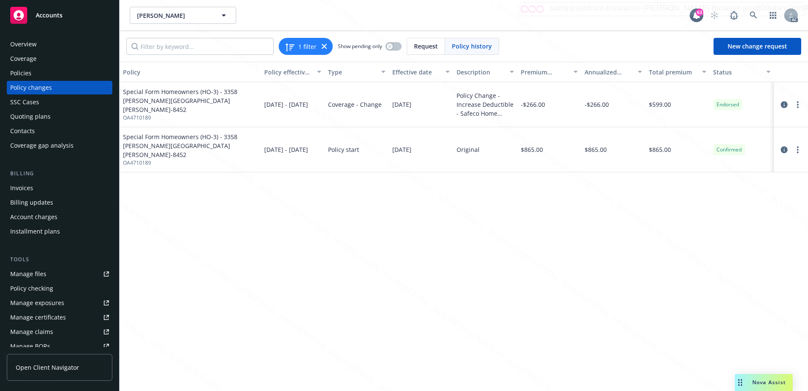
click at [391, 104] on div "[DATE]" at bounding box center [421, 104] width 64 height 45
drag, startPoint x: 390, startPoint y: 106, endPoint x: 426, endPoint y: 105, distance: 36.2
click at [426, 105] on div "[DATE]" at bounding box center [421, 104] width 64 height 45
copy span "[DATE]"
drag, startPoint x: 454, startPoint y: 105, endPoint x: 495, endPoint y: 116, distance: 43.1
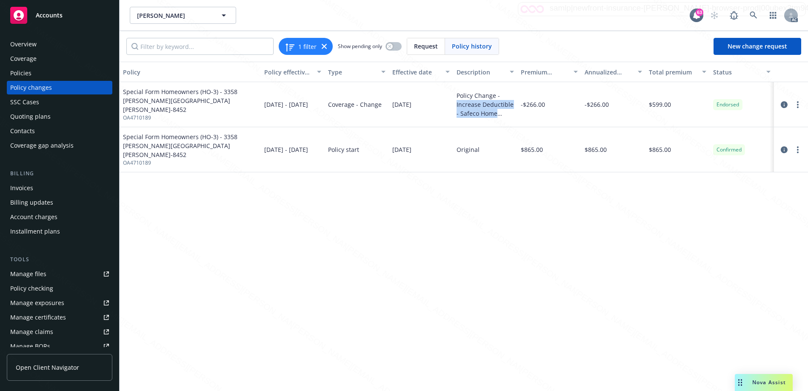
click at [495, 116] on div "Policy Change - Increase Deductible - Safeco Home OA4710189 & Umbrella UA4812011" at bounding box center [485, 104] width 64 height 45
copy div "Increase Deductible - Safeco Home"
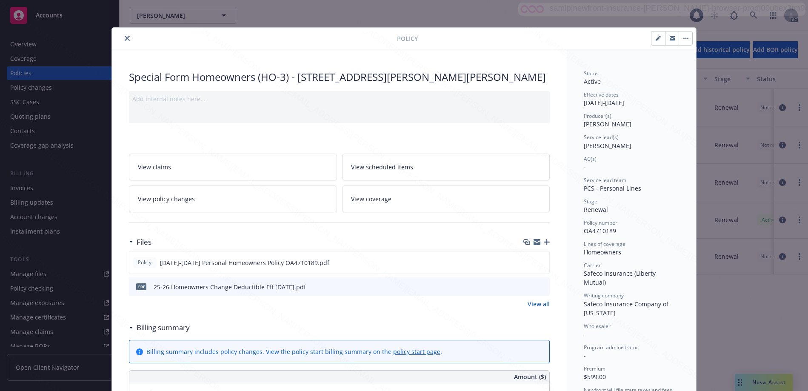
scroll to position [26, 0]
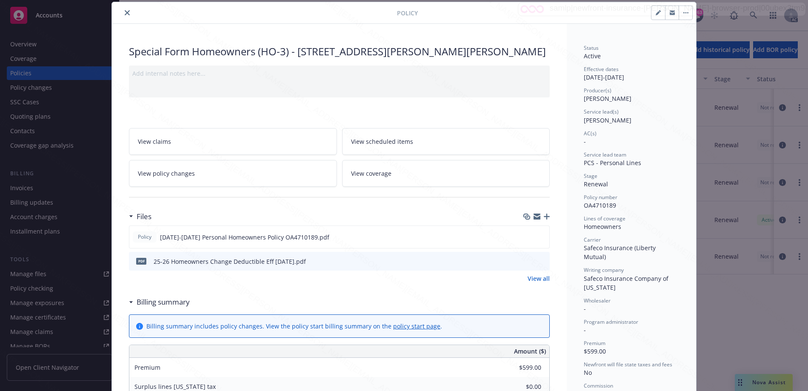
click at [683, 12] on icon "button" at bounding box center [685, 13] width 5 height 2
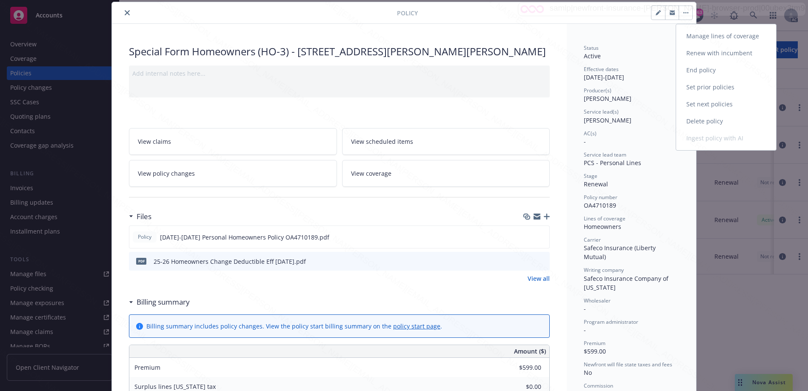
click at [688, 72] on link "End policy" at bounding box center [726, 70] width 100 height 17
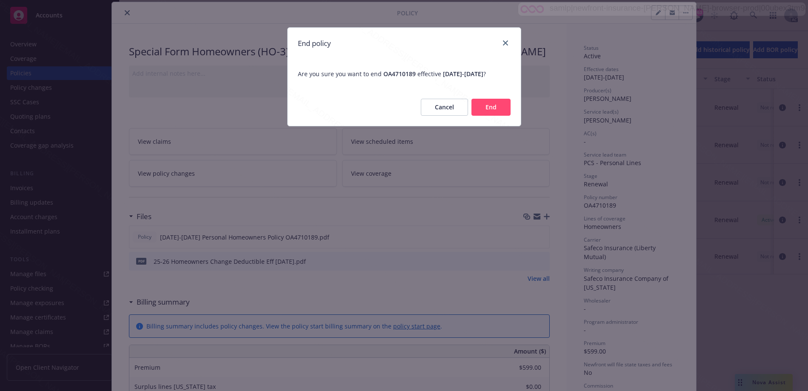
click at [489, 114] on button "End" at bounding box center [490, 107] width 39 height 17
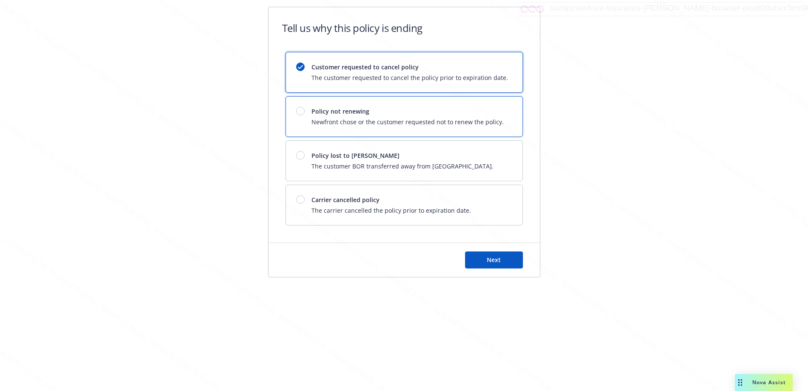
click at [381, 120] on span "Newfront chose or the customer requested not to renew the policy." at bounding box center [407, 121] width 192 height 9
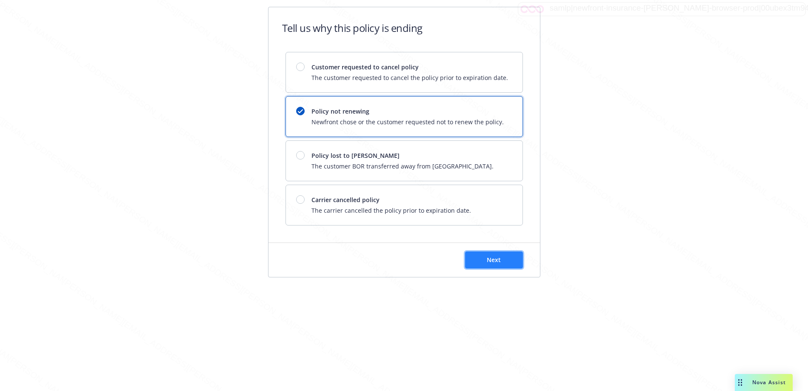
click at [501, 256] on button "Next" at bounding box center [494, 259] width 58 height 17
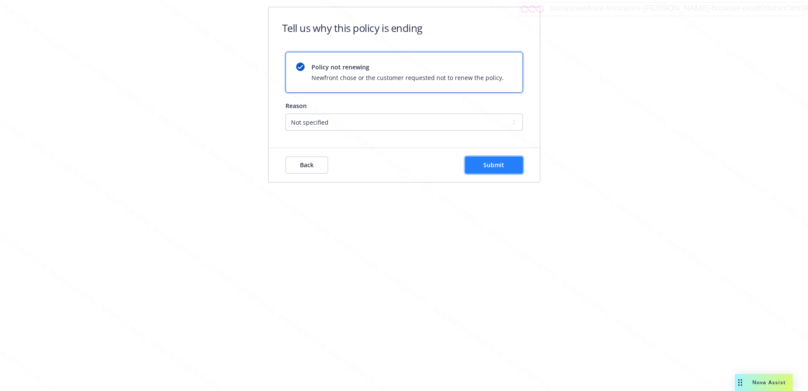
click at [494, 163] on span "Submit" at bounding box center [493, 165] width 21 height 8
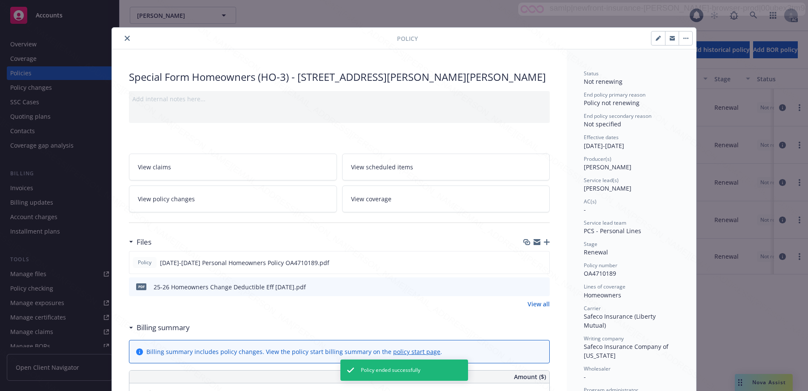
scroll to position [26, 0]
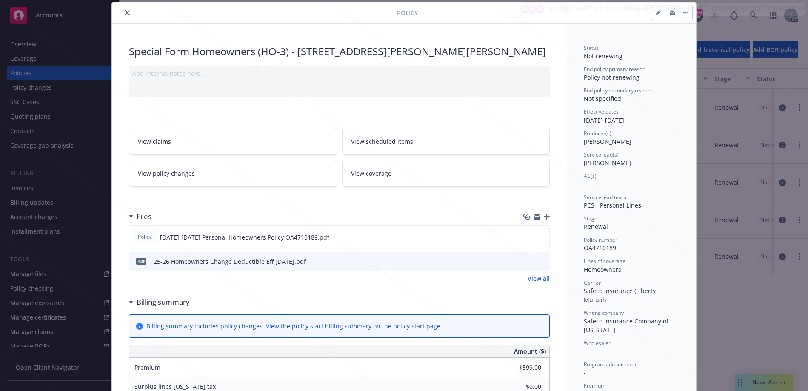
click at [125, 10] on icon "close" at bounding box center [127, 12] width 5 height 5
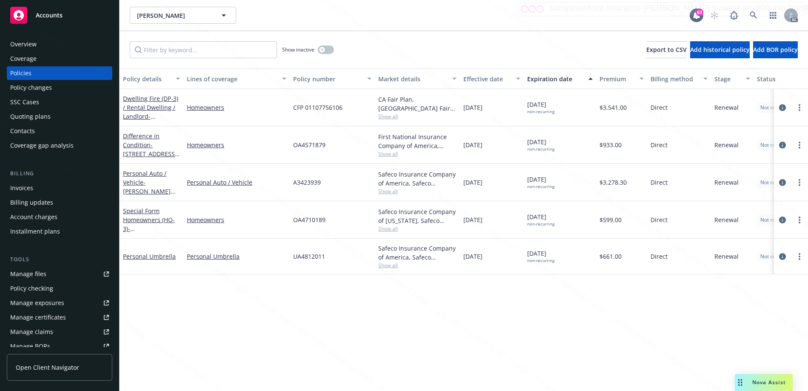
click at [273, 14] on div "Peck, Marie Peck, Marie" at bounding box center [410, 15] width 560 height 17
